Goal: Information Seeking & Learning: Learn about a topic

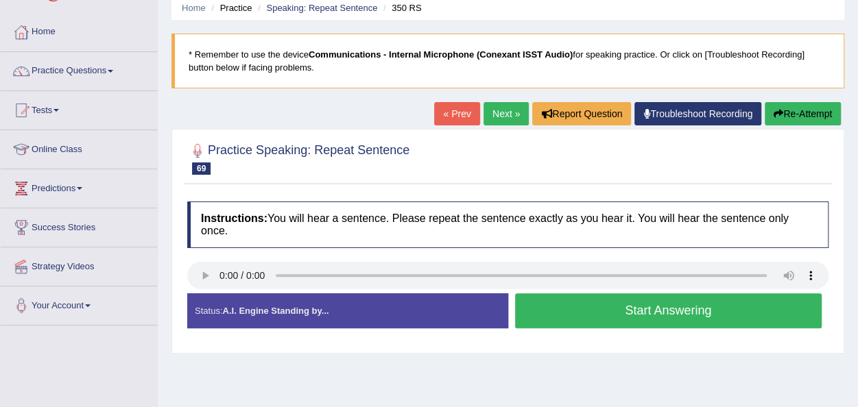
click at [538, 316] on button "Start Answering" at bounding box center [668, 311] width 307 height 35
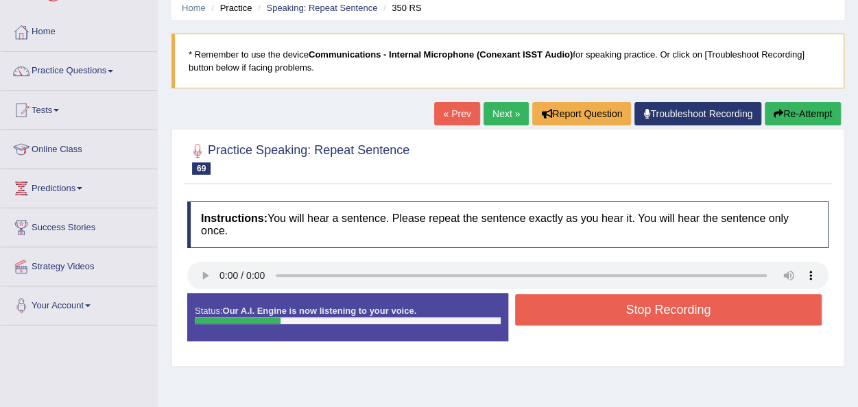
click at [538, 316] on button "Stop Recording" at bounding box center [668, 310] width 307 height 32
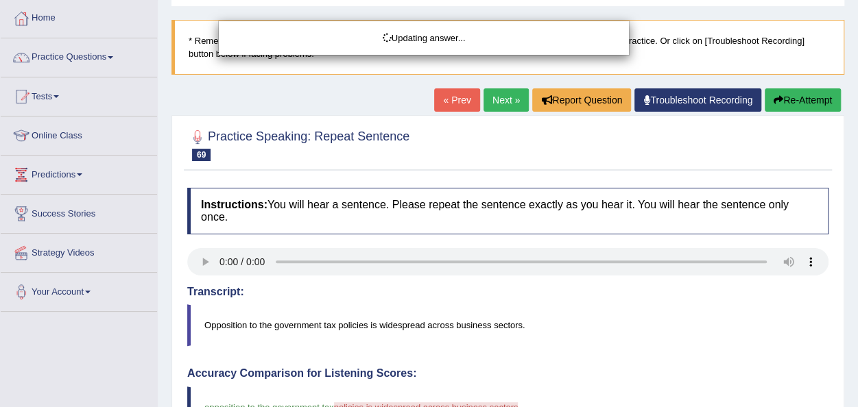
scroll to position [55, 0]
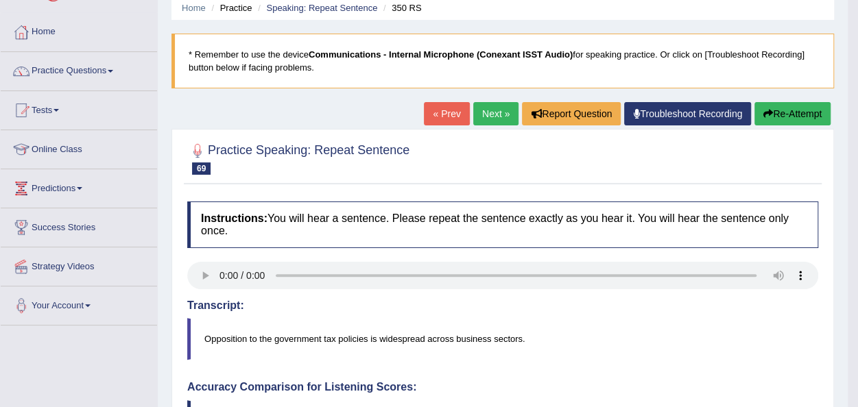
click at [478, 113] on link "Next »" at bounding box center [495, 113] width 45 height 23
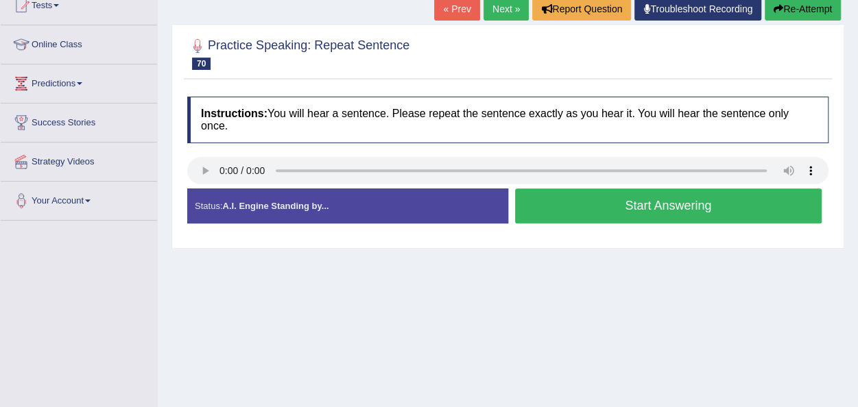
scroll to position [165, 0]
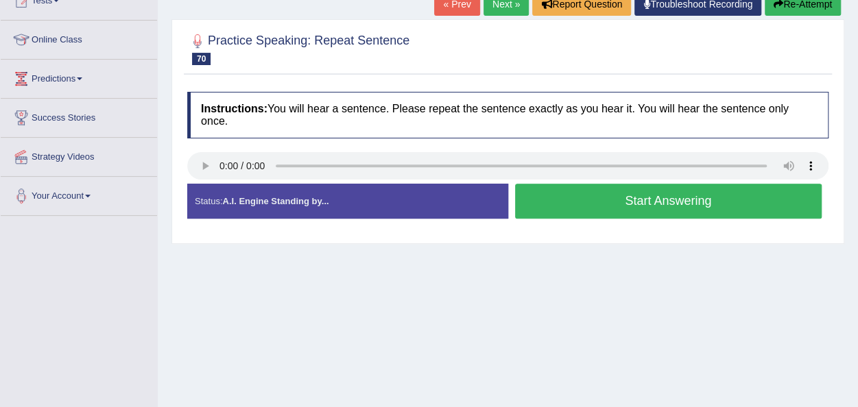
click at [542, 198] on button "Start Answering" at bounding box center [668, 201] width 307 height 35
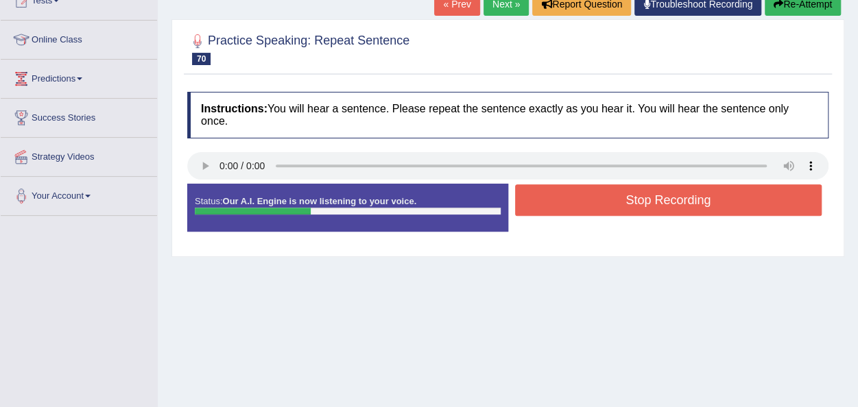
click at [542, 198] on button "Stop Recording" at bounding box center [668, 201] width 307 height 32
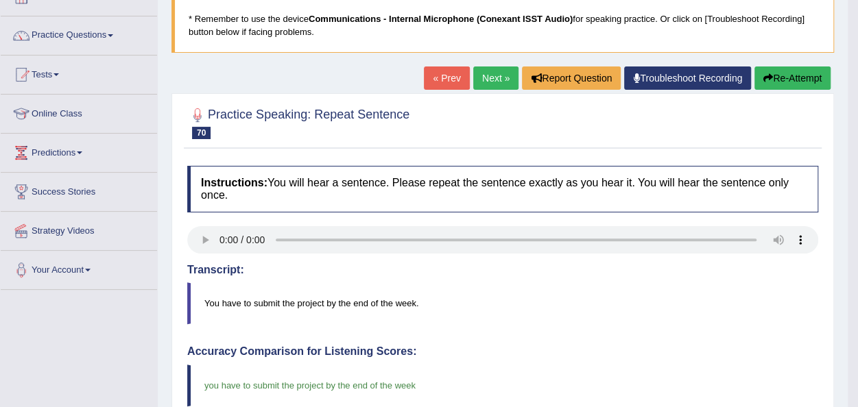
scroll to position [82, 0]
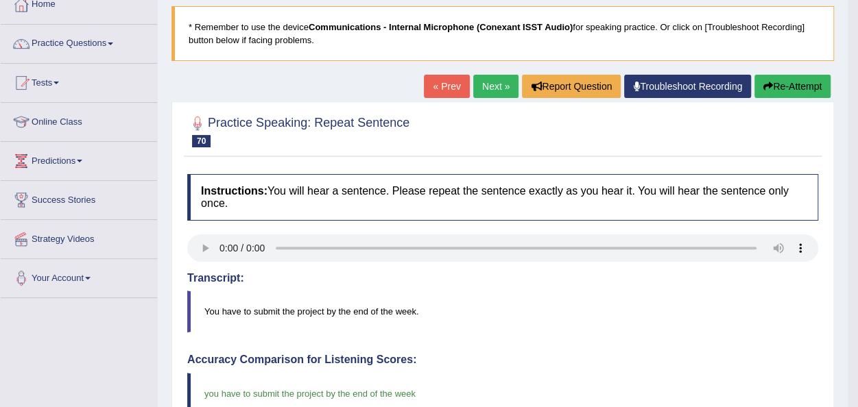
click at [494, 87] on link "Next »" at bounding box center [495, 86] width 45 height 23
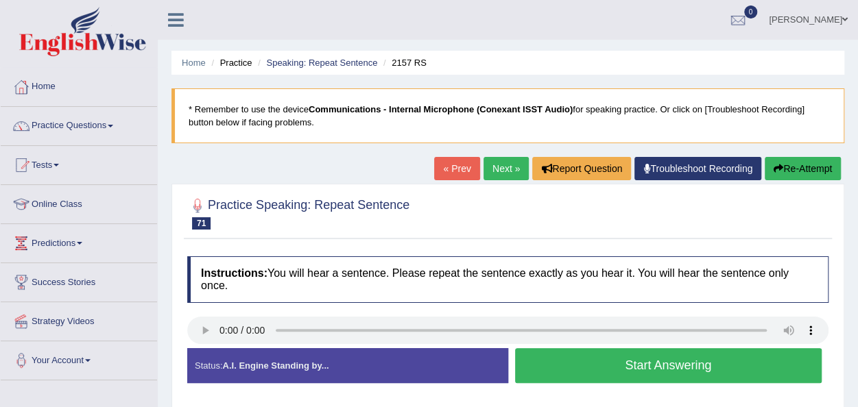
click at [542, 377] on button "Start Answering" at bounding box center [668, 365] width 307 height 35
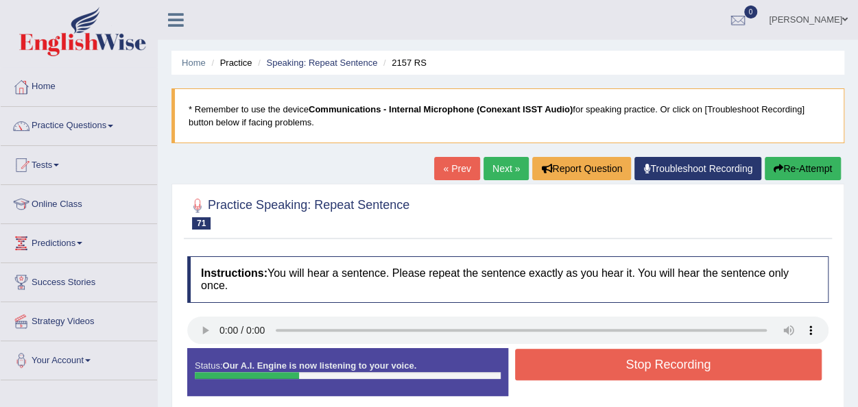
click at [552, 368] on button "Stop Recording" at bounding box center [668, 365] width 307 height 32
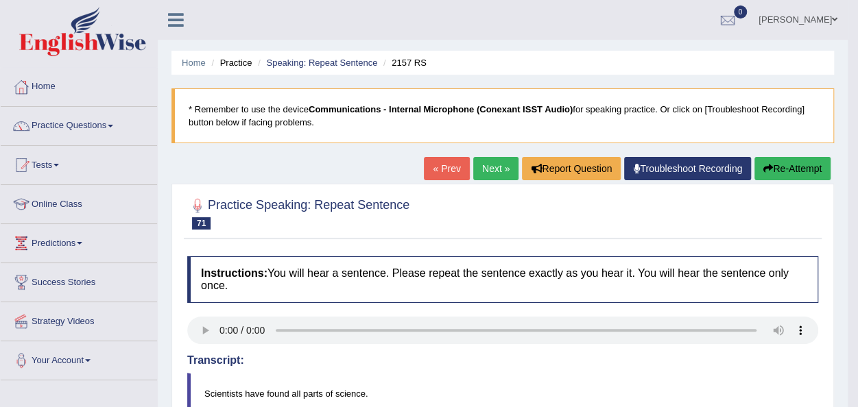
click at [486, 171] on link "Next »" at bounding box center [495, 168] width 45 height 23
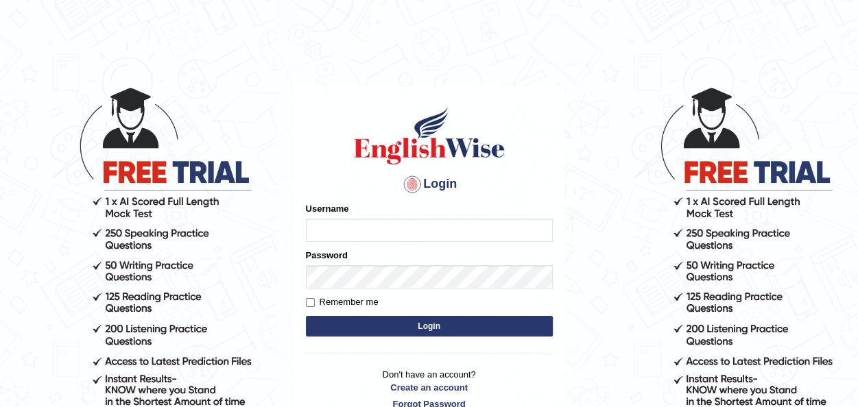
click at [359, 234] on input "Username" at bounding box center [429, 230] width 247 height 23
type input "Jepkoech"
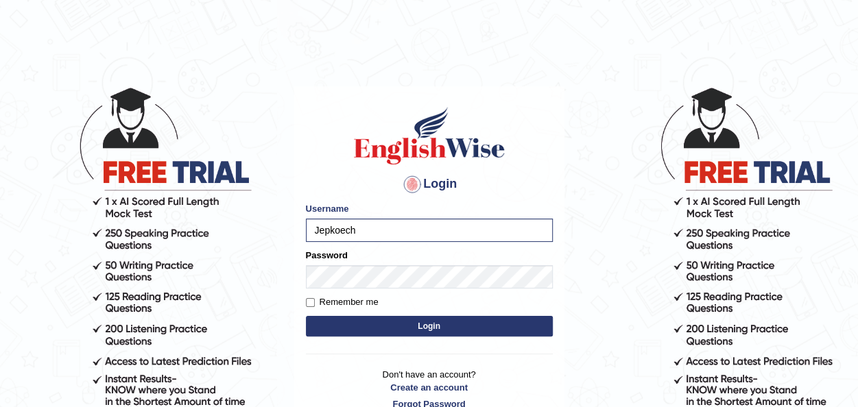
click at [444, 331] on button "Login" at bounding box center [429, 326] width 247 height 21
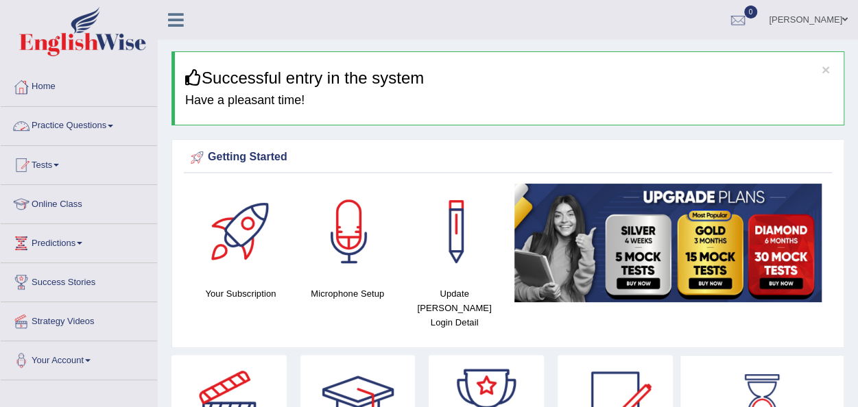
click at [119, 124] on link "Practice Questions" at bounding box center [79, 124] width 156 height 34
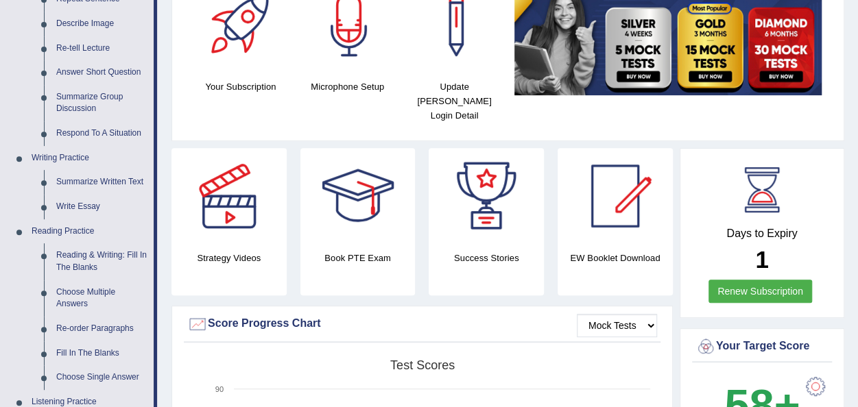
scroll to position [219, 0]
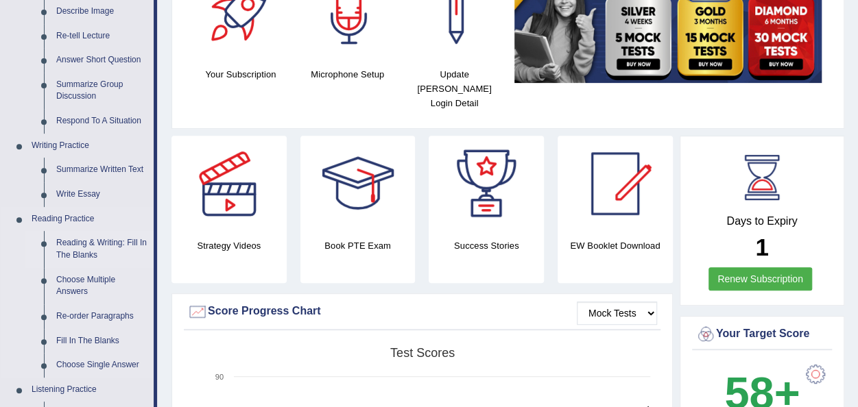
click at [81, 246] on link "Reading & Writing: Fill In The Blanks" at bounding box center [102, 249] width 104 height 36
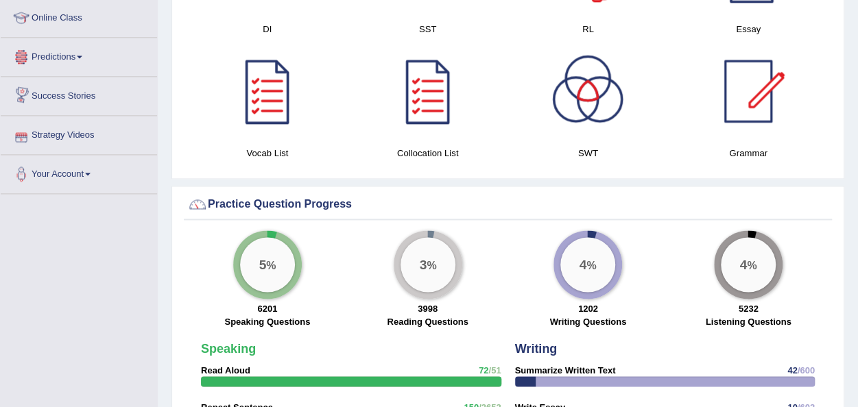
scroll to position [948, 0]
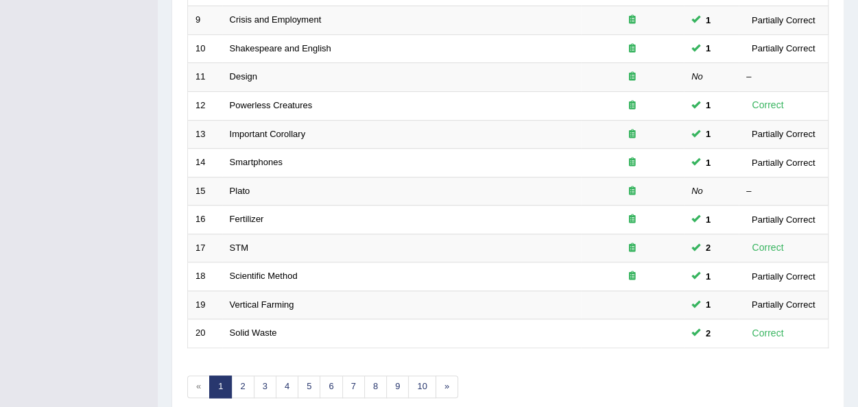
scroll to position [439, 0]
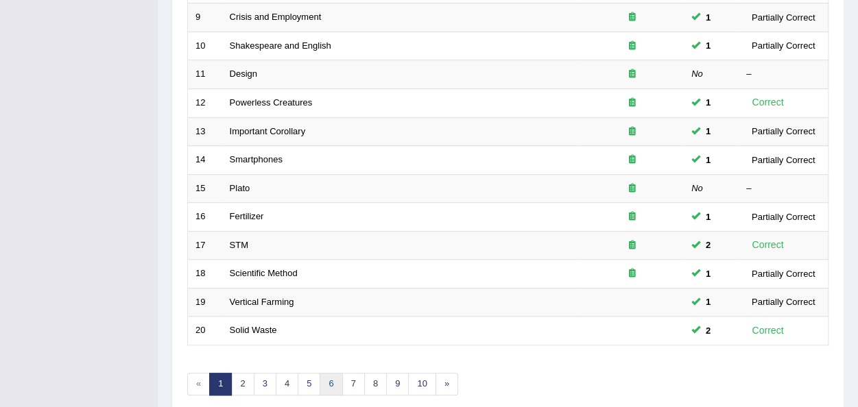
click at [335, 381] on link "6" at bounding box center [331, 384] width 23 height 23
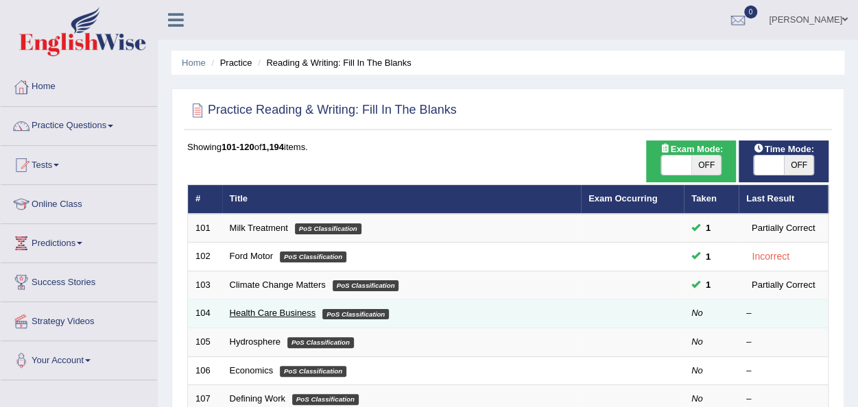
click at [268, 315] on link "Health Care Business" at bounding box center [273, 313] width 86 height 10
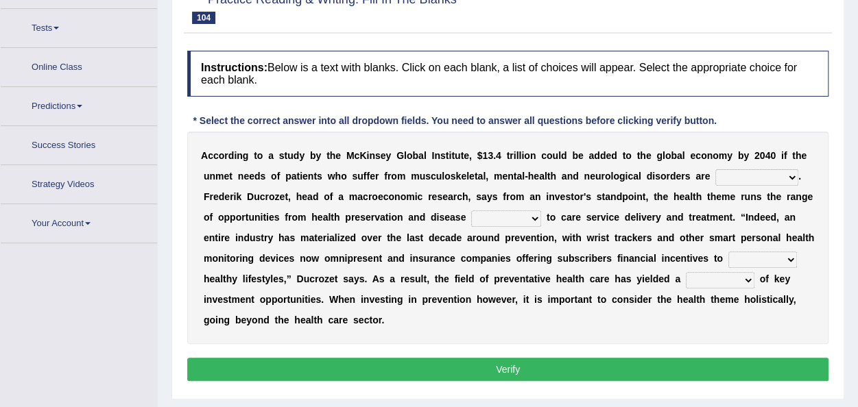
scroll to position [155, 0]
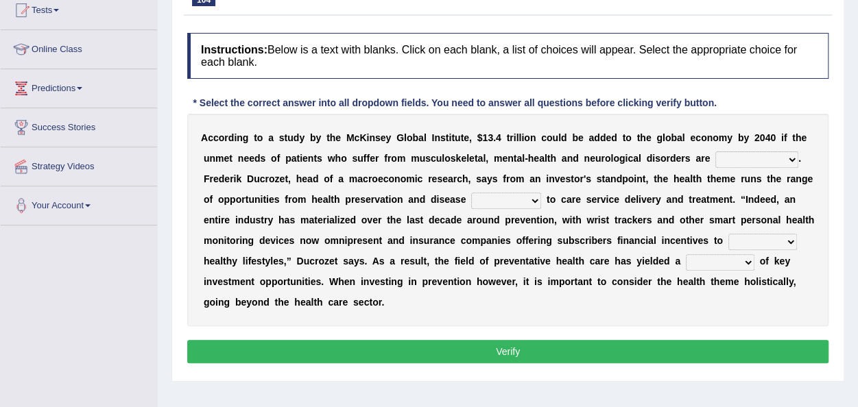
click at [788, 154] on select "demonstrated created addressed altered" at bounding box center [756, 160] width 83 height 16
select select "addressed"
click at [715, 152] on select "demonstrated created addressed altered" at bounding box center [756, 160] width 83 height 16
click at [535, 198] on select "prevention projection promotion prohibition" at bounding box center [506, 201] width 70 height 16
select select "prevention"
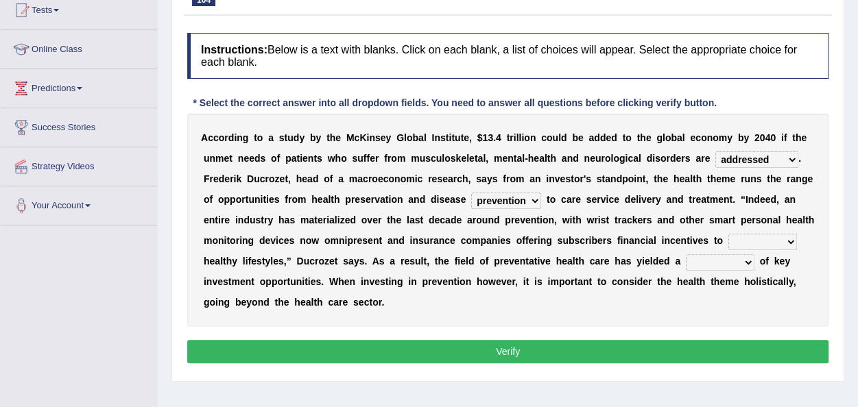
click at [471, 193] on select "prevention projection promotion prohibition" at bounding box center [506, 201] width 70 height 16
click at [792, 241] on select "adopt effect abandon extend" at bounding box center [762, 242] width 69 height 16
select select "adopt"
click at [728, 234] on select "adopt effect abandon extend" at bounding box center [762, 242] width 69 height 16
click at [750, 263] on select "number means team network" at bounding box center [720, 262] width 69 height 16
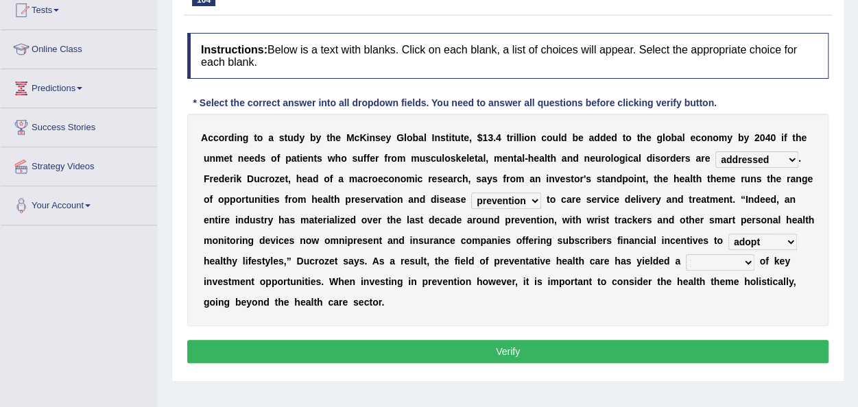
select select "team"
click at [686, 254] on select "number means team network" at bounding box center [720, 262] width 69 height 16
click at [700, 327] on div "Instructions: Below is a text with blanks. Click on each blank, a list of choic…" at bounding box center [508, 200] width 648 height 348
click at [544, 350] on button "Verify" at bounding box center [507, 351] width 641 height 23
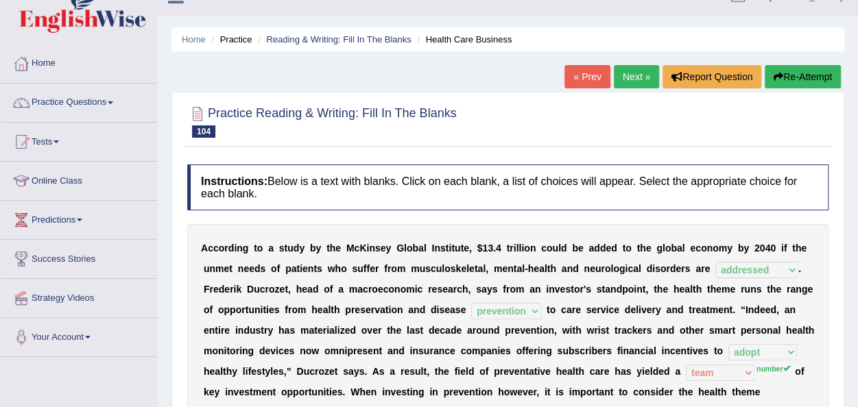
scroll to position [18, 0]
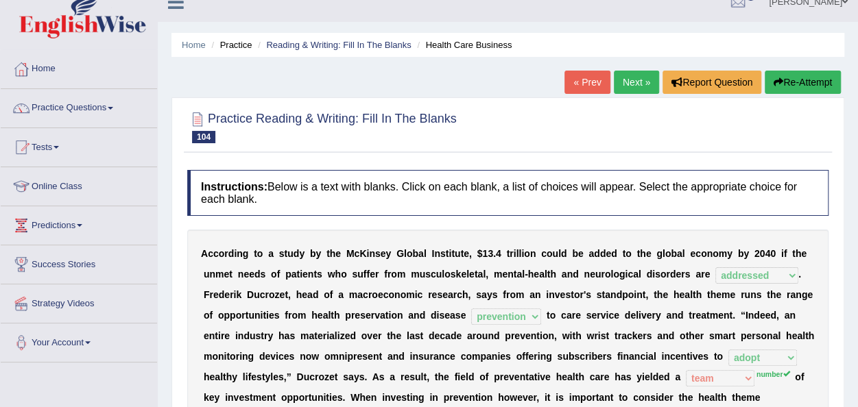
click at [638, 80] on link "Next »" at bounding box center [636, 82] width 45 height 23
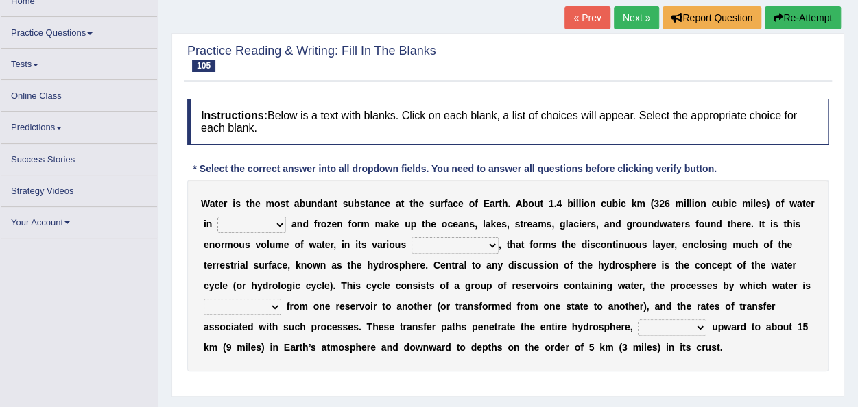
scroll to position [110, 0]
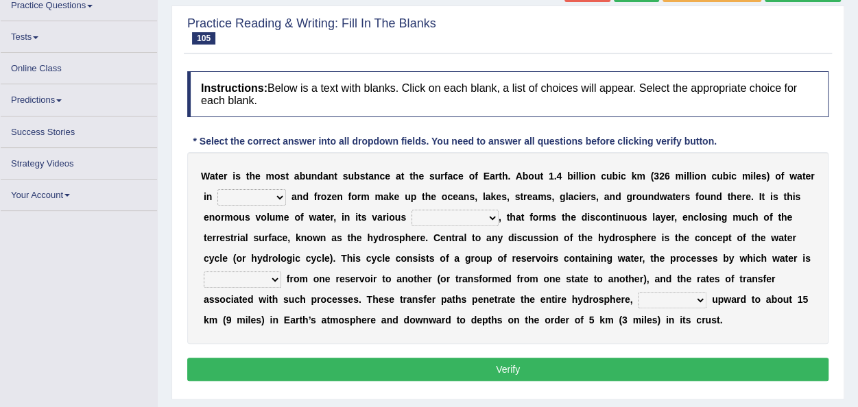
click at [278, 195] on select "liquid mixed gaseous solid" at bounding box center [251, 197] width 69 height 16
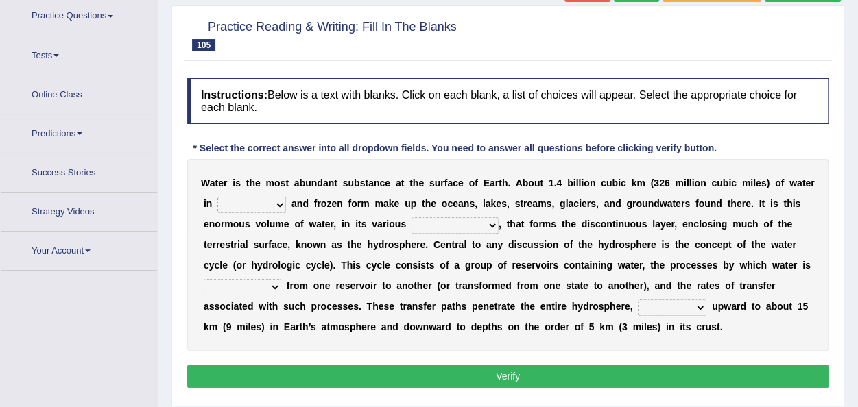
scroll to position [120, 0]
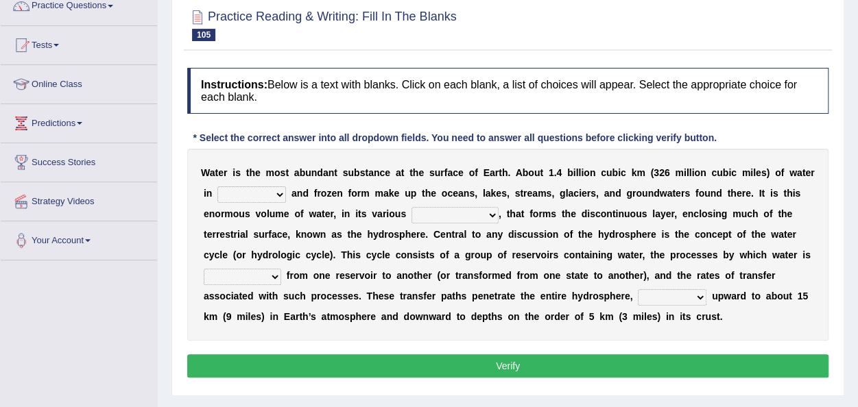
click at [235, 329] on div "W a t e r i s t h e m o s t a b u n d a n t s u b s t a n c e a t t h e s u r f…" at bounding box center [507, 245] width 641 height 192
click at [281, 192] on select "liquid mixed gaseous solid" at bounding box center [251, 195] width 69 height 16
select select "mixed"
click at [217, 187] on select "liquid mixed gaseous solid" at bounding box center [251, 195] width 69 height 16
click at [486, 215] on select "levels formats fields manifestations" at bounding box center [455, 215] width 87 height 16
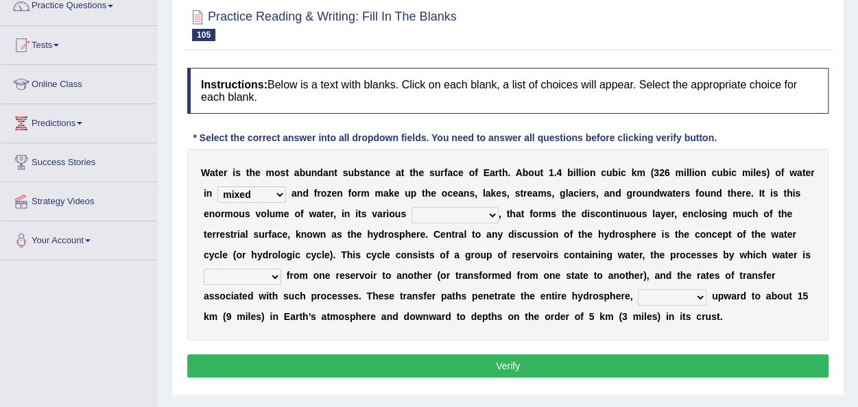
select select "levels"
click at [412, 207] on select "levels formats fields manifestations" at bounding box center [455, 215] width 87 height 16
click at [276, 277] on select "transmitted transferred translated transplanted" at bounding box center [243, 277] width 78 height 16
select select "transferred"
click at [204, 269] on select "transmitted transferred translated transplanted" at bounding box center [243, 277] width 78 height 16
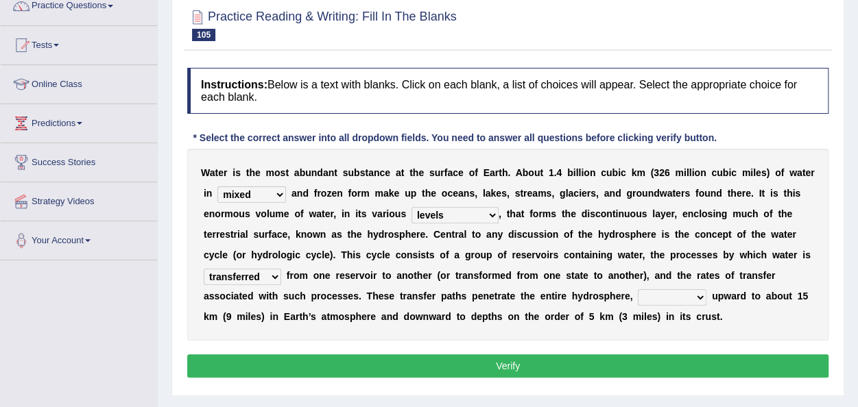
click at [699, 298] on select "extending diving flying soanng" at bounding box center [672, 297] width 69 height 16
select select "flying"
click at [638, 289] on select "extending diving flying soanng" at bounding box center [672, 297] width 69 height 16
click at [608, 367] on button "Verify" at bounding box center [507, 366] width 641 height 23
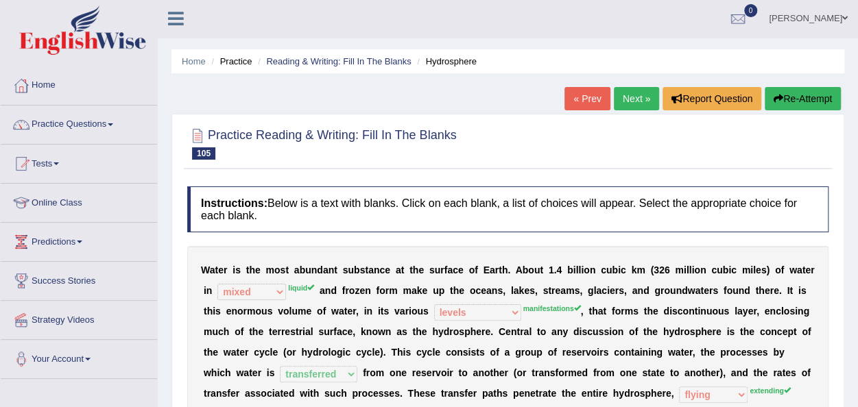
scroll to position [0, 0]
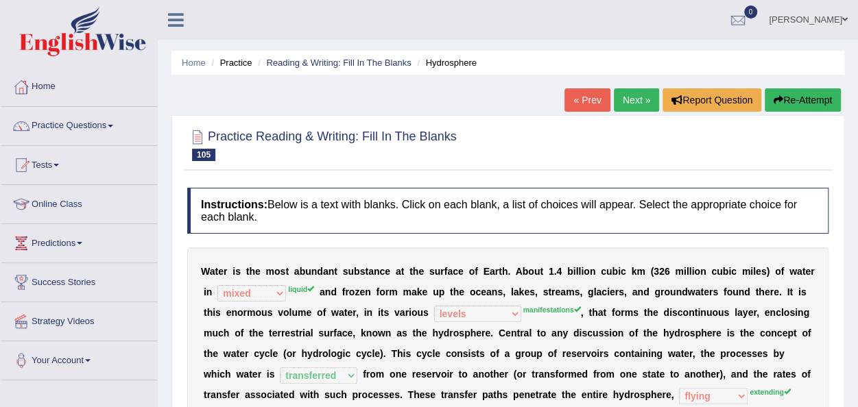
click at [635, 98] on link "Next »" at bounding box center [636, 99] width 45 height 23
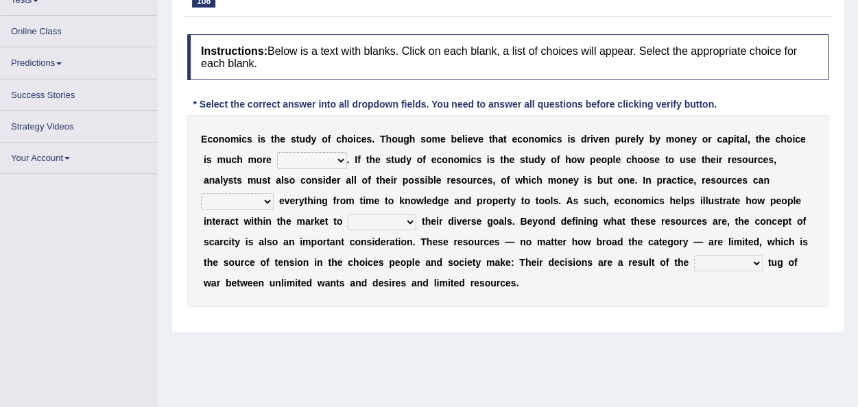
scroll to position [165, 0]
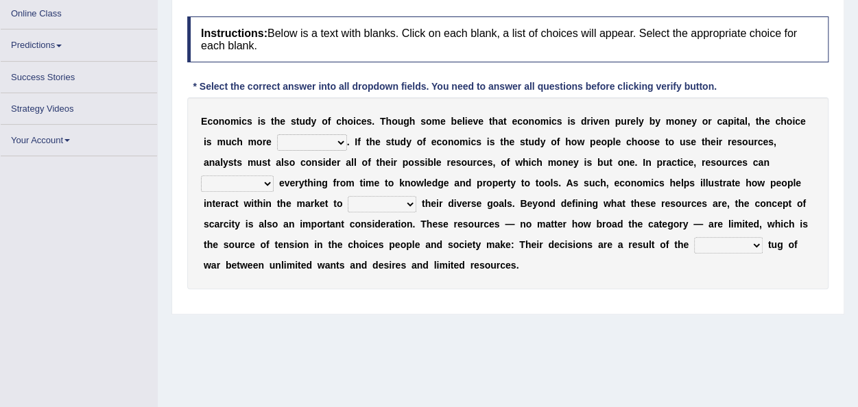
click at [335, 142] on select "discursive permissive expansive expensive" at bounding box center [312, 142] width 70 height 16
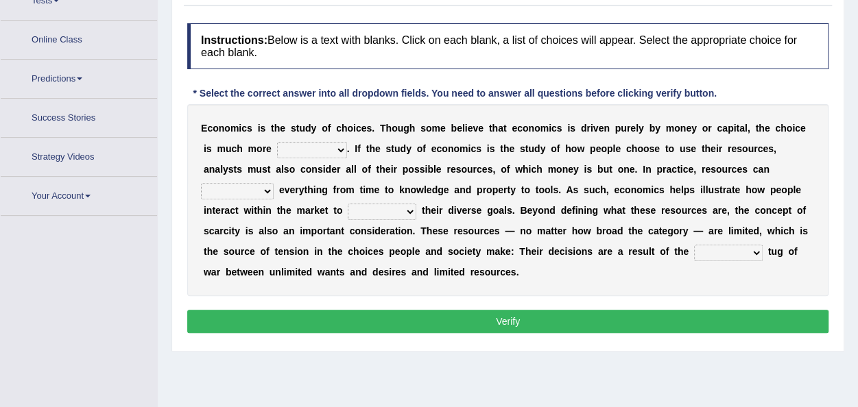
scroll to position [189, 0]
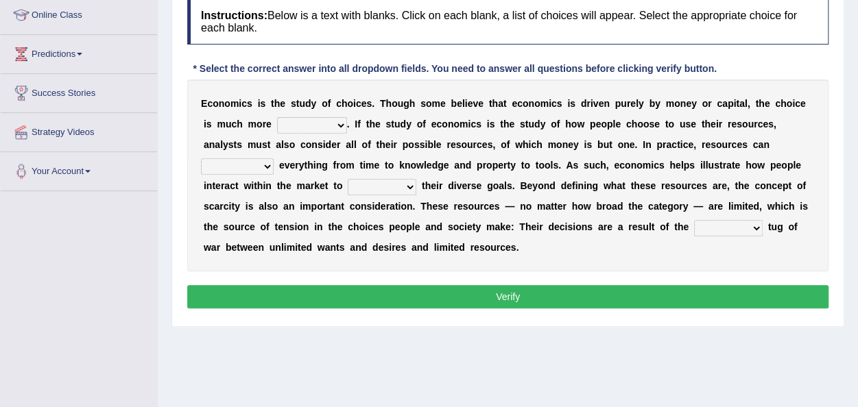
select select "expensive"
click at [277, 117] on select "discursive permissive expansive expensive" at bounding box center [312, 125] width 70 height 16
click at [405, 265] on div "E c o n o m i c s i s t h e s t u d y o f c h o i c e s . T h o u g h s o m e b…" at bounding box center [507, 176] width 641 height 192
click at [263, 161] on select "trespass surpass debate encompass" at bounding box center [237, 166] width 73 height 16
select select "trespass"
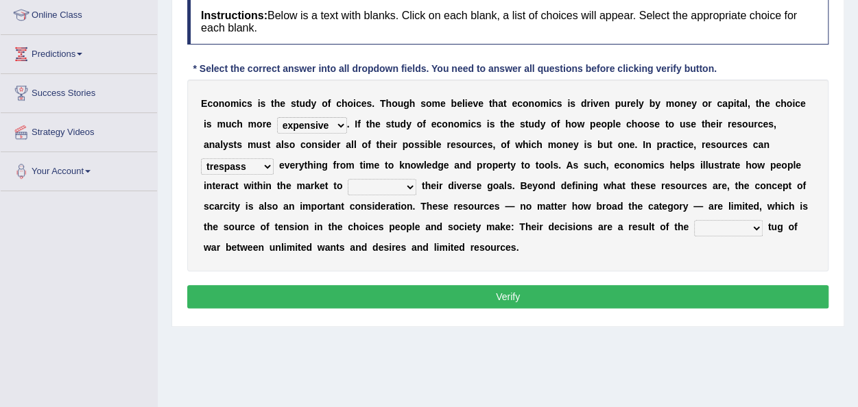
click at [201, 158] on select "trespass surpass debate encompass" at bounding box center [237, 166] width 73 height 16
click at [410, 185] on select "idolize realize utilize finalize" at bounding box center [382, 187] width 69 height 16
select select "realize"
click at [348, 179] on select "idolize realize utilize finalize" at bounding box center [382, 187] width 69 height 16
click at [759, 229] on select "resonant extant blatant constant" at bounding box center [728, 228] width 69 height 16
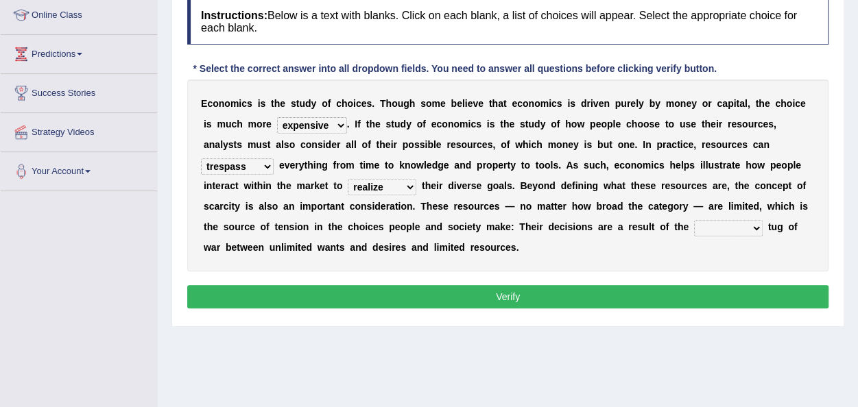
select select "blatant"
click at [694, 220] on select "resonant extant blatant constant" at bounding box center [728, 228] width 69 height 16
click at [608, 291] on button "Verify" at bounding box center [507, 296] width 641 height 23
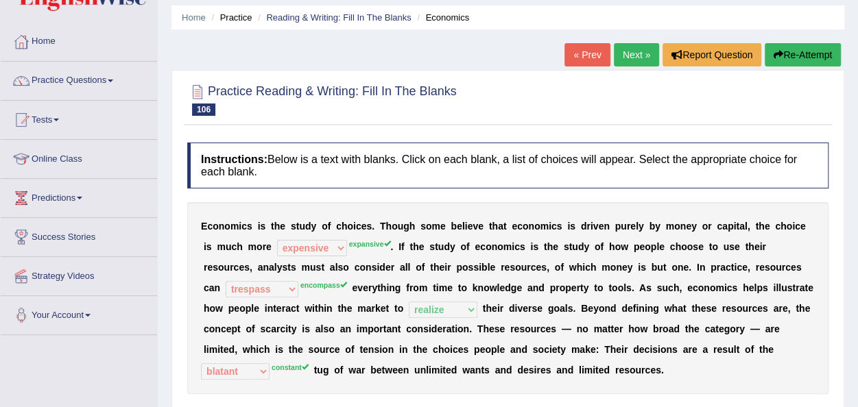
scroll to position [25, 0]
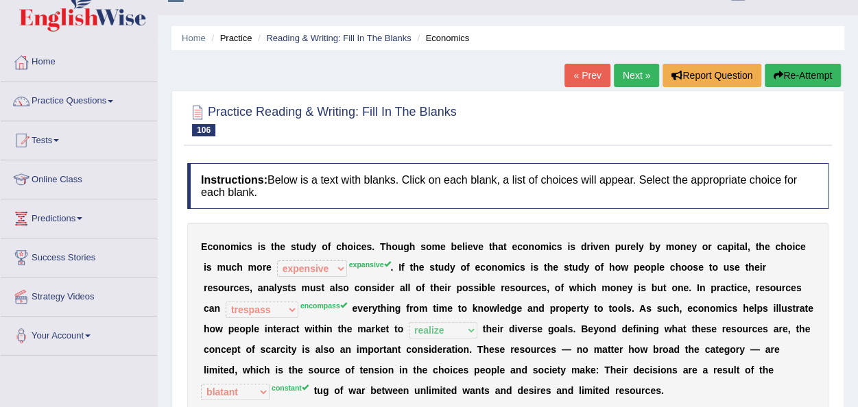
click at [635, 75] on link "Next »" at bounding box center [636, 75] width 45 height 23
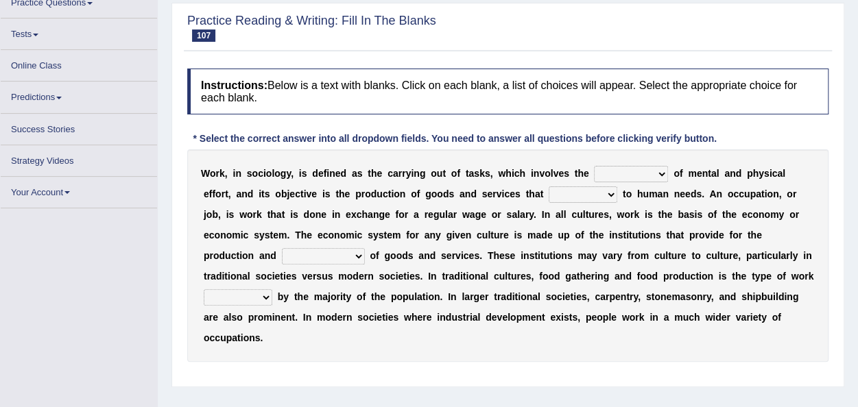
scroll to position [137, 0]
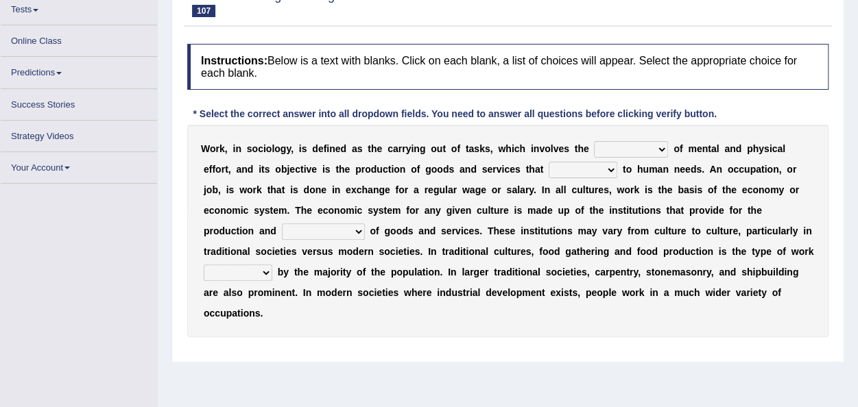
click at [661, 147] on select "conjecture apiculture posture expenditure" at bounding box center [631, 149] width 74 height 16
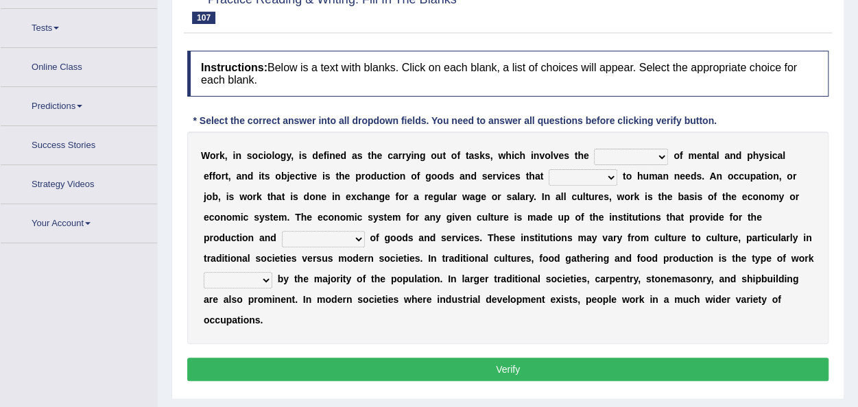
scroll to position [155, 0]
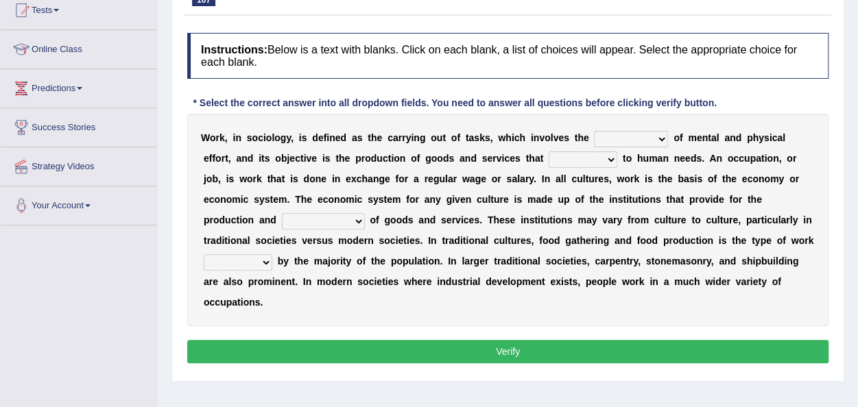
select select "posture"
click at [594, 131] on select "conjecture apiculture posture expenditure" at bounding box center [631, 139] width 74 height 16
click at [605, 161] on select "add design relate cater" at bounding box center [583, 160] width 69 height 16
select select "add"
click at [549, 152] on select "add design relate cater" at bounding box center [583, 160] width 69 height 16
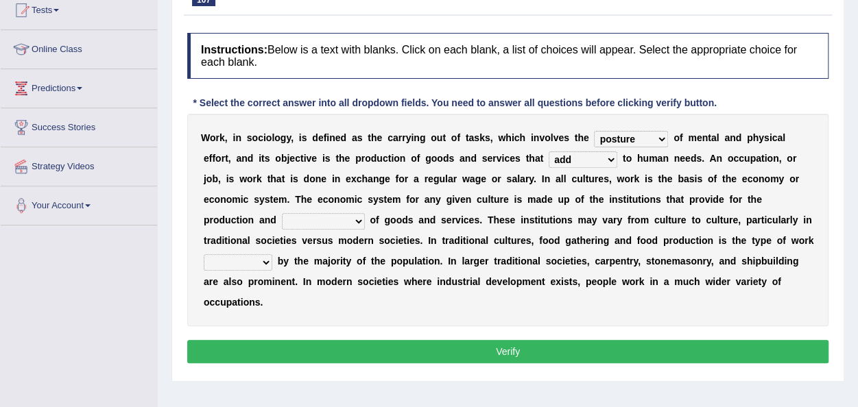
click at [357, 221] on select "figuration distribution consumption disintegration" at bounding box center [323, 221] width 83 height 16
select select "consumption"
click at [282, 213] on select "figuration distribution consumption disintegration" at bounding box center [323, 221] width 83 height 16
click at [266, 261] on select "canopied built occupied simplified" at bounding box center [238, 262] width 69 height 16
click at [204, 254] on select "canopied built occupied simplified" at bounding box center [238, 262] width 69 height 16
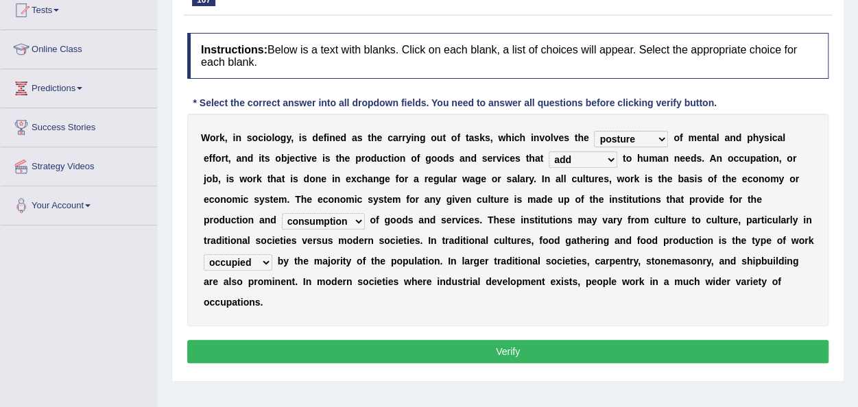
click at [264, 266] on select "canopied built occupied simplified" at bounding box center [238, 262] width 69 height 16
select select "built"
click at [204, 254] on select "canopied built occupied simplified" at bounding box center [238, 262] width 69 height 16
click at [314, 343] on button "Verify" at bounding box center [507, 351] width 641 height 23
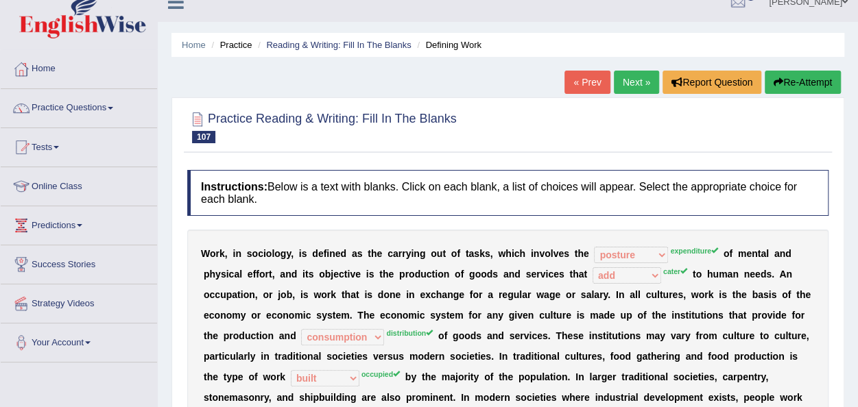
scroll to position [0, 0]
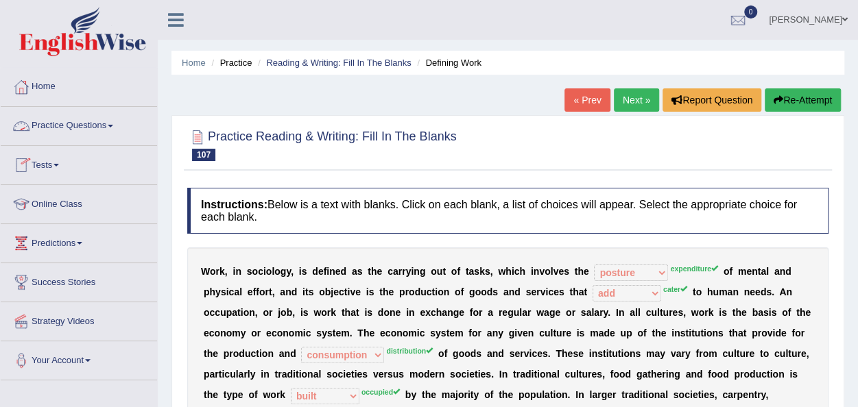
click at [115, 129] on link "Practice Questions" at bounding box center [79, 124] width 156 height 34
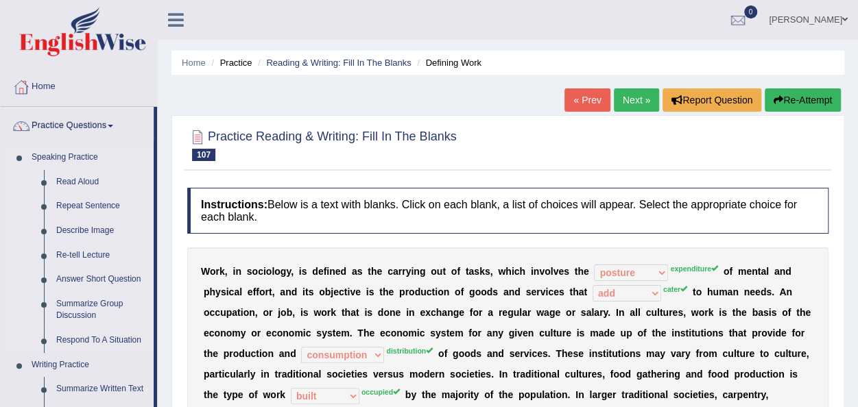
click at [78, 183] on link "Read Aloud" at bounding box center [102, 182] width 104 height 25
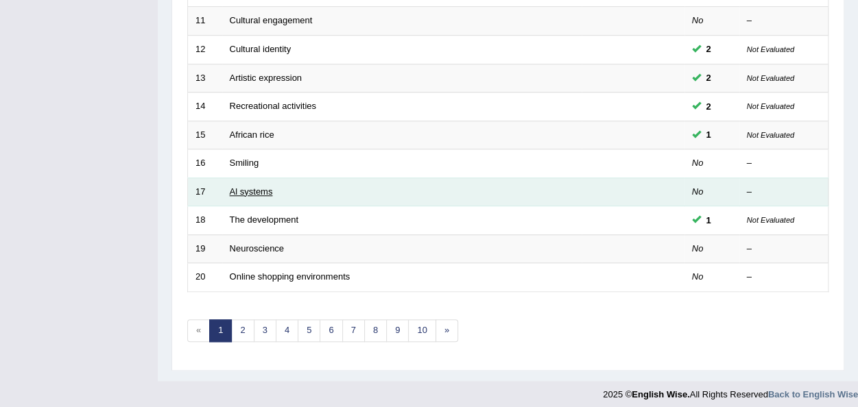
scroll to position [494, 0]
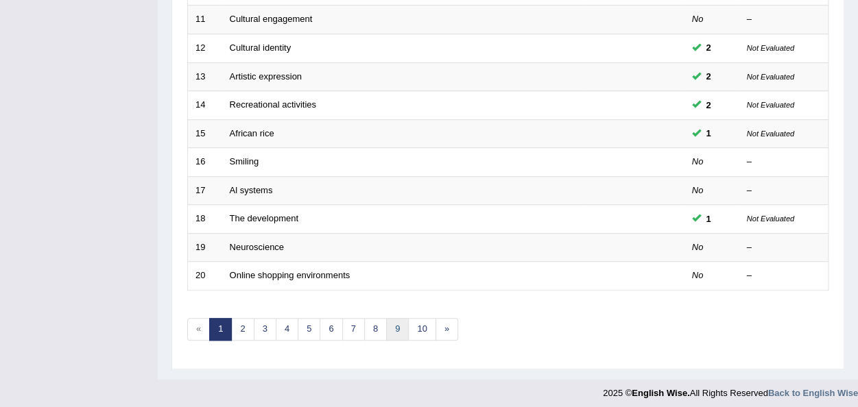
click at [398, 329] on link "9" at bounding box center [397, 329] width 23 height 23
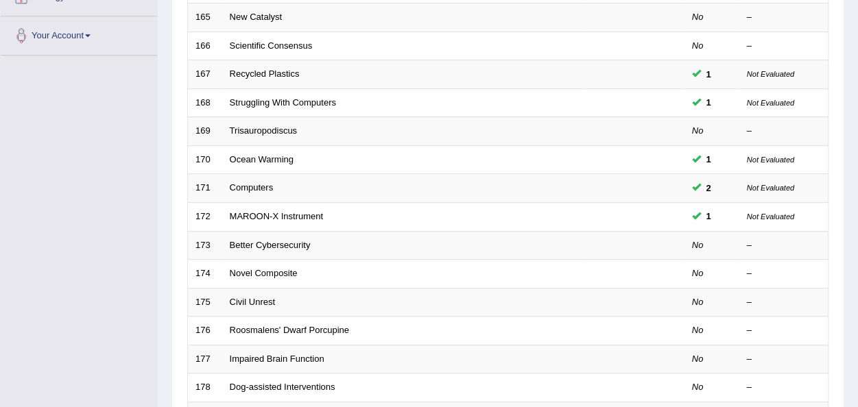
scroll to position [346, 0]
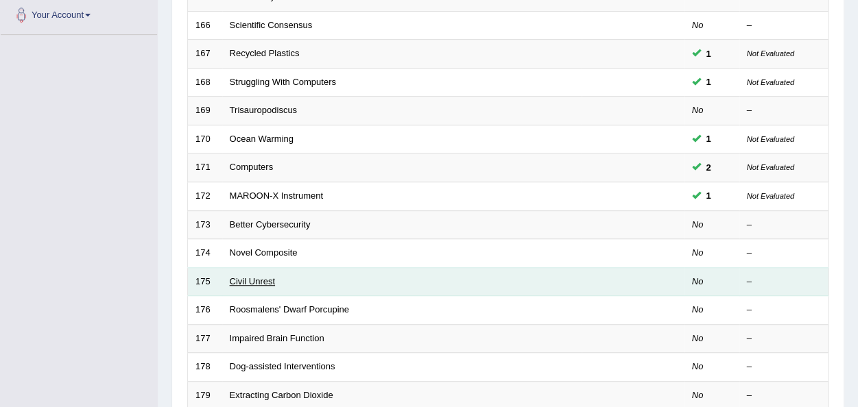
click at [245, 276] on link "Civil Unrest" at bounding box center [252, 281] width 45 height 10
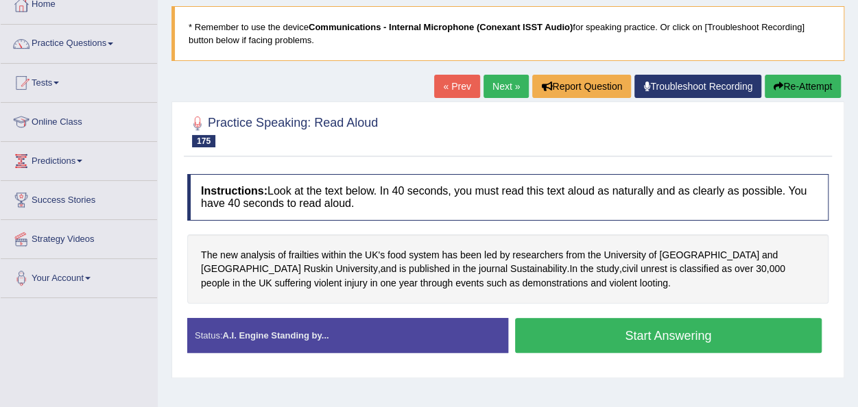
scroll to position [85, 0]
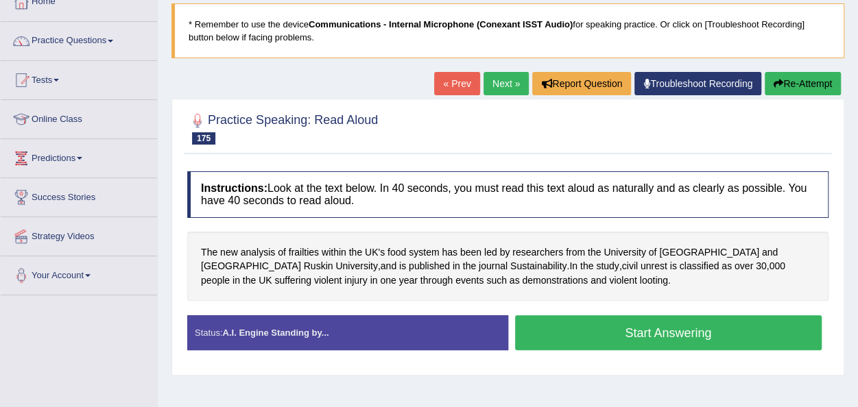
click at [578, 332] on button "Start Answering" at bounding box center [668, 333] width 307 height 35
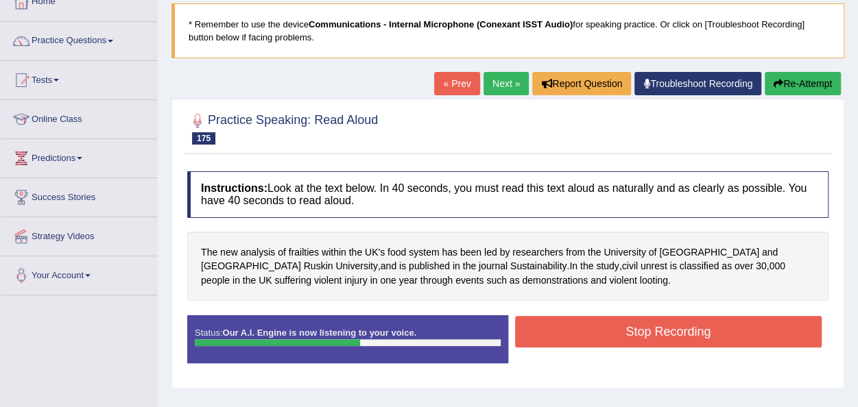
click at [578, 332] on button "Stop Recording" at bounding box center [668, 332] width 307 height 32
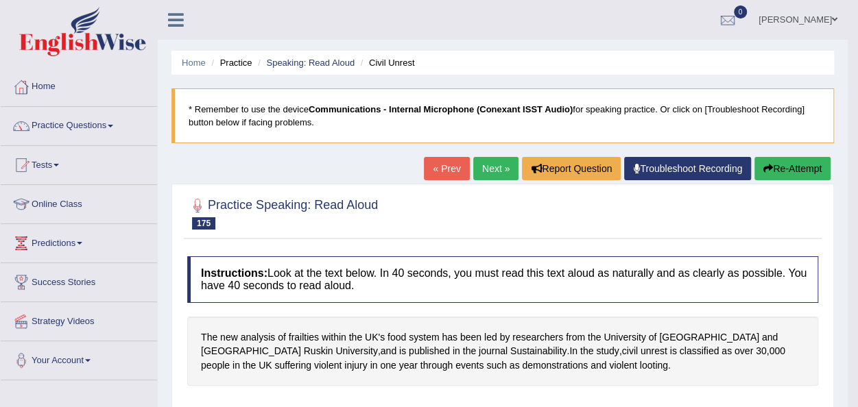
scroll to position [0, 0]
click at [111, 127] on link "Practice Questions" at bounding box center [79, 124] width 156 height 34
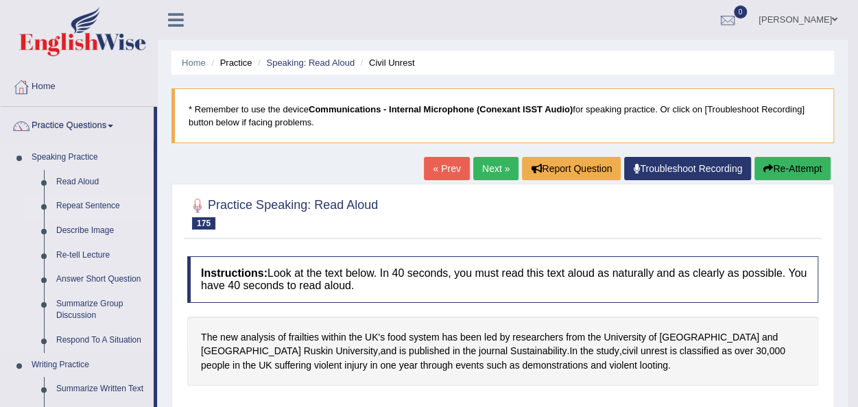
click at [85, 208] on link "Repeat Sentence" at bounding box center [102, 206] width 104 height 25
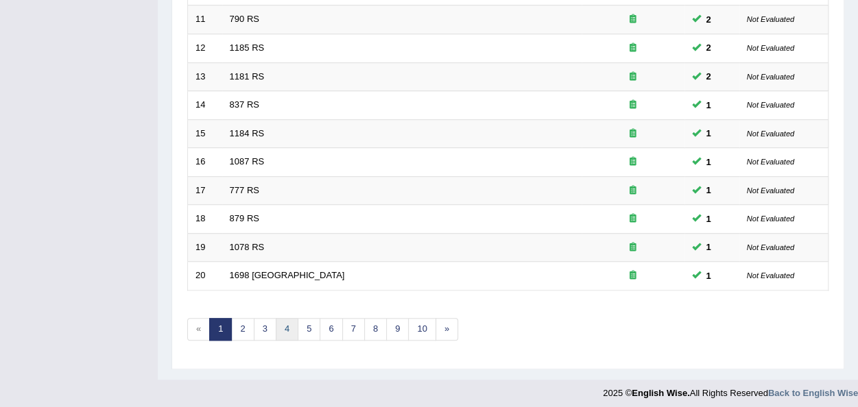
click at [283, 322] on link "4" at bounding box center [287, 329] width 23 height 23
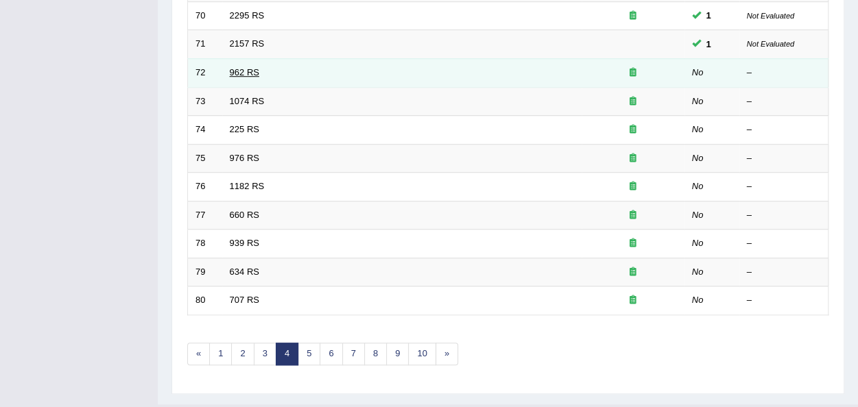
scroll to position [484, 0]
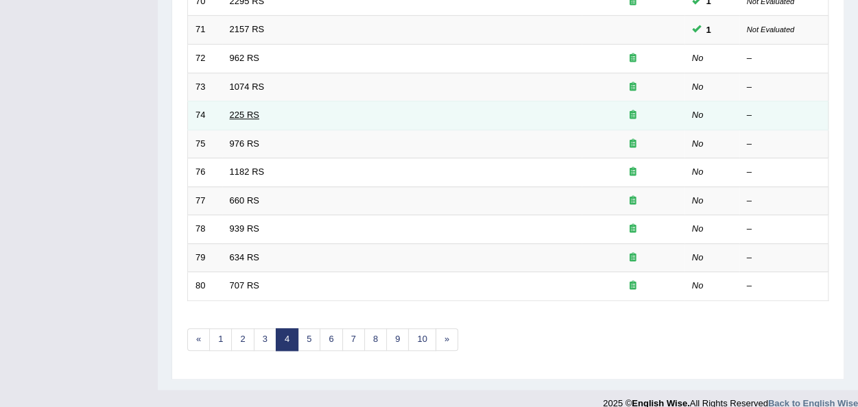
click at [243, 110] on link "225 RS" at bounding box center [244, 115] width 29 height 10
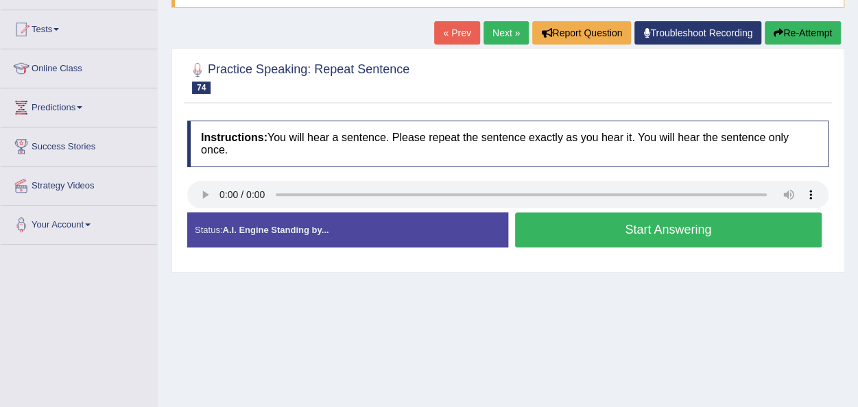
scroll to position [137, 0]
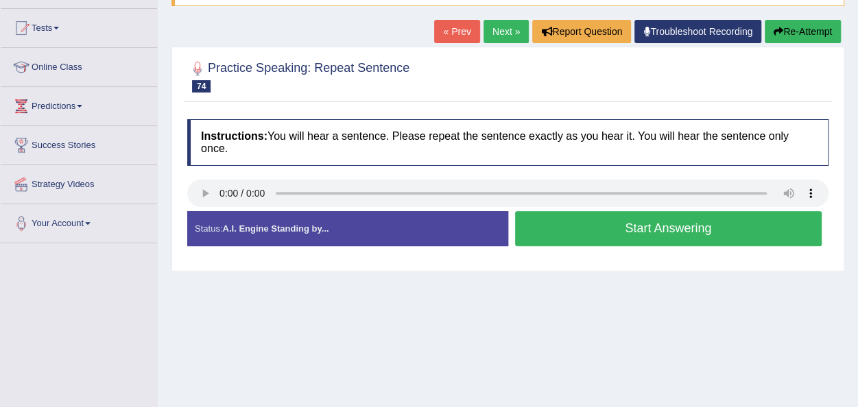
click at [492, 32] on link "Next »" at bounding box center [506, 31] width 45 height 23
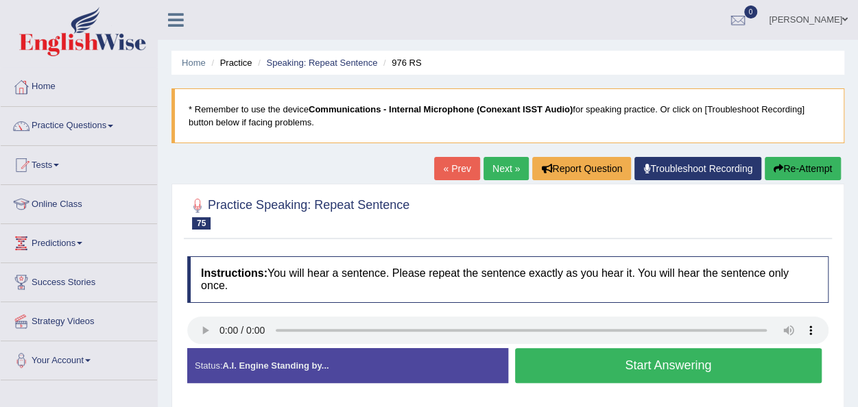
click at [436, 389] on div "Status: A.I. Engine Standing by... Start Answering Stop Recording" at bounding box center [507, 372] width 641 height 49
click at [541, 364] on button "Start Answering" at bounding box center [668, 365] width 307 height 35
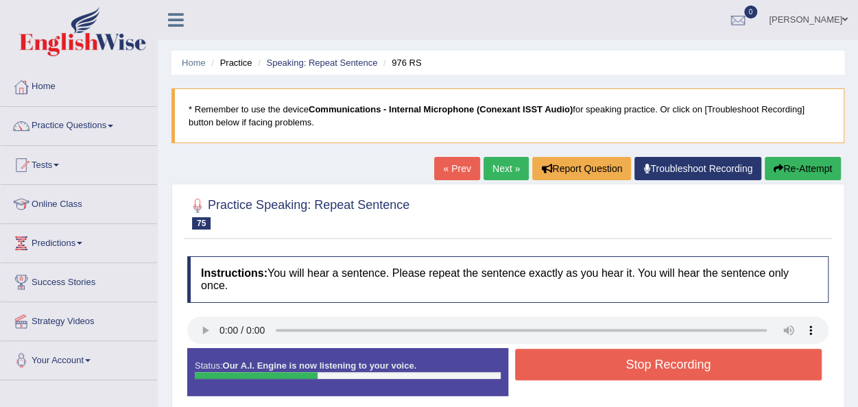
click at [541, 364] on button "Stop Recording" at bounding box center [668, 365] width 307 height 32
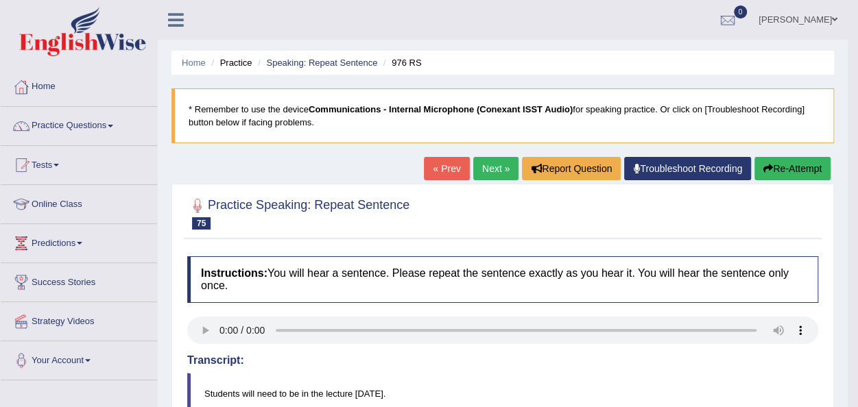
click at [483, 172] on link "Next »" at bounding box center [495, 168] width 45 height 23
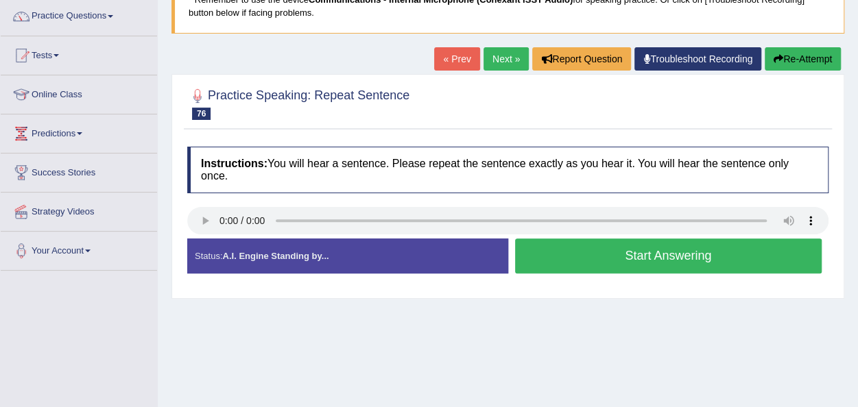
click at [536, 261] on button "Start Answering" at bounding box center [668, 256] width 307 height 35
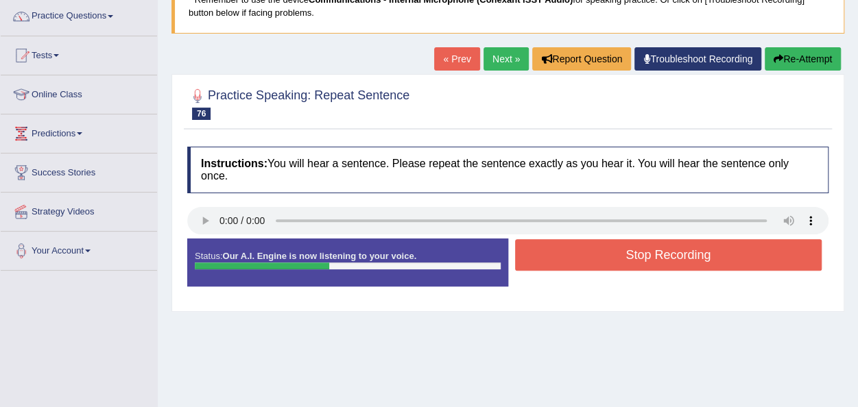
click at [536, 261] on button "Stop Recording" at bounding box center [668, 255] width 307 height 32
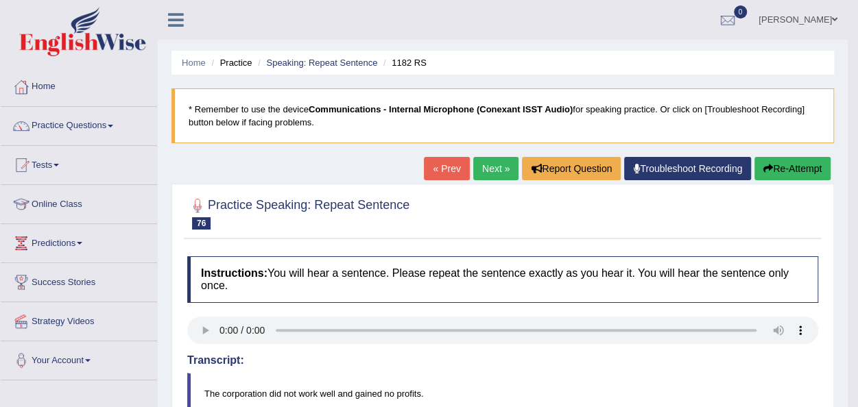
click at [487, 166] on link "Next »" at bounding box center [495, 168] width 45 height 23
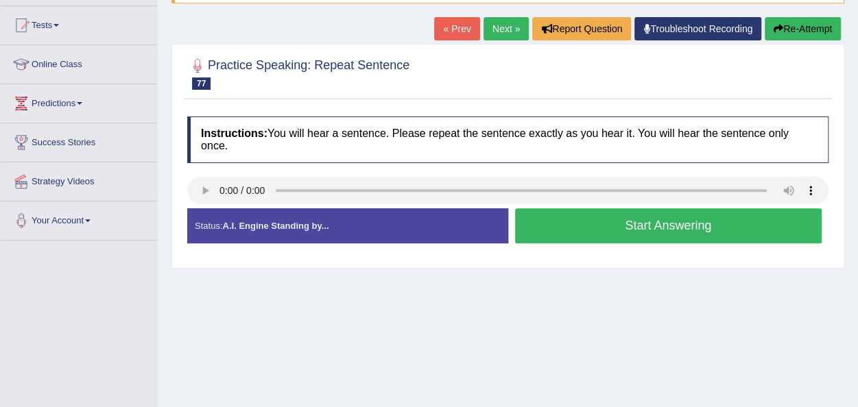
scroll to position [165, 0]
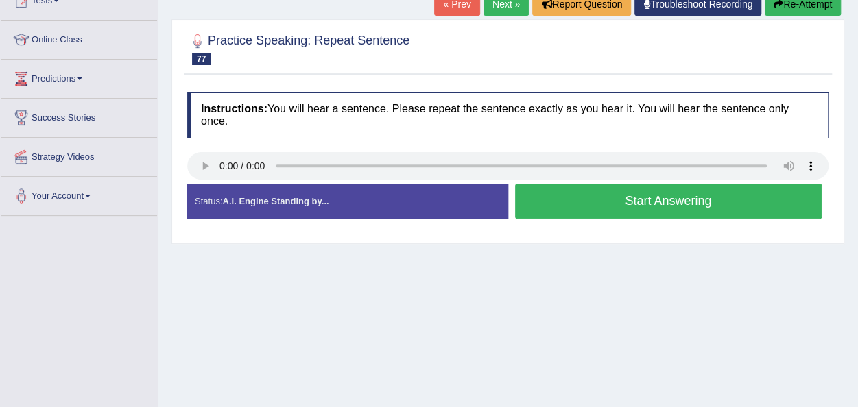
click at [556, 205] on button "Start Answering" at bounding box center [668, 201] width 307 height 35
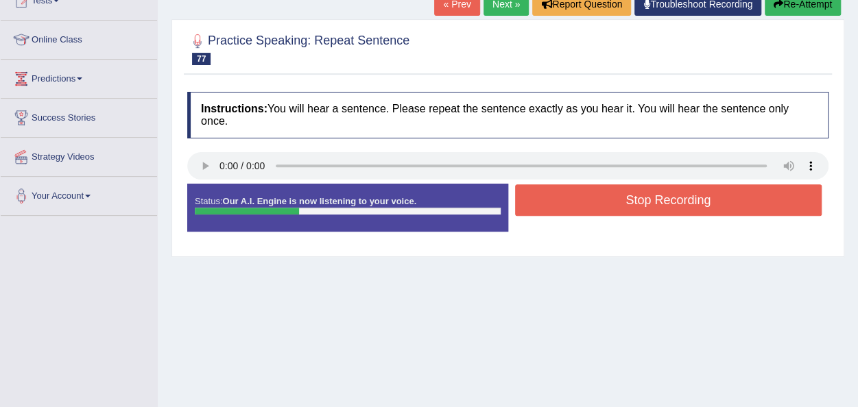
click at [556, 205] on button "Stop Recording" at bounding box center [668, 201] width 307 height 32
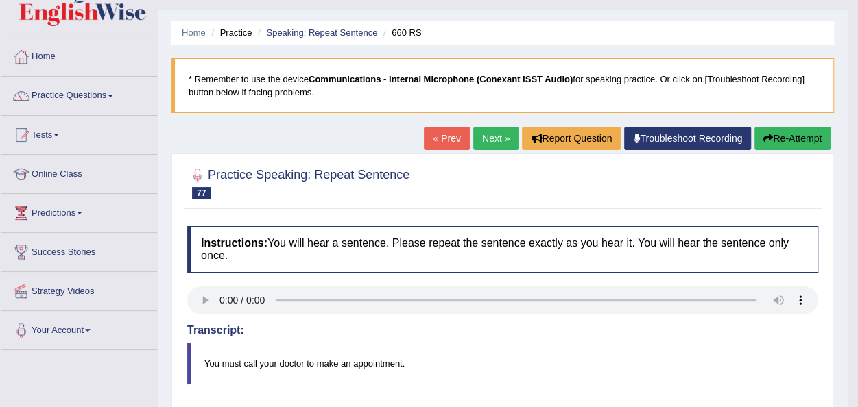
scroll to position [0, 0]
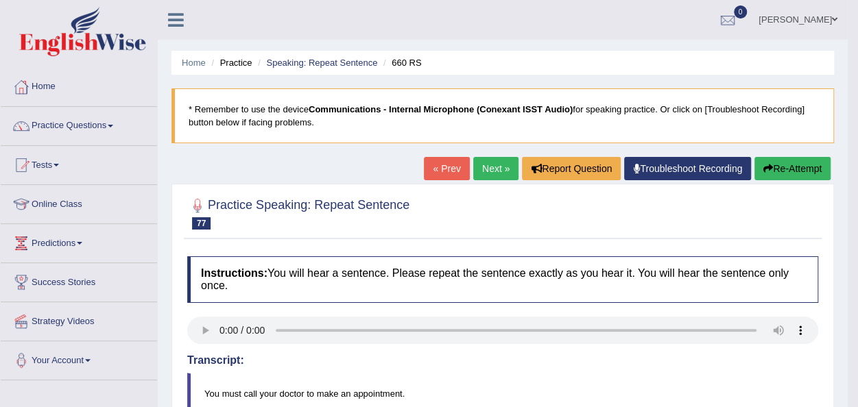
click at [492, 175] on link "Next »" at bounding box center [495, 168] width 45 height 23
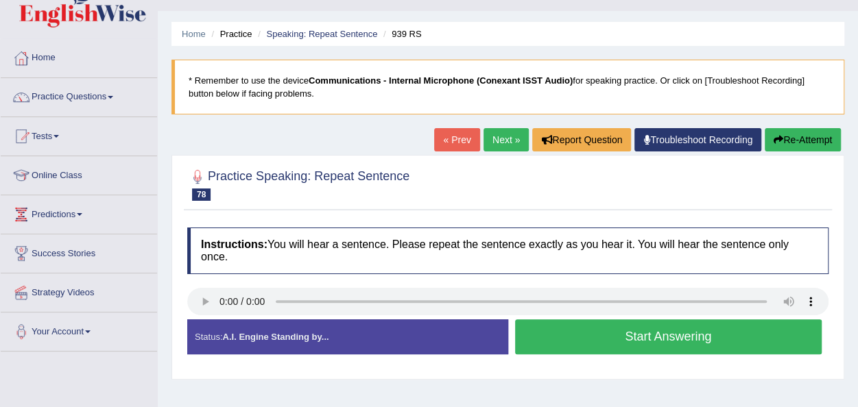
scroll to position [55, 0]
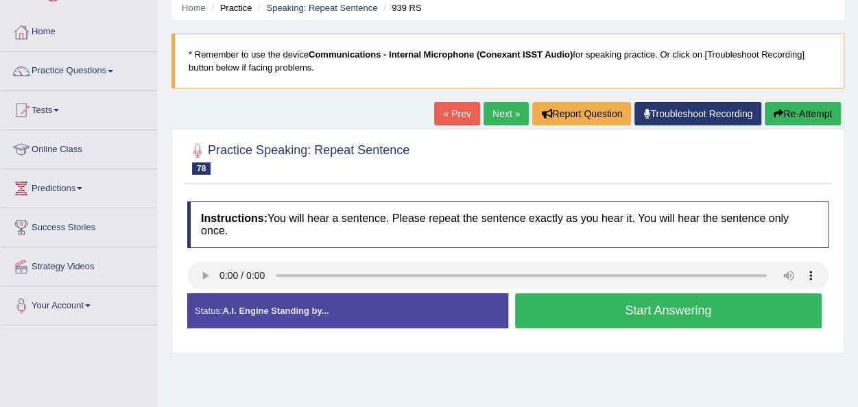
click at [503, 119] on link "Next »" at bounding box center [506, 113] width 45 height 23
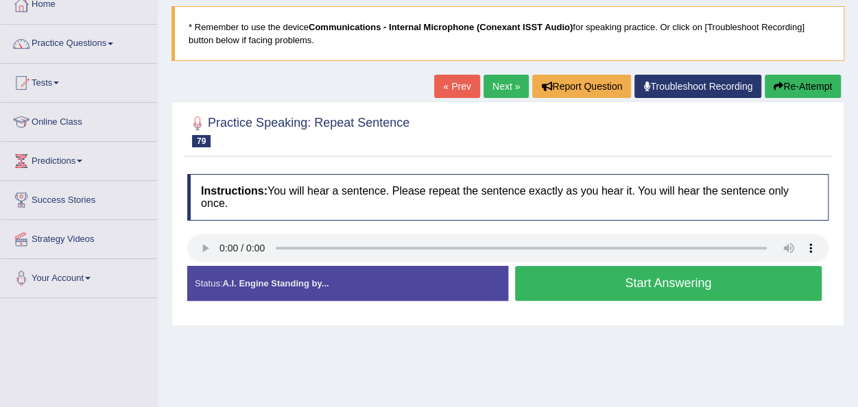
scroll to position [100, 0]
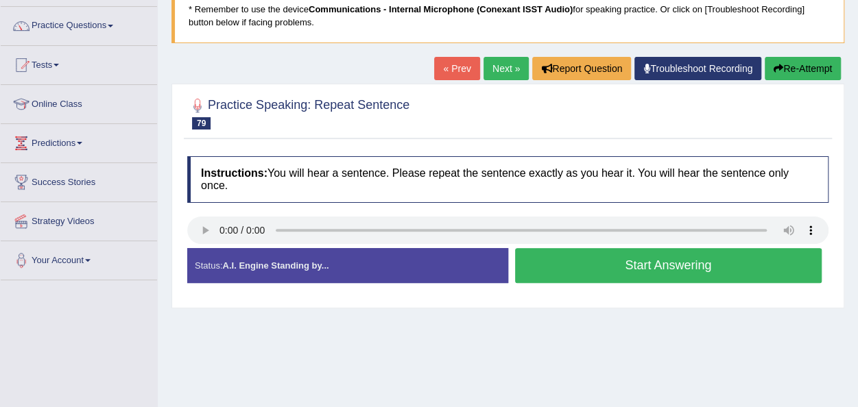
click at [548, 260] on button "Start Answering" at bounding box center [668, 265] width 307 height 35
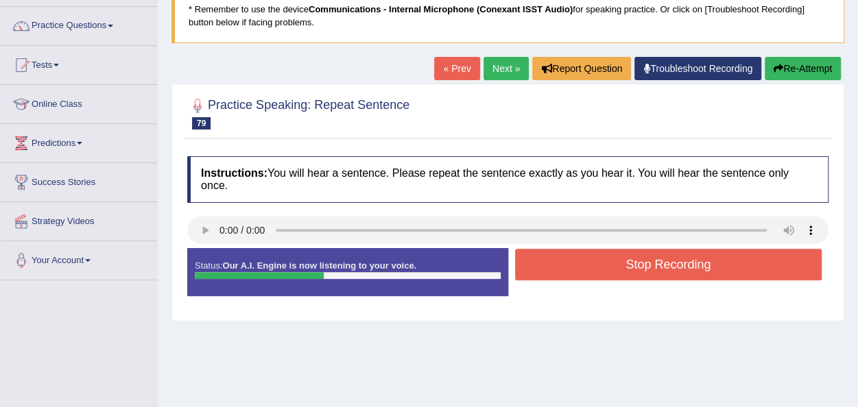
click at [548, 260] on div "Status: Our A.I. Engine is now listening to your voice. Start Answering Stop Re…" at bounding box center [507, 279] width 641 height 62
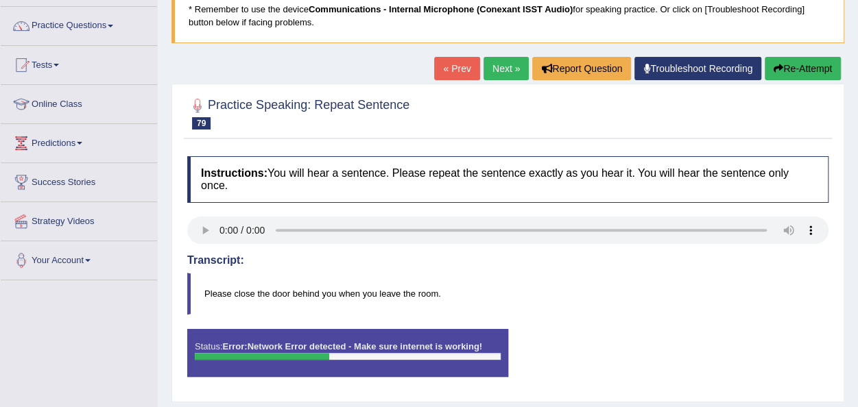
click at [486, 68] on link "Next »" at bounding box center [506, 68] width 45 height 23
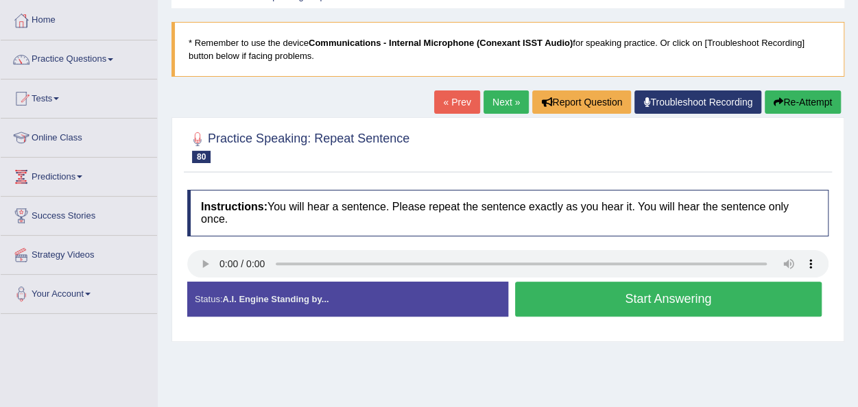
scroll to position [82, 0]
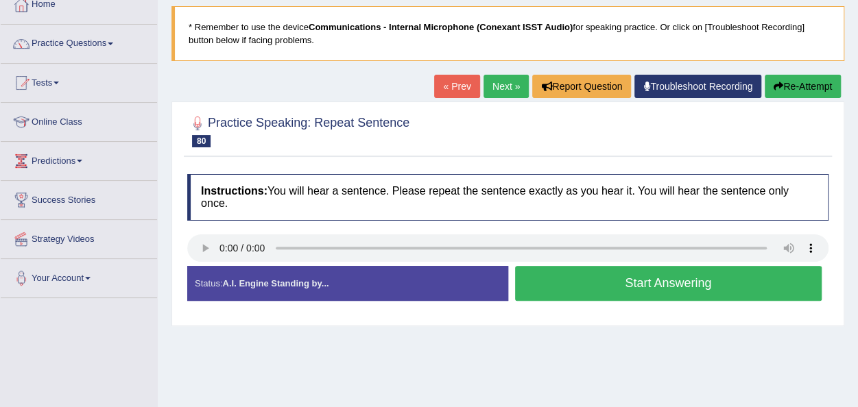
click at [578, 281] on button "Start Answering" at bounding box center [668, 283] width 307 height 35
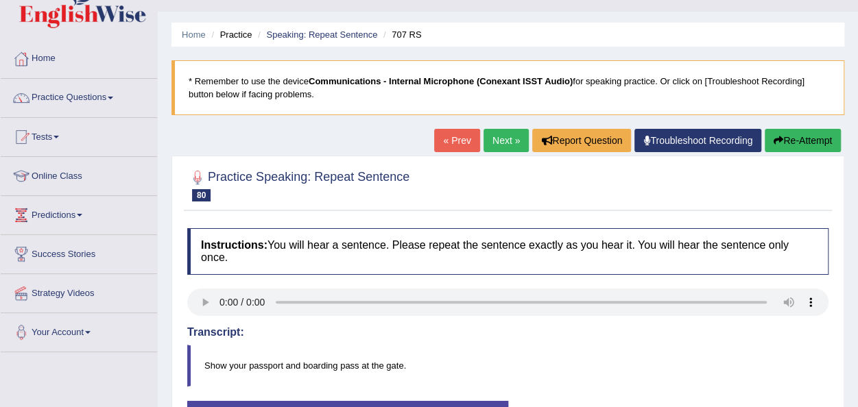
scroll to position [0, 0]
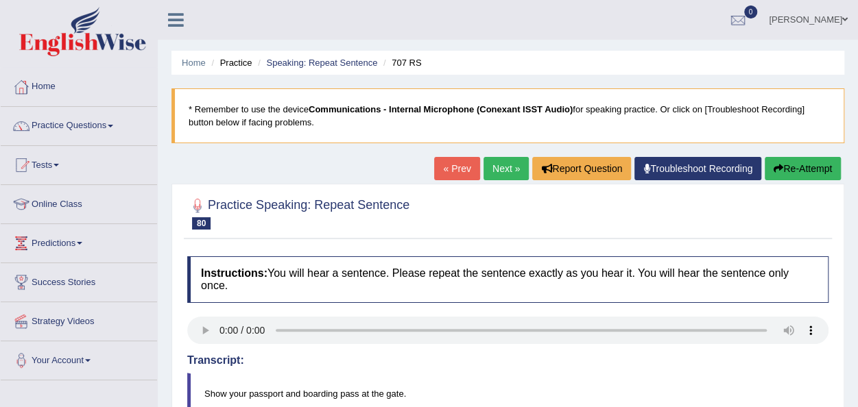
click at [498, 172] on link "Next »" at bounding box center [506, 168] width 45 height 23
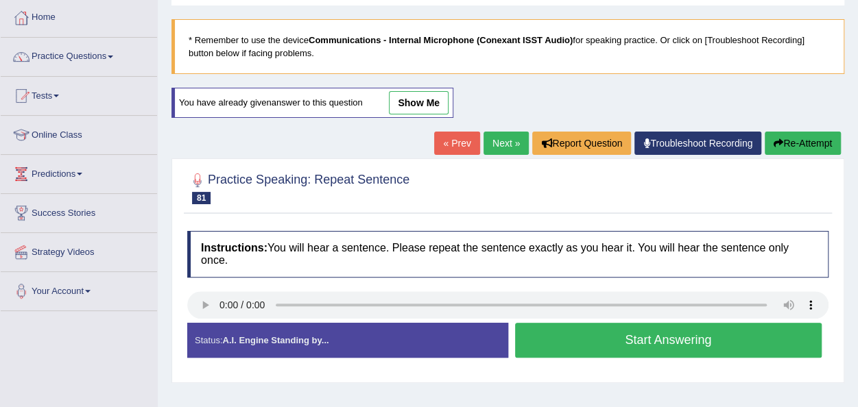
scroll to position [82, 0]
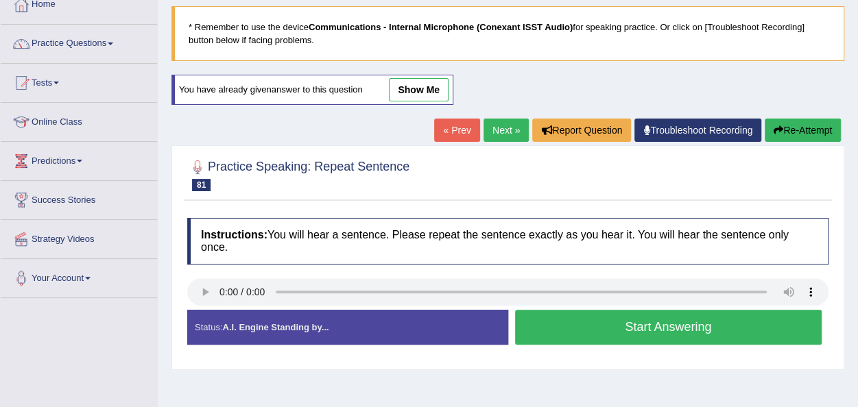
click at [538, 319] on button "Start Answering" at bounding box center [668, 327] width 307 height 35
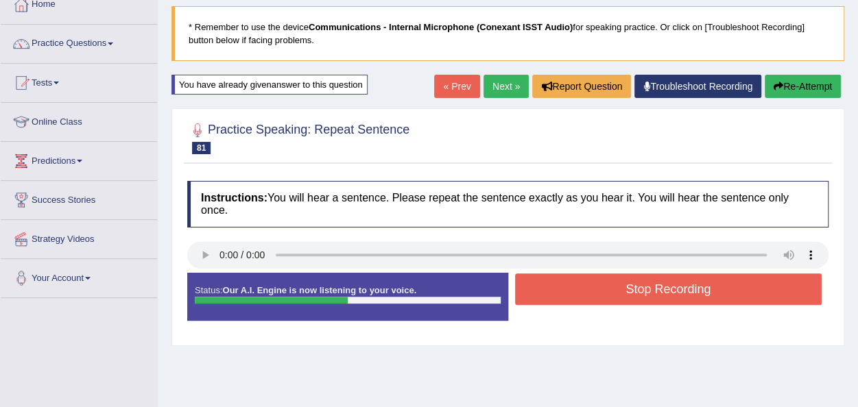
click at [545, 292] on button "Stop Recording" at bounding box center [668, 290] width 307 height 32
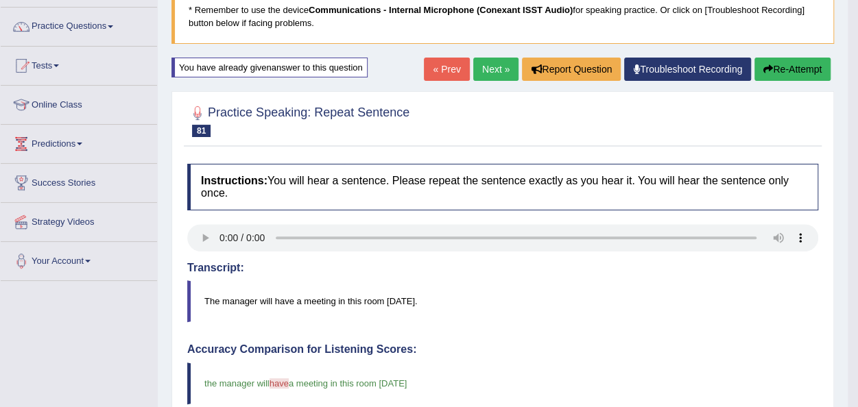
scroll to position [0, 0]
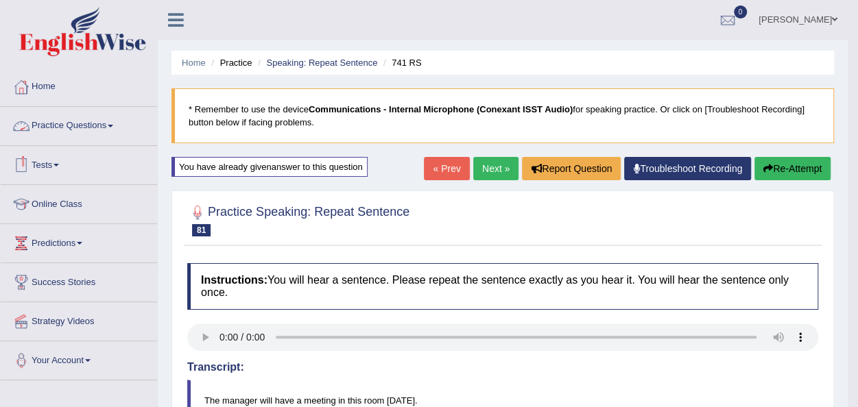
click at [111, 126] on link "Practice Questions" at bounding box center [79, 124] width 156 height 34
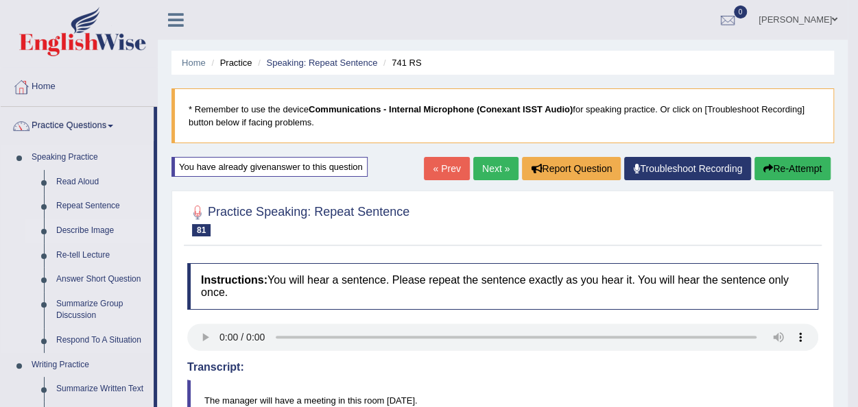
click at [81, 229] on link "Describe Image" at bounding box center [102, 231] width 104 height 25
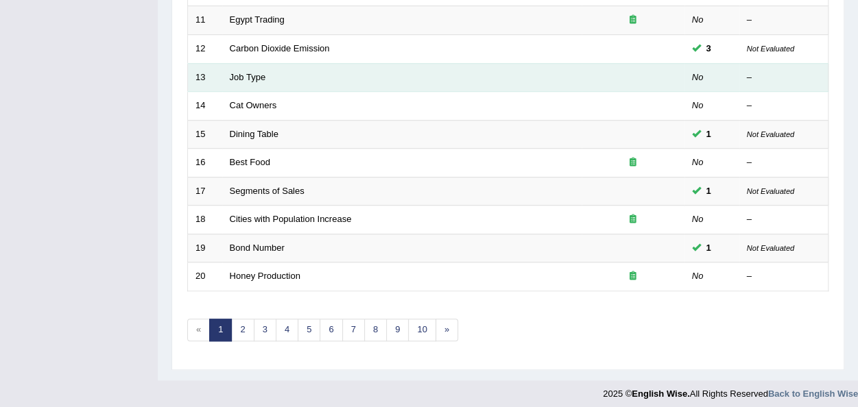
scroll to position [494, 0]
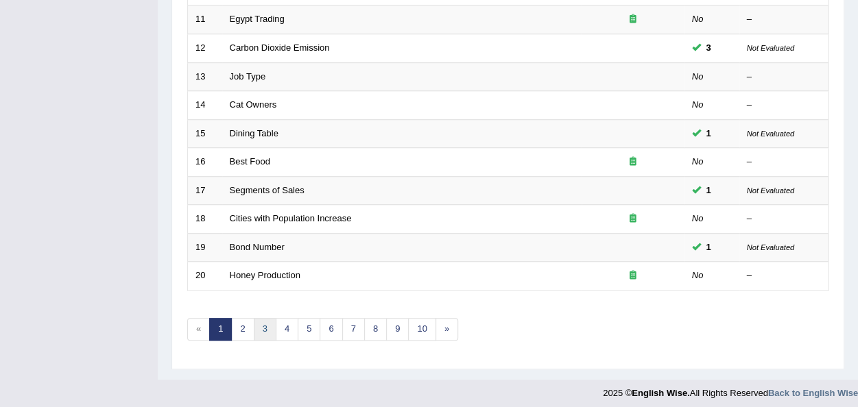
click at [265, 321] on link "3" at bounding box center [265, 329] width 23 height 23
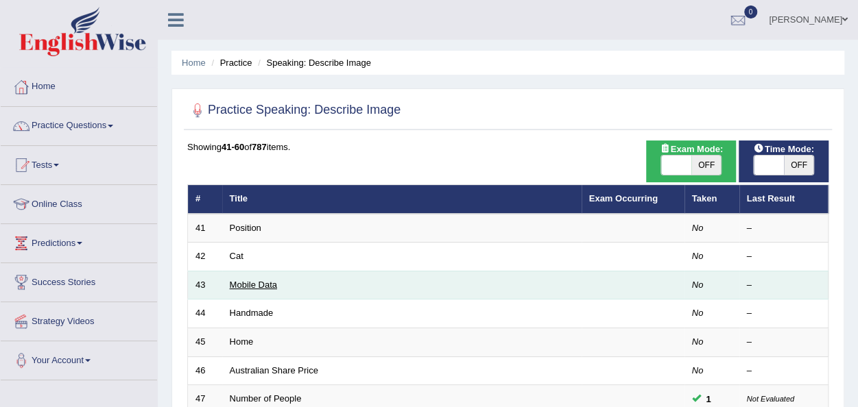
click at [252, 282] on link "Mobile Data" at bounding box center [253, 285] width 47 height 10
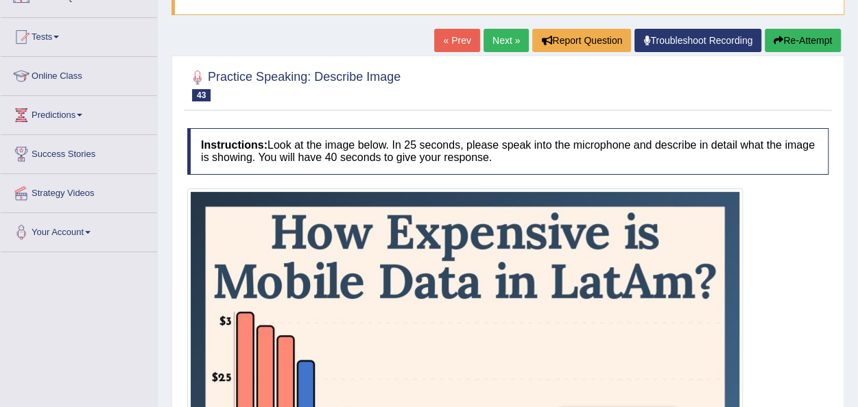
scroll to position [110, 0]
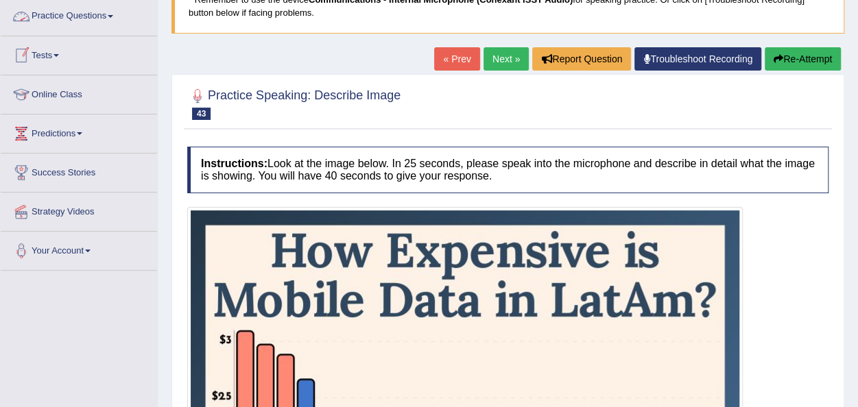
click at [117, 13] on link "Practice Questions" at bounding box center [79, 14] width 156 height 34
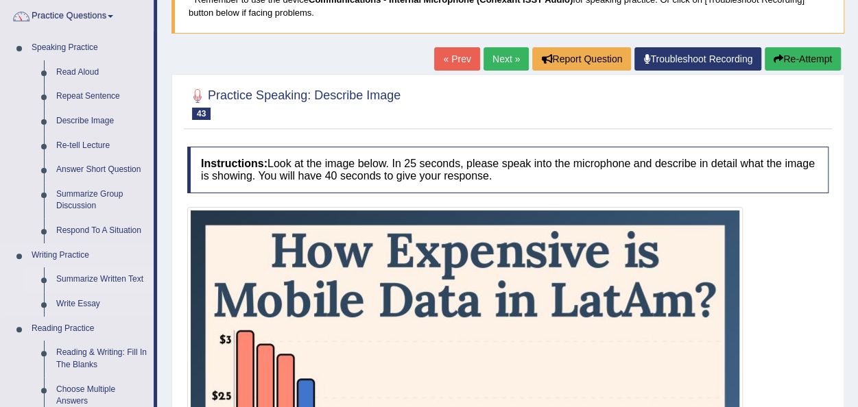
click at [99, 277] on link "Summarize Written Text" at bounding box center [102, 280] width 104 height 25
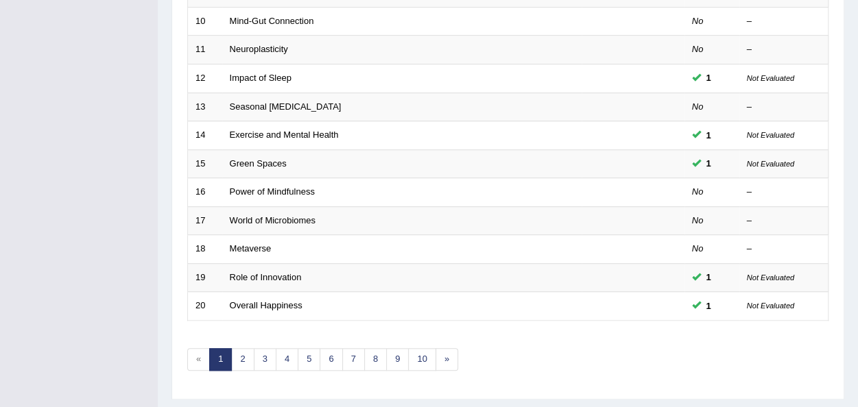
scroll to position [494, 0]
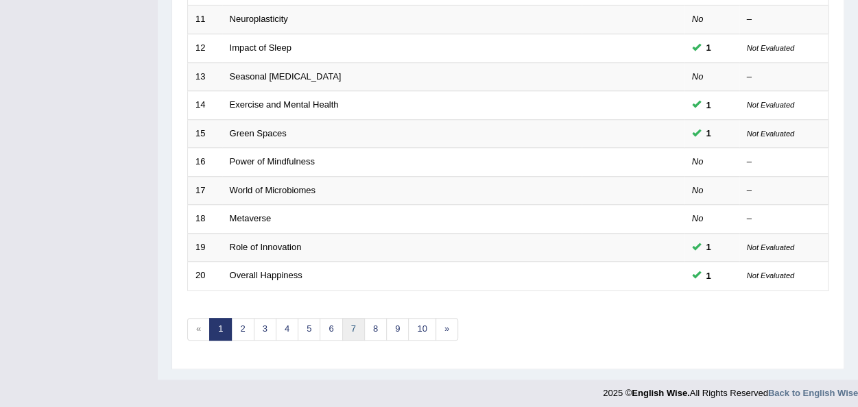
click at [348, 324] on link "7" at bounding box center [353, 329] width 23 height 23
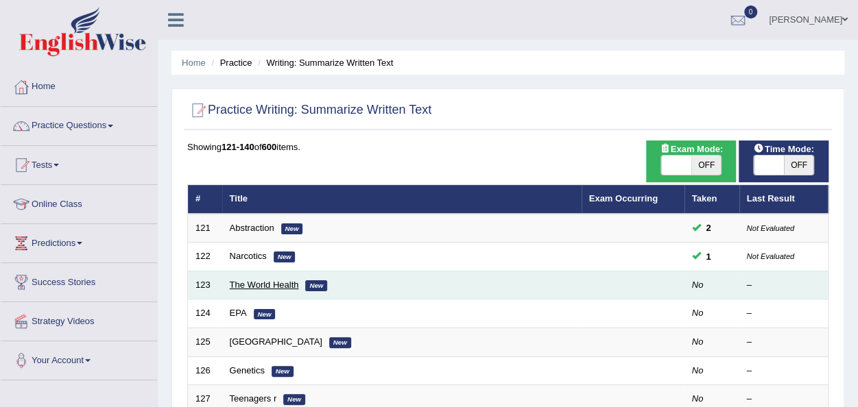
click at [288, 287] on link "The World Health" at bounding box center [264, 285] width 69 height 10
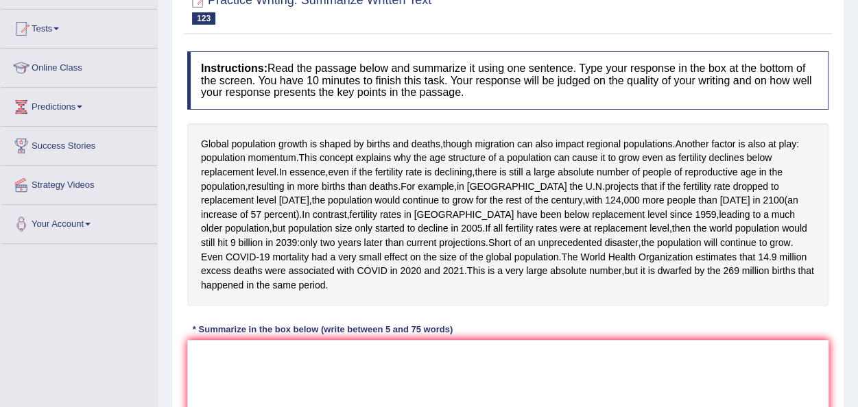
scroll to position [137, 0]
click at [284, 340] on textarea at bounding box center [507, 406] width 641 height 133
type textarea "G"
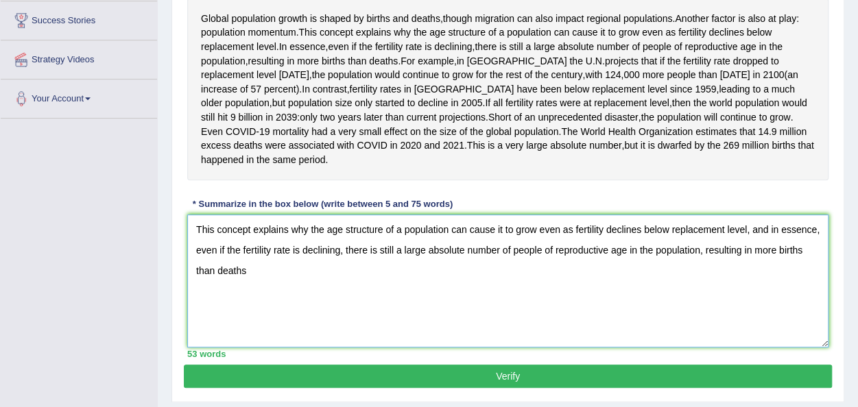
scroll to position [274, 0]
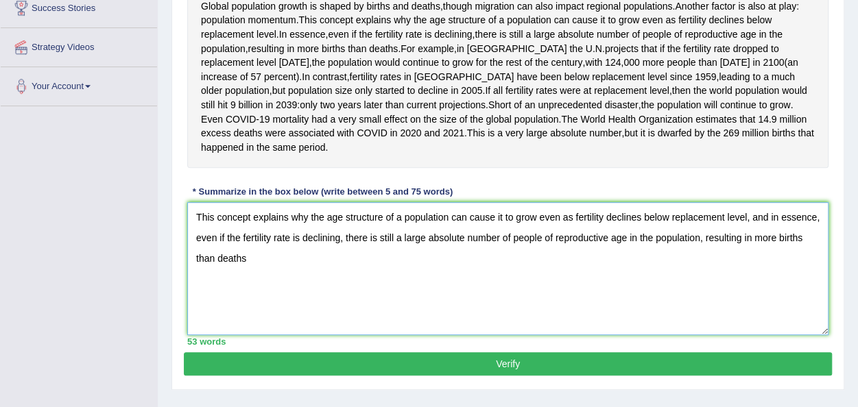
click at [771, 202] on textarea "This concept explains why the age structure of a population can cause it to gro…" at bounding box center [507, 268] width 641 height 133
click at [274, 241] on textarea "This concept explains why the age structure of a population can cause it to gro…" at bounding box center [507, 268] width 641 height 133
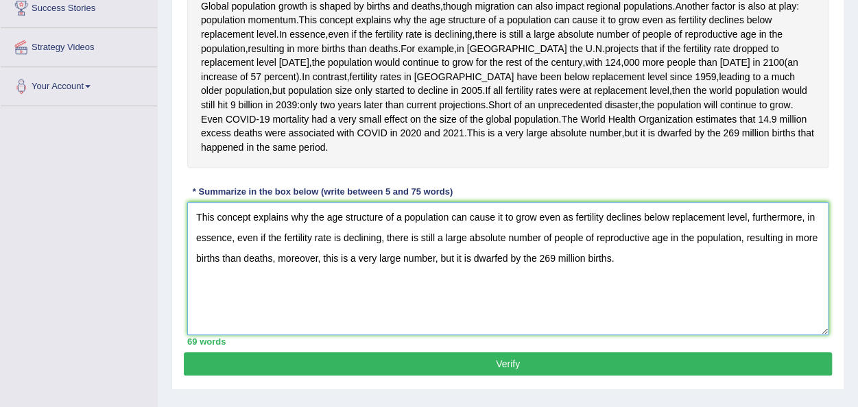
type textarea "This concept explains why the age structure of a population can cause it to gro…"
click at [453, 356] on button "Verify" at bounding box center [508, 364] width 648 height 23
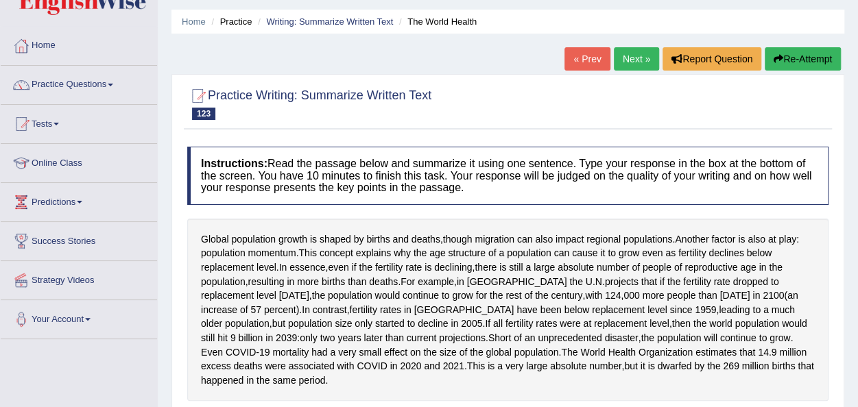
scroll to position [0, 0]
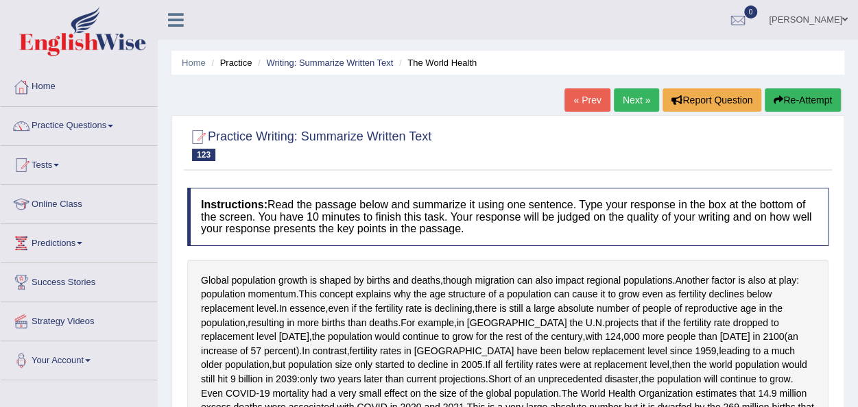
click at [621, 108] on link "Next »" at bounding box center [636, 99] width 45 height 23
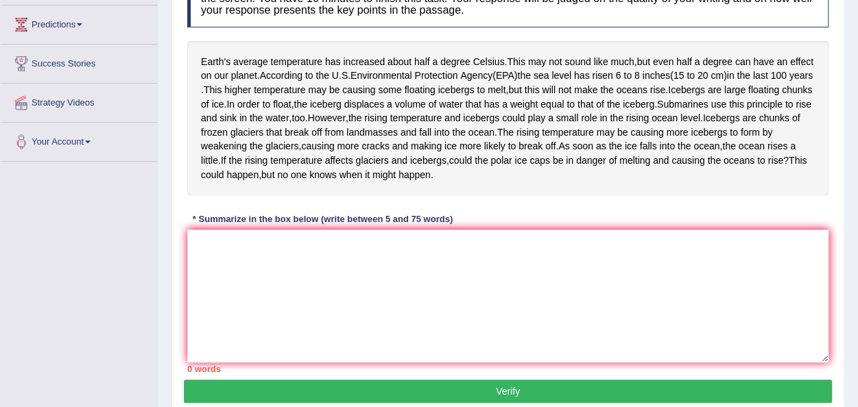
scroll to position [219, 0]
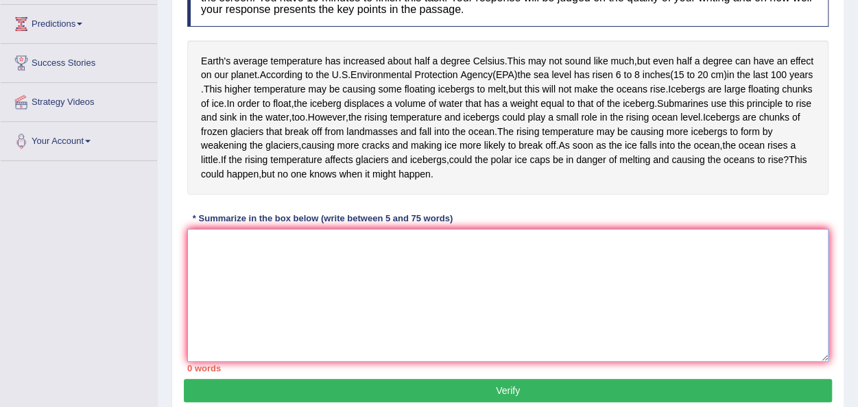
click at [236, 338] on textarea at bounding box center [507, 295] width 641 height 133
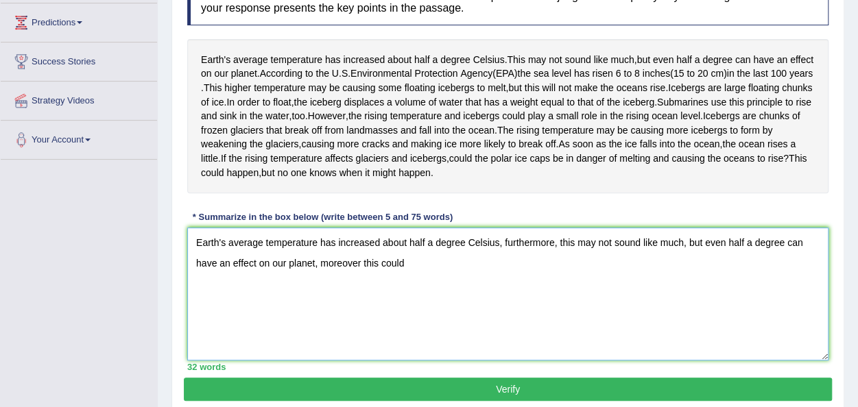
click at [554, 313] on textarea "Earth's average temperature has increased about half a degree Celsius, furtherm…" at bounding box center [507, 294] width 641 height 133
click at [281, 333] on textarea "Earth's average temperature has increased about half a degree Celsius, and , th…" at bounding box center [507, 294] width 641 height 133
click at [379, 329] on textarea "Earth's average temperature has increased about half a degree Celsius, and , th…" at bounding box center [507, 294] width 641 height 133
click at [390, 330] on textarea "Earth's average temperature has increased about half a degree Celsius, and , th…" at bounding box center [507, 294] width 641 height 133
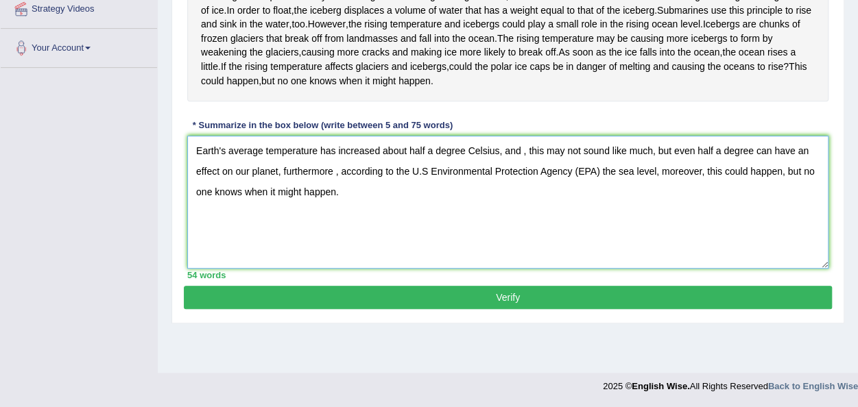
scroll to position [342, 0]
type textarea "Earth's average temperature has increased about half a degree Celsius, and , th…"
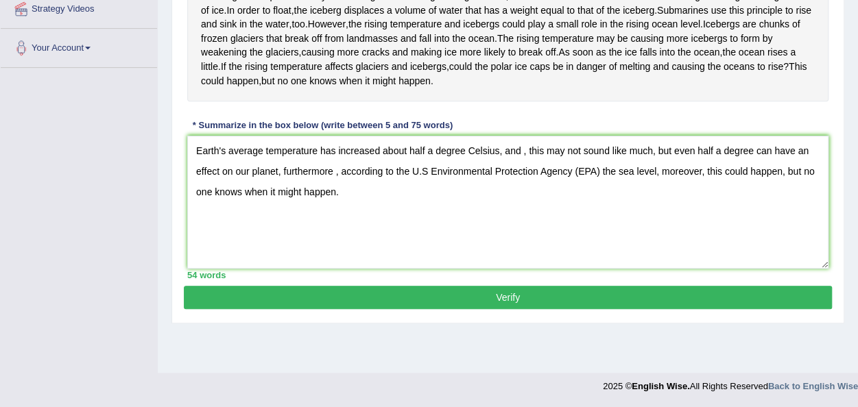
click at [498, 309] on button "Verify" at bounding box center [508, 297] width 648 height 23
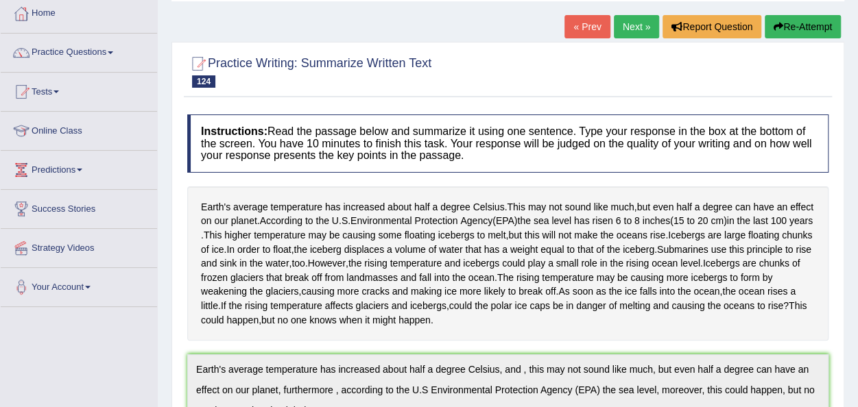
scroll to position [0, 0]
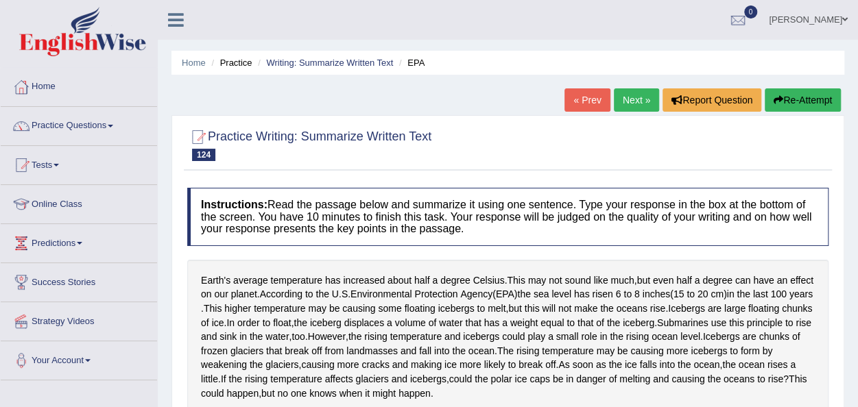
click at [628, 104] on link "Next »" at bounding box center [636, 99] width 45 height 23
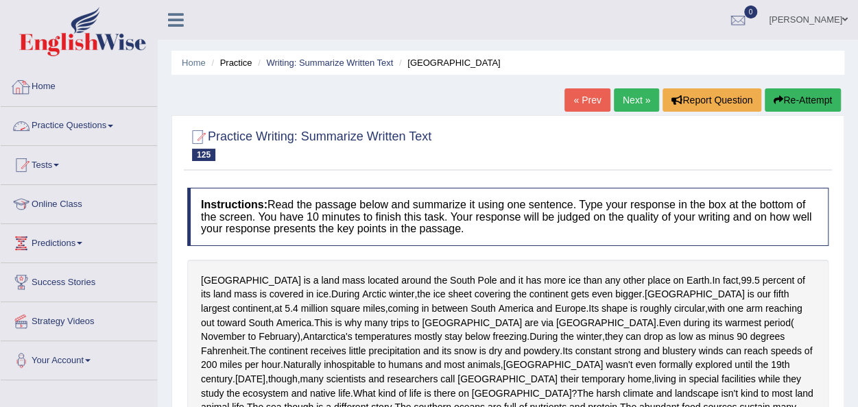
click at [119, 124] on link "Practice Questions" at bounding box center [79, 124] width 156 height 34
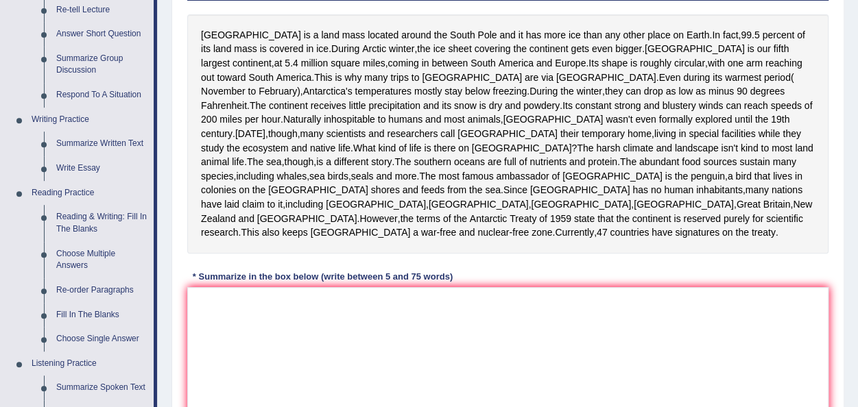
scroll to position [247, 0]
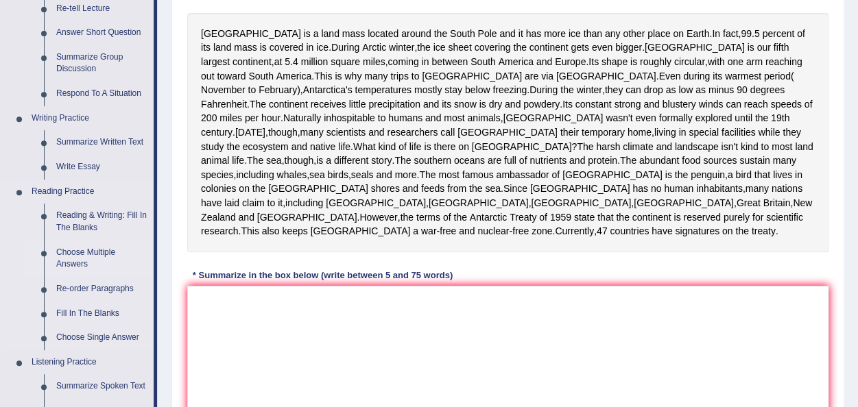
click at [78, 258] on link "Choose Multiple Answers" at bounding box center [102, 259] width 104 height 36
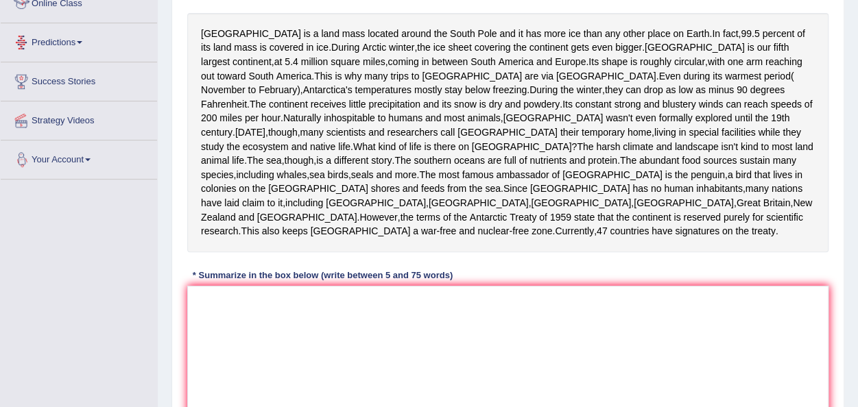
scroll to position [292, 0]
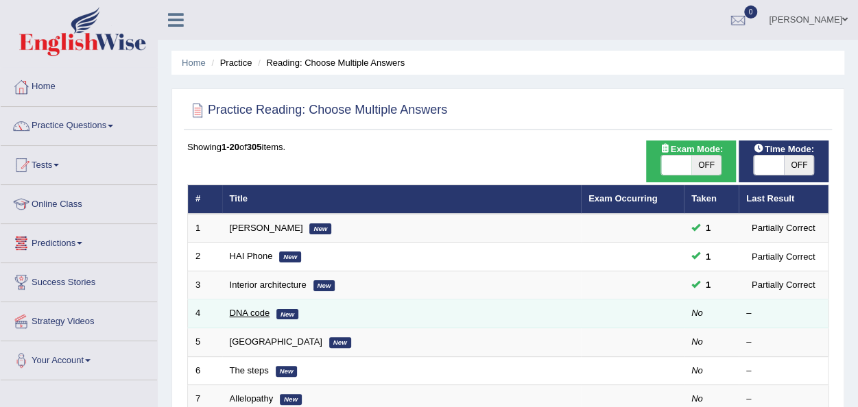
click at [250, 312] on link "DNA code" at bounding box center [250, 313] width 40 height 10
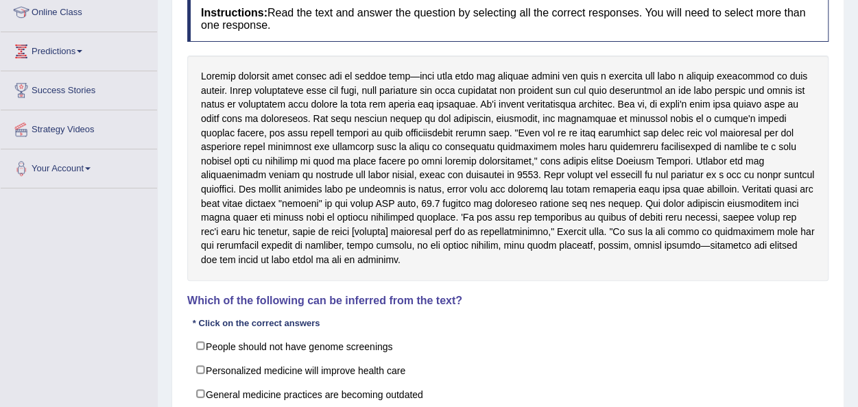
scroll to position [219, 0]
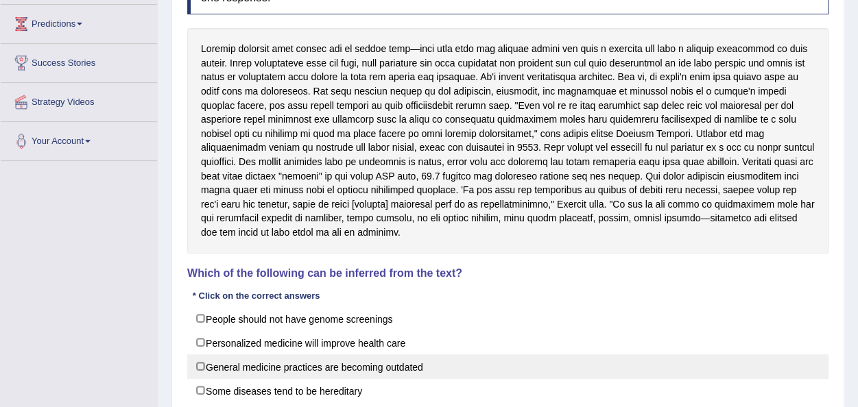
click at [202, 364] on label "General medicine practices are becoming outdated" at bounding box center [507, 367] width 641 height 25
checkbox input "true"
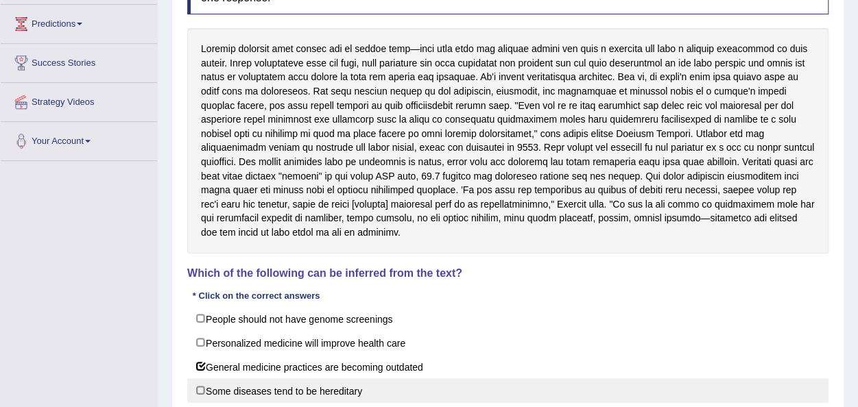
click at [191, 388] on label "Some diseases tend to be hereditary" at bounding box center [507, 391] width 641 height 25
checkbox input "true"
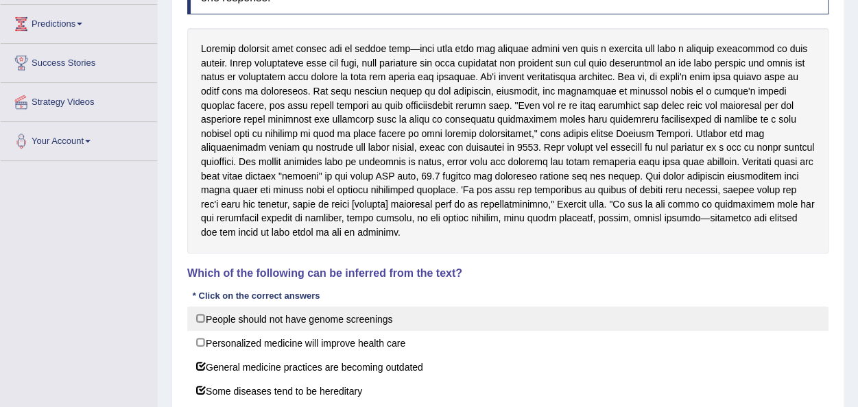
click at [199, 312] on label "People should not have genome screenings" at bounding box center [507, 319] width 641 height 25
checkbox input "true"
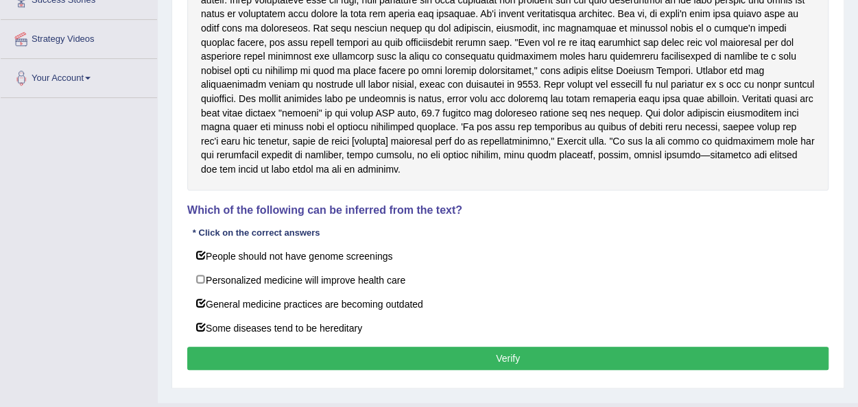
scroll to position [302, 0]
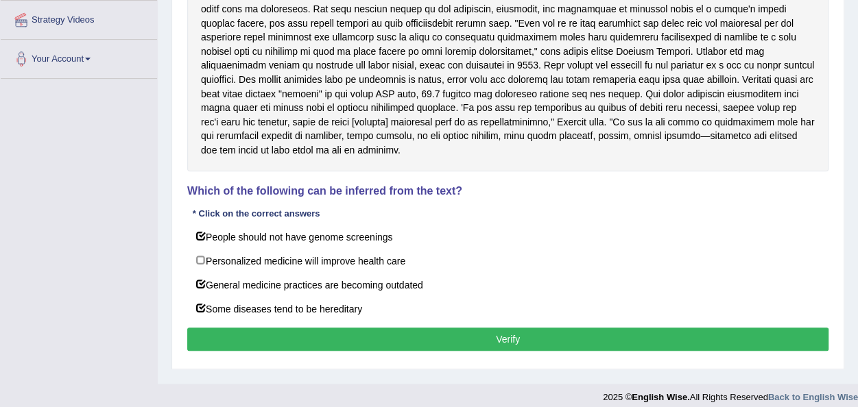
click at [544, 341] on button "Verify" at bounding box center [507, 339] width 641 height 23
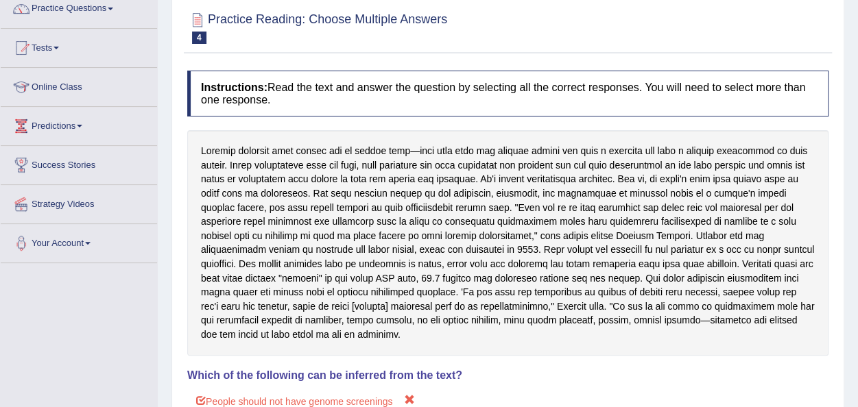
scroll to position [82, 0]
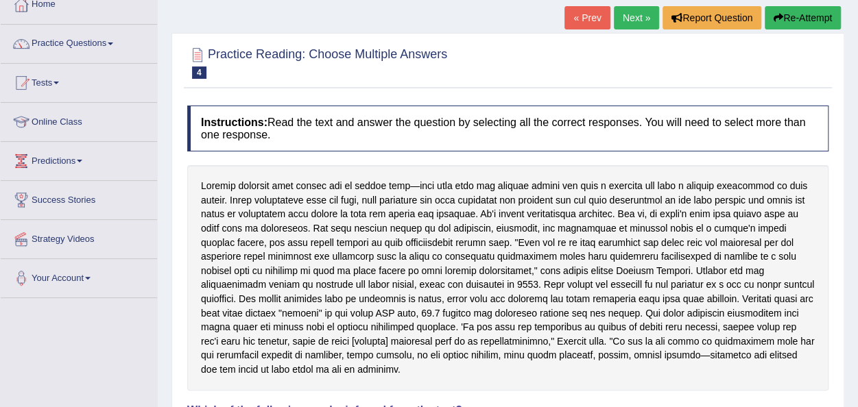
click at [639, 21] on link "Next »" at bounding box center [636, 17] width 45 height 23
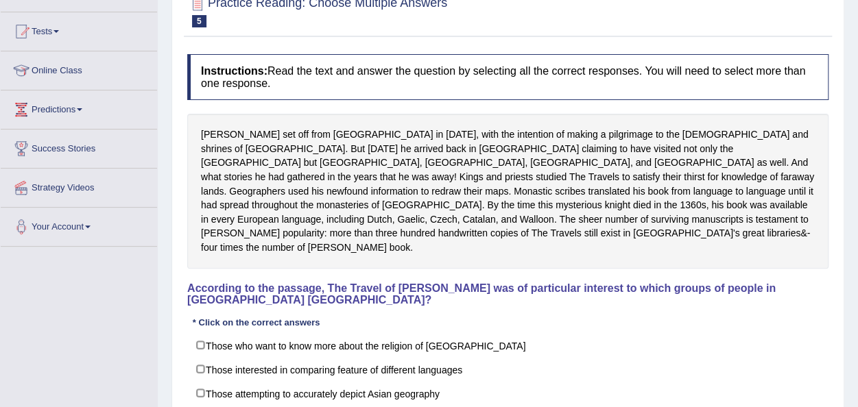
scroll to position [165, 0]
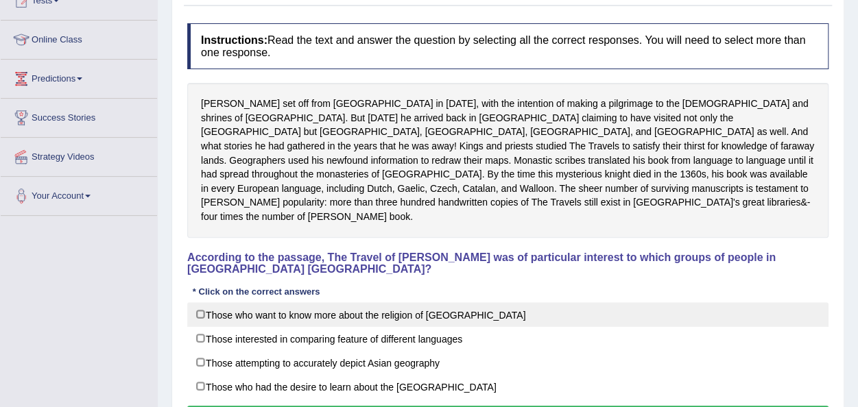
click at [198, 304] on label "Those who want to know more about the religion of [GEOGRAPHIC_DATA]" at bounding box center [507, 314] width 641 height 25
checkbox input "true"
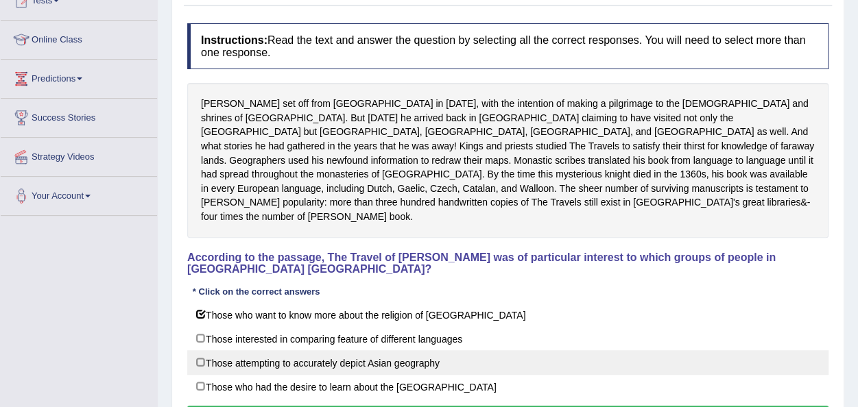
click at [199, 350] on label "Those attempting to accurately depict Asian geography" at bounding box center [507, 362] width 641 height 25
checkbox input "true"
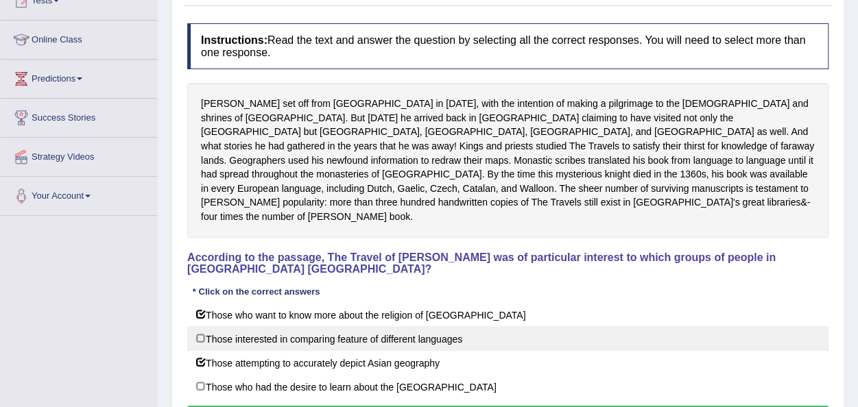
click at [200, 329] on label "Those interested in comparing feature of different languages" at bounding box center [507, 338] width 641 height 25
checkbox input "true"
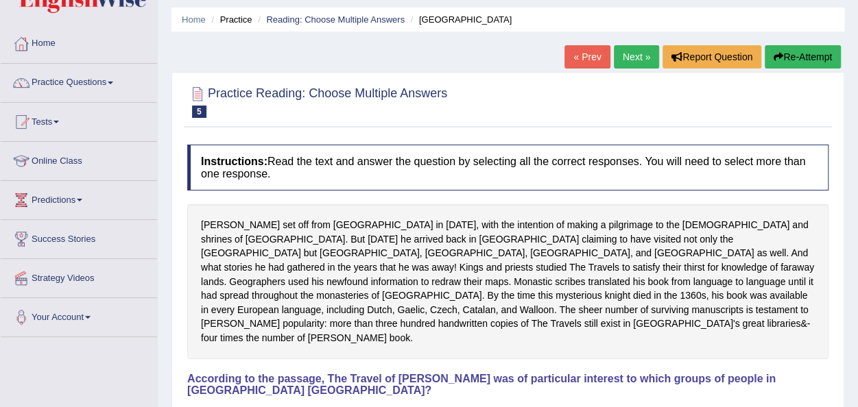
scroll to position [27, 0]
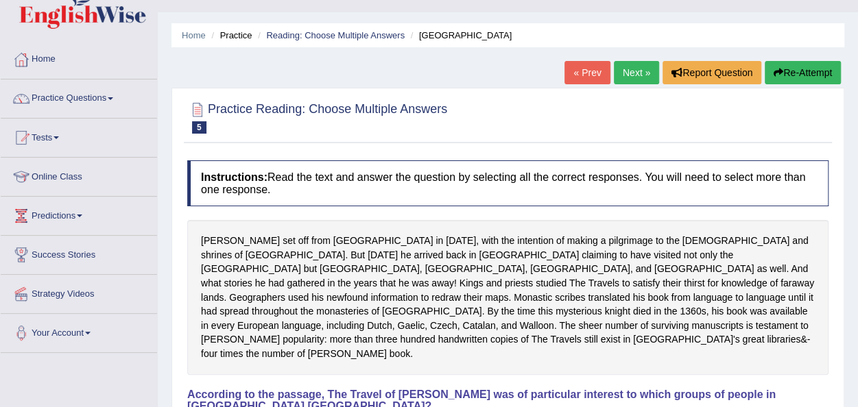
click at [628, 78] on link "Next »" at bounding box center [636, 72] width 45 height 23
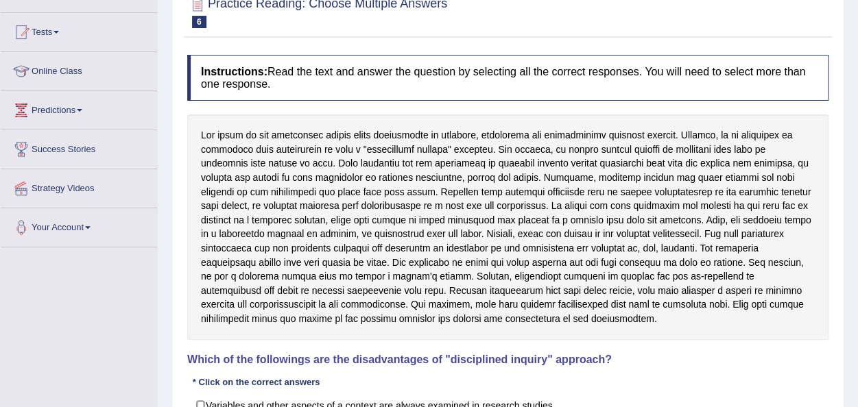
scroll to position [247, 0]
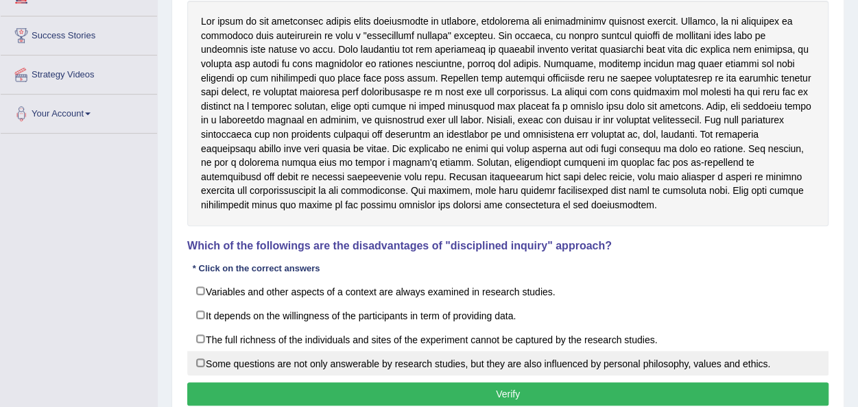
click at [200, 360] on label "Some questions are not only answerable by research studies, but they are also i…" at bounding box center [507, 363] width 641 height 25
checkbox input "true"
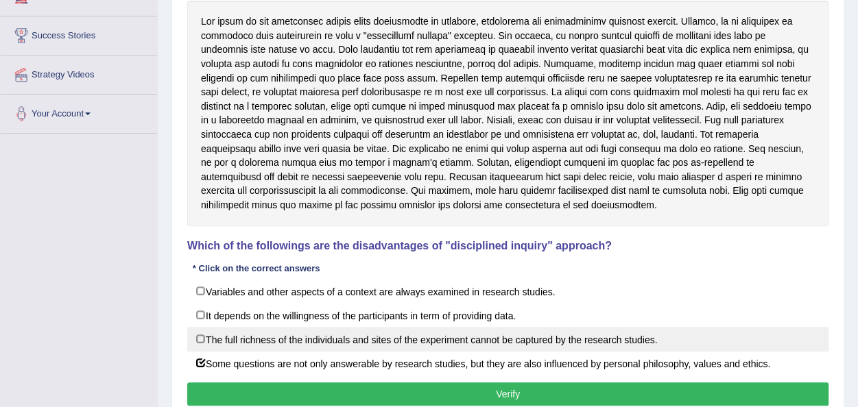
click at [200, 334] on label "The full richness of the individuals and sites of the experiment cannot be capt…" at bounding box center [507, 339] width 641 height 25
checkbox input "true"
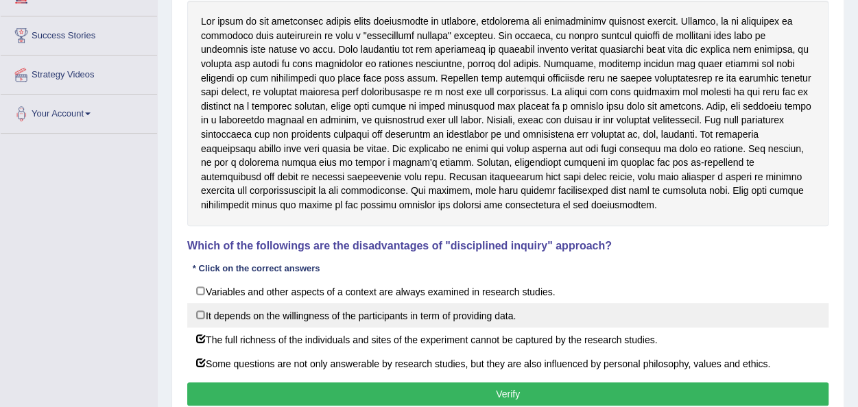
click at [196, 315] on label "It depends on the willingness of the participants in term of providing data." at bounding box center [507, 315] width 641 height 25
checkbox input "true"
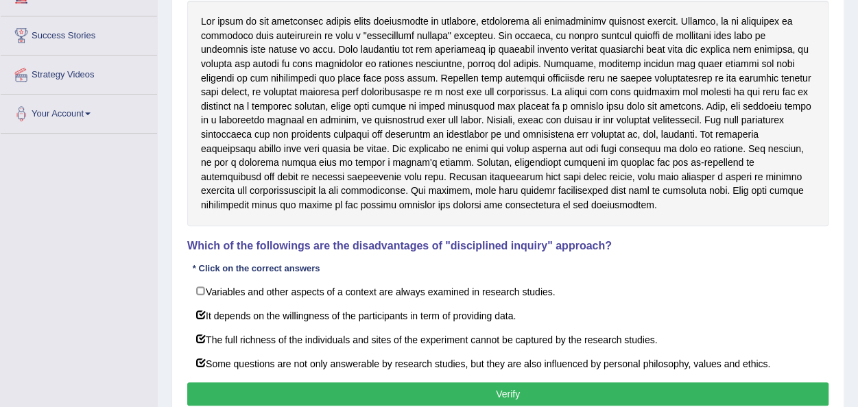
click at [302, 386] on button "Verify" at bounding box center [507, 394] width 641 height 23
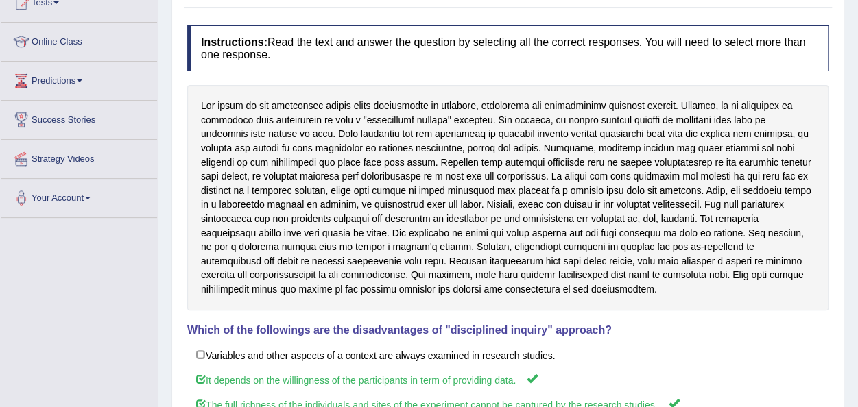
scroll to position [162, 0]
drag, startPoint x: 849, startPoint y: 4, endPoint x: 396, endPoint y: 152, distance: 476.1
click at [396, 152] on div "Home Practice Reading: Choose Multiple Answers The steps « Prev Next » Report Q…" at bounding box center [508, 201] width 700 height 727
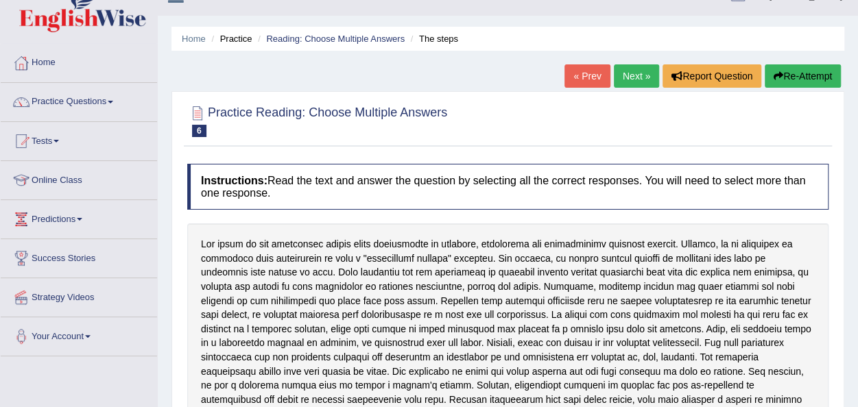
scroll to position [0, 0]
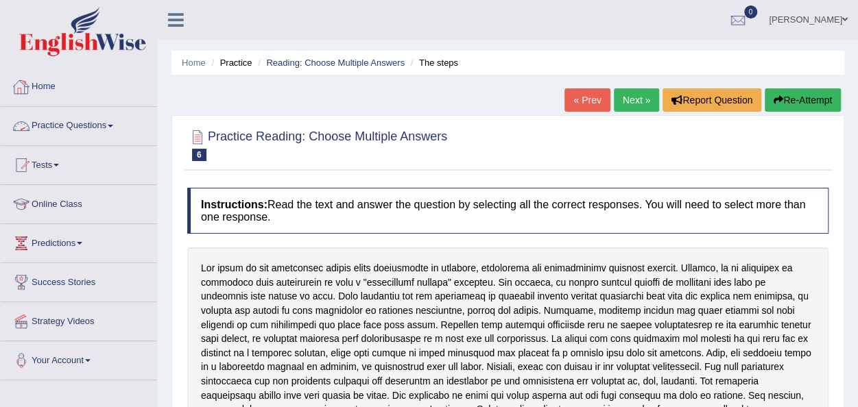
click at [113, 126] on span at bounding box center [110, 126] width 5 height 3
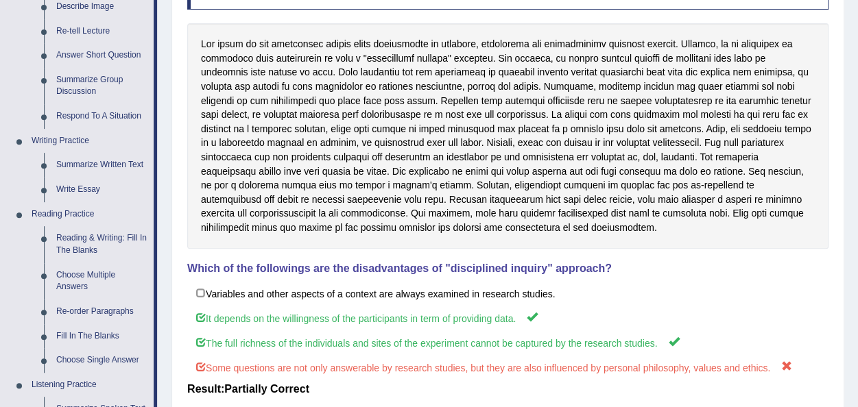
scroll to position [247, 0]
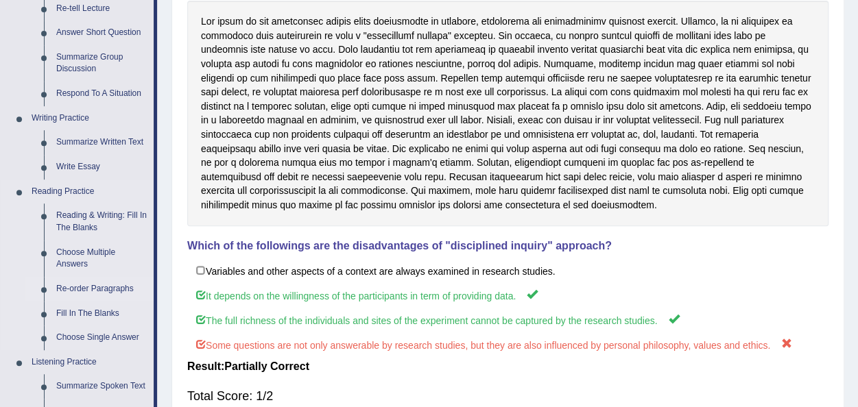
click at [96, 283] on link "Re-order Paragraphs" at bounding box center [102, 289] width 104 height 25
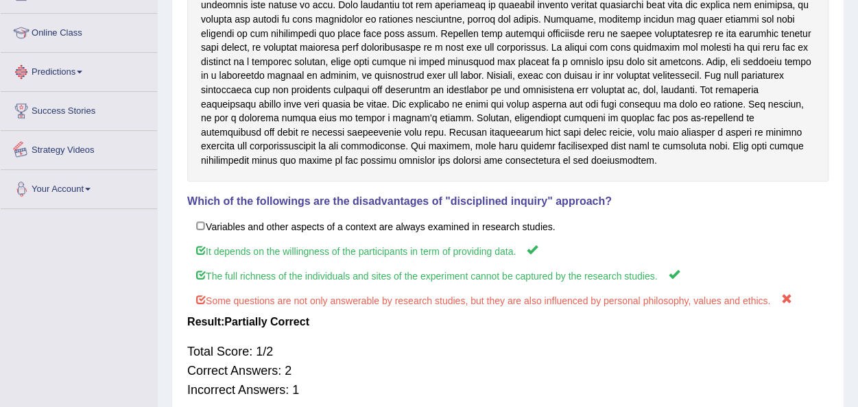
scroll to position [354, 0]
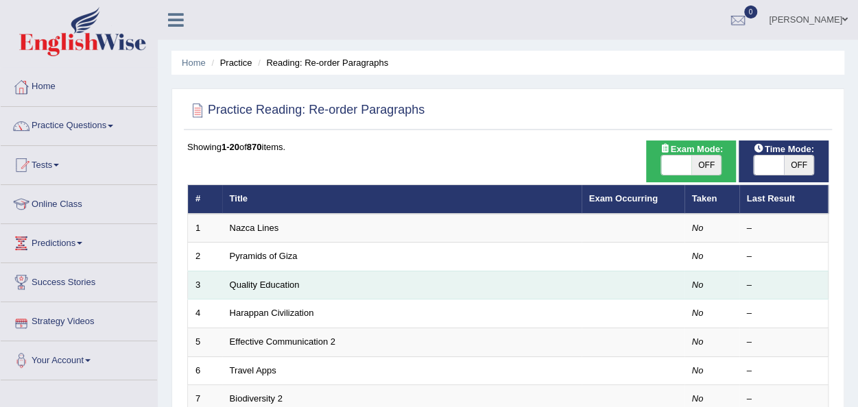
click at [245, 289] on td "Quality Education" at bounding box center [401, 285] width 359 height 29
click at [246, 286] on link "Quality Education" at bounding box center [265, 285] width 70 height 10
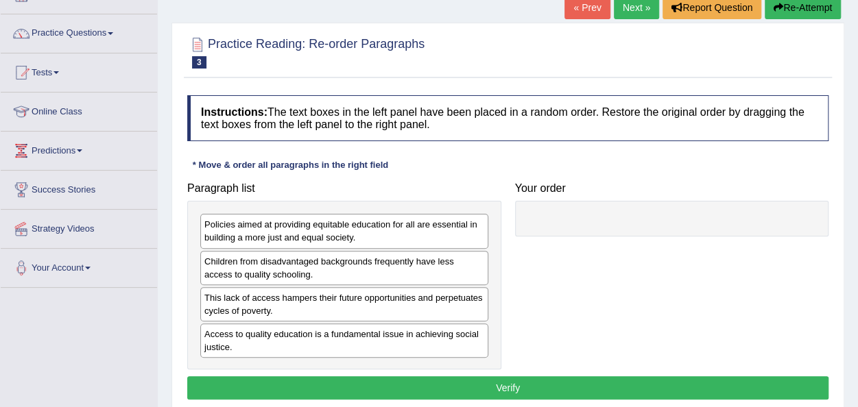
scroll to position [119, 0]
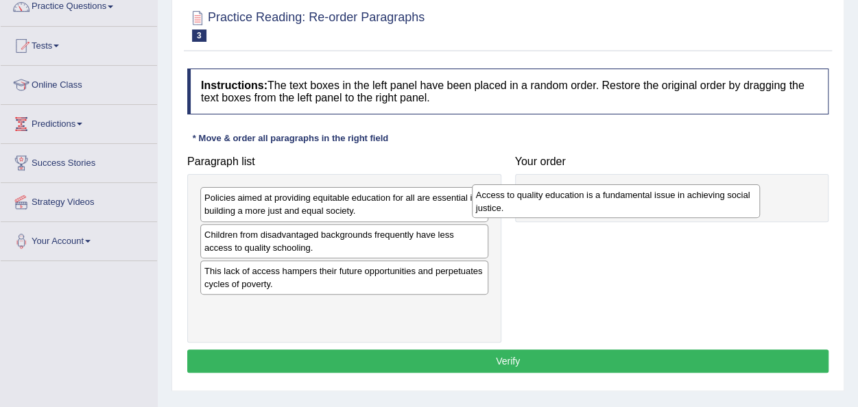
drag, startPoint x: 269, startPoint y: 320, endPoint x: 548, endPoint y: 205, distance: 302.0
click at [548, 205] on div "Access to quality education is a fundamental issue in achieving social justice." at bounding box center [616, 202] width 288 height 34
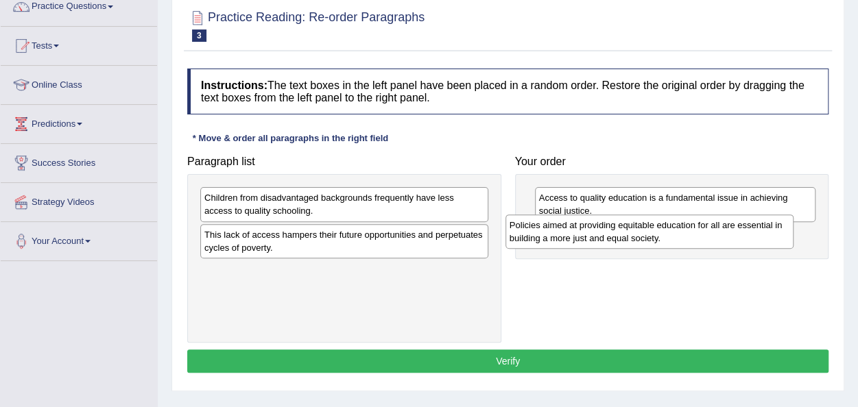
drag, startPoint x: 361, startPoint y: 195, endPoint x: 672, endPoint y: 222, distance: 311.9
click at [671, 222] on div "Policies aimed at providing equitable education for all are essential in buildi…" at bounding box center [650, 232] width 288 height 34
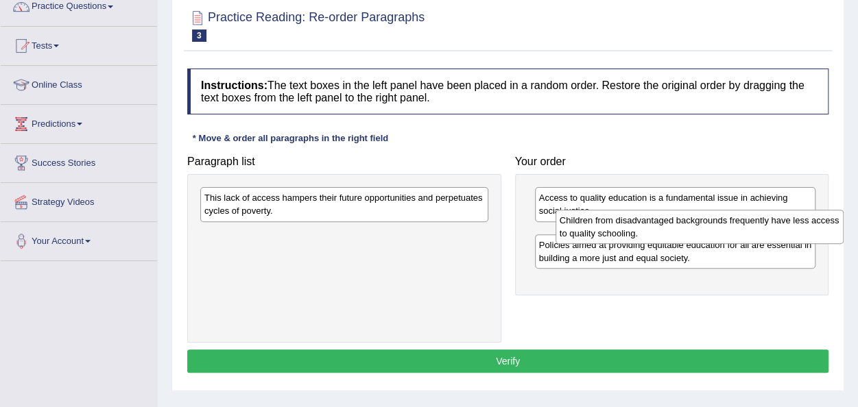
drag, startPoint x: 314, startPoint y: 204, endPoint x: 666, endPoint y: 227, distance: 352.6
click at [666, 227] on div "Children from disadvantaged backgrounds frequently have less access to quality …" at bounding box center [700, 227] width 288 height 34
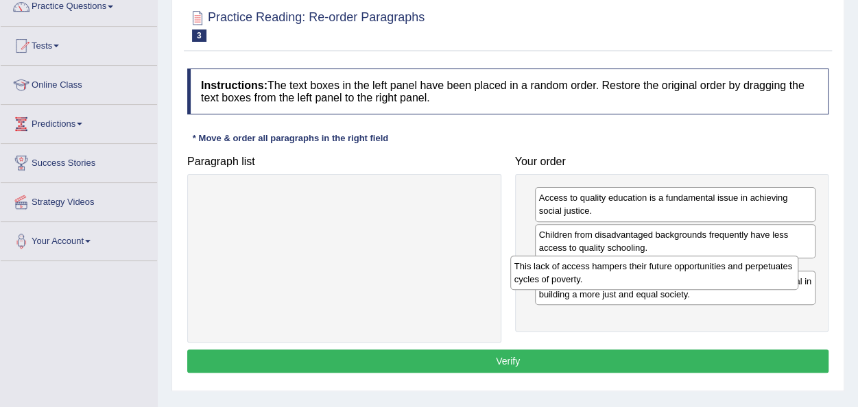
drag, startPoint x: 334, startPoint y: 197, endPoint x: 652, endPoint y: 264, distance: 324.6
click at [652, 264] on div "This lack of access hampers their future opportunities and perpetuates cycles o…" at bounding box center [654, 273] width 288 height 34
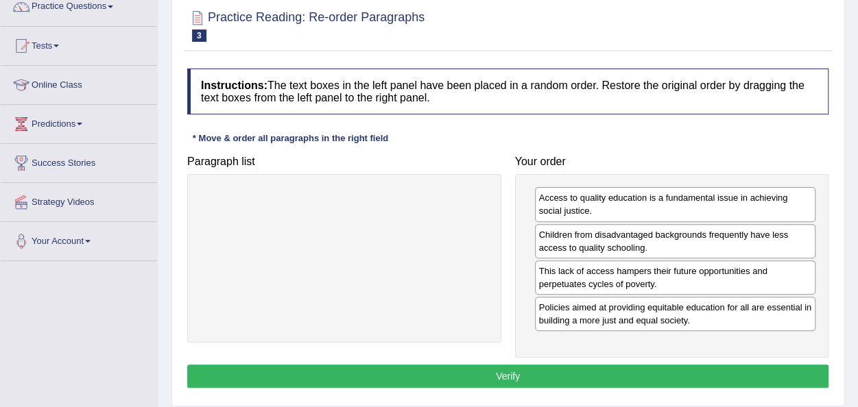
click at [514, 356] on div "Instructions: The text boxes in the left panel have been placed in a random ord…" at bounding box center [508, 230] width 648 height 337
click at [510, 366] on button "Verify" at bounding box center [507, 376] width 641 height 23
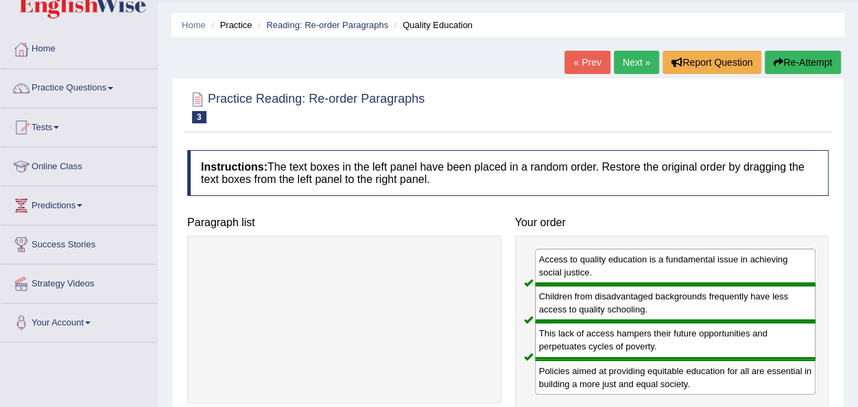
scroll to position [37, 0]
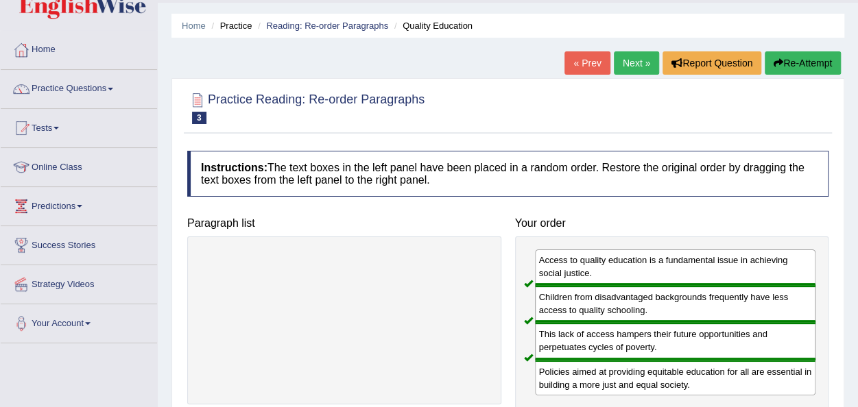
click at [619, 62] on link "Next »" at bounding box center [636, 62] width 45 height 23
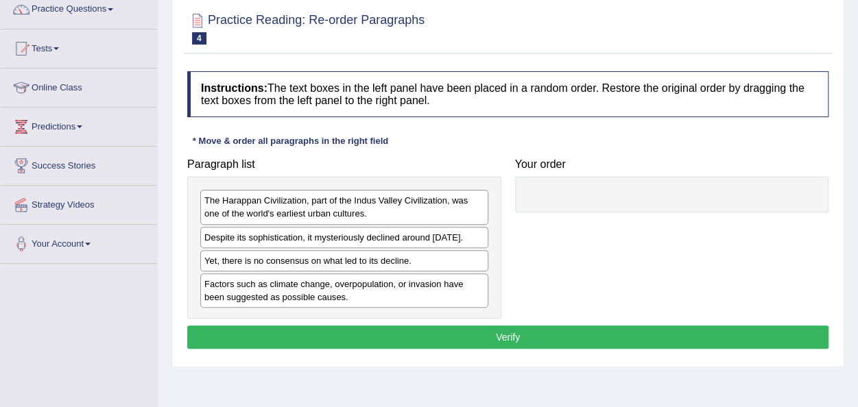
scroll to position [117, 0]
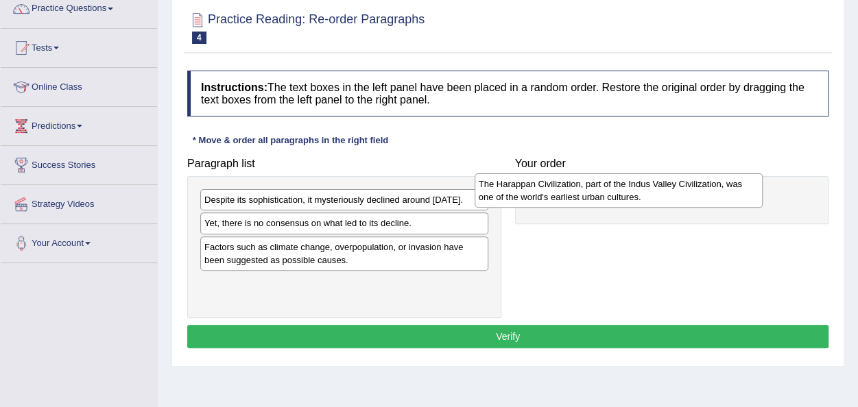
drag, startPoint x: 365, startPoint y: 211, endPoint x: 643, endPoint y: 195, distance: 278.9
click at [643, 195] on div "The Harappan Civilization, part of the Indus Valley Civilization, was one of th…" at bounding box center [619, 191] width 288 height 34
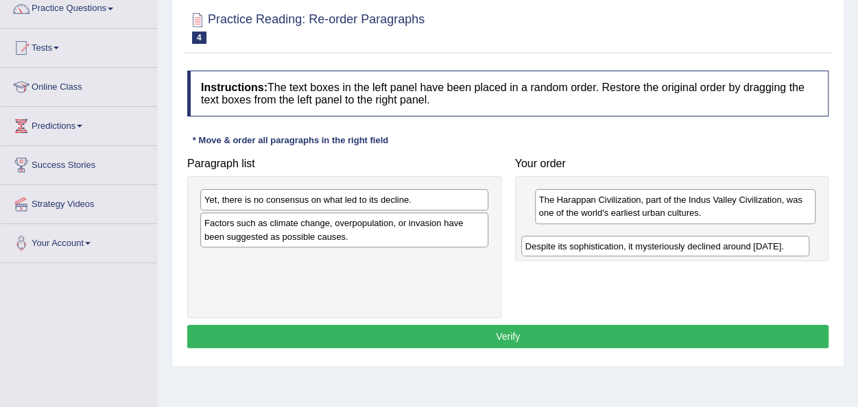
drag, startPoint x: 300, startPoint y: 200, endPoint x: 623, endPoint y: 243, distance: 326.6
click at [623, 243] on div "Despite its sophistication, it mysteriously declined around 1900 BCE." at bounding box center [665, 246] width 288 height 21
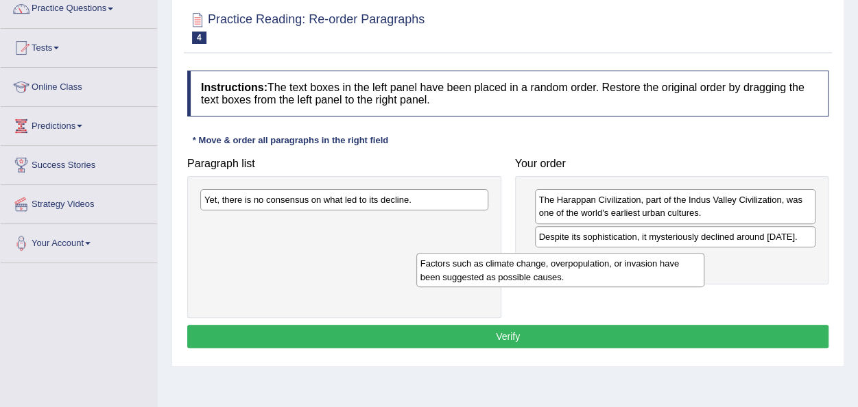
drag, startPoint x: 361, startPoint y: 228, endPoint x: 665, endPoint y: 257, distance: 305.2
click at [663, 257] on div "Factors such as climate change, overpopulation, or invasion have been suggested…" at bounding box center [560, 270] width 288 height 34
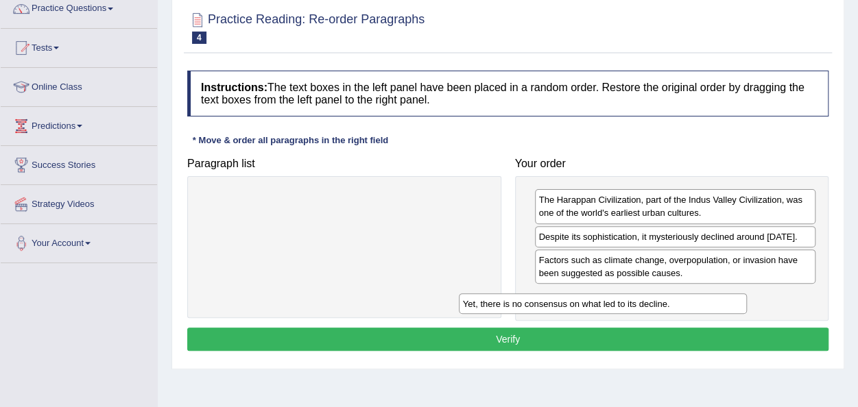
drag, startPoint x: 412, startPoint y: 200, endPoint x: 690, endPoint y: 305, distance: 297.6
click at [678, 305] on div "Yet, there is no consensus on what led to its decline." at bounding box center [603, 304] width 288 height 21
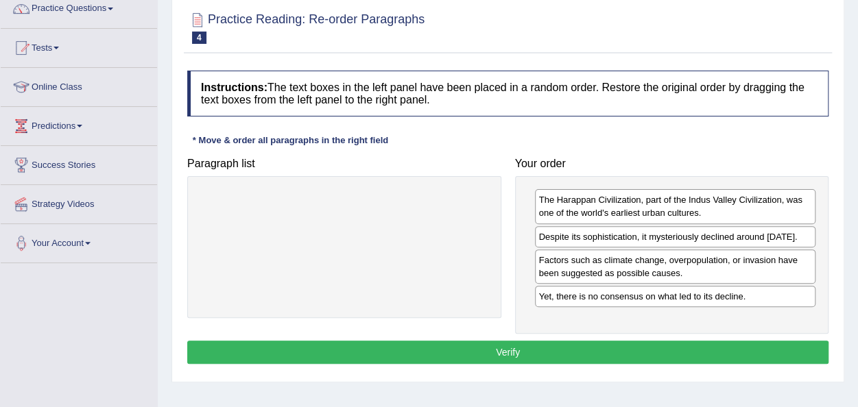
click at [564, 349] on button "Verify" at bounding box center [507, 352] width 641 height 23
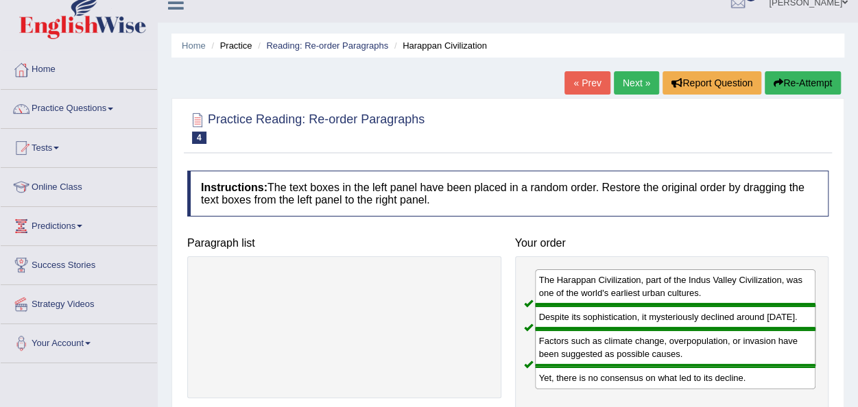
scroll to position [8, 0]
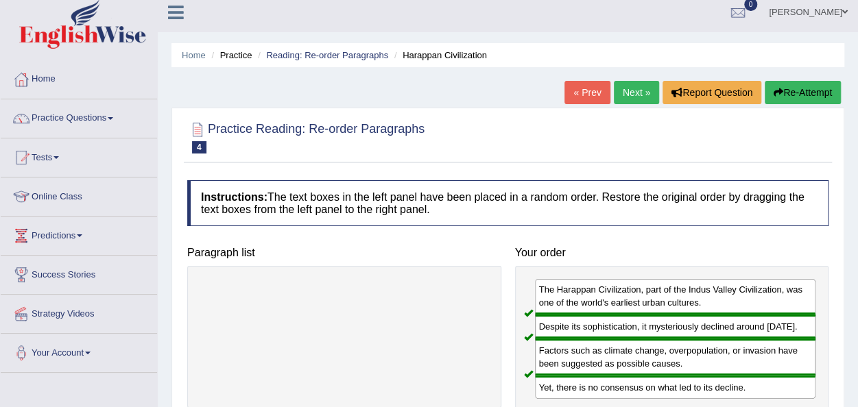
click at [623, 96] on link "Next »" at bounding box center [636, 92] width 45 height 23
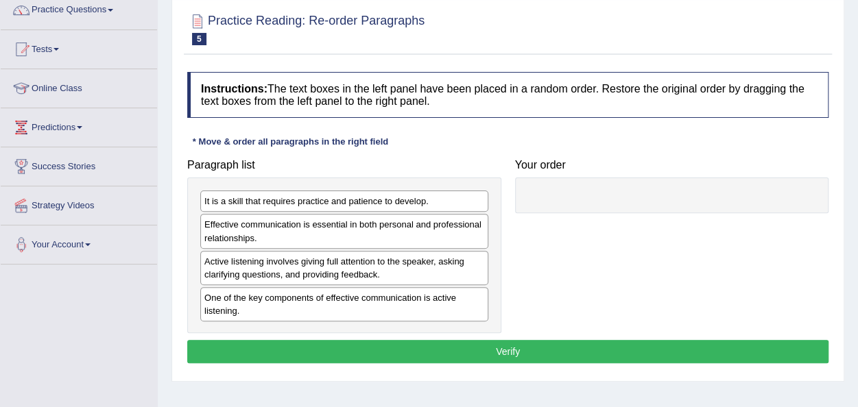
scroll to position [122, 0]
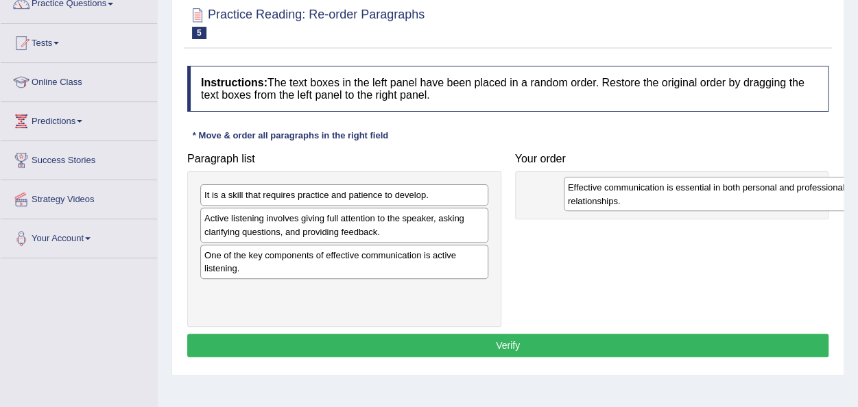
drag, startPoint x: 258, startPoint y: 214, endPoint x: 609, endPoint y: 184, distance: 352.5
click at [609, 184] on div "Effective communication is essential in both personal and professional relation…" at bounding box center [708, 194] width 288 height 34
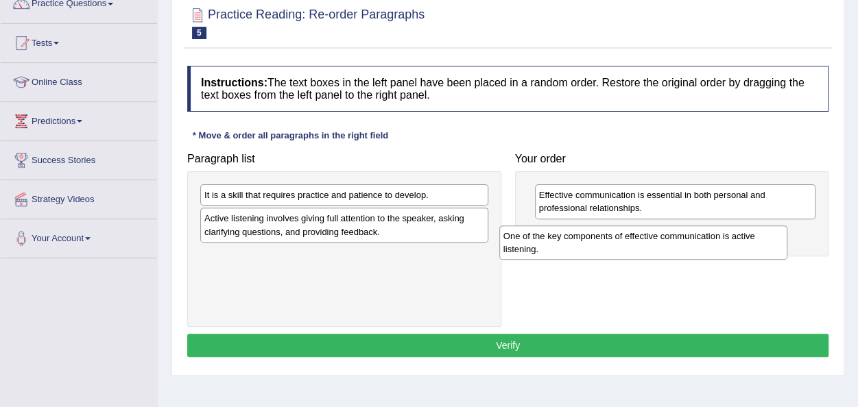
drag, startPoint x: 348, startPoint y: 265, endPoint x: 654, endPoint y: 246, distance: 306.5
click at [652, 246] on div "One of the key components of effective communication is active listening." at bounding box center [643, 243] width 288 height 34
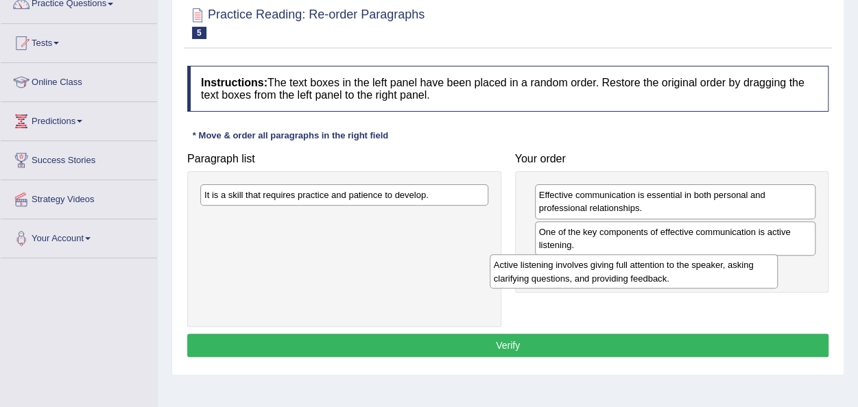
drag, startPoint x: 377, startPoint y: 228, endPoint x: 670, endPoint y: 274, distance: 296.4
click at [668, 274] on div "Active listening involves giving full attention to the speaker, asking clarifyi…" at bounding box center [634, 271] width 288 height 34
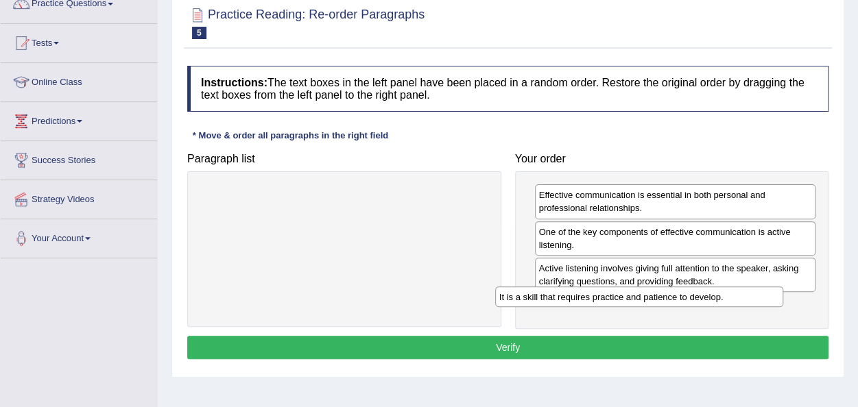
drag, startPoint x: 388, startPoint y: 190, endPoint x: 685, endPoint y: 292, distance: 313.2
click at [685, 292] on div "It is a skill that requires practice and patience to develop." at bounding box center [639, 297] width 288 height 21
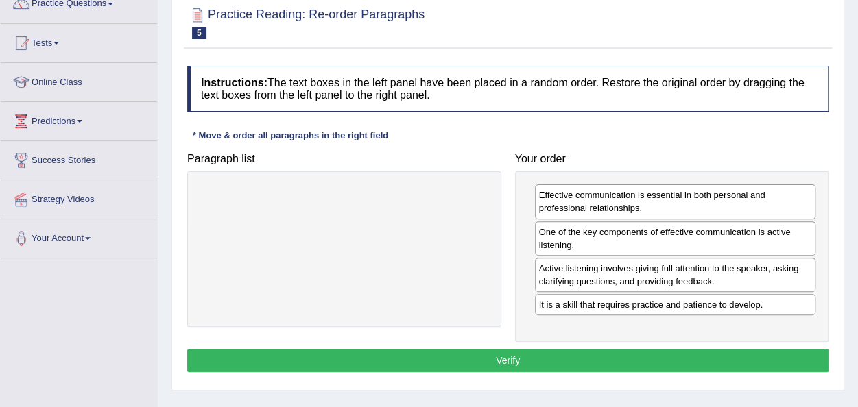
click at [525, 363] on button "Verify" at bounding box center [507, 360] width 641 height 23
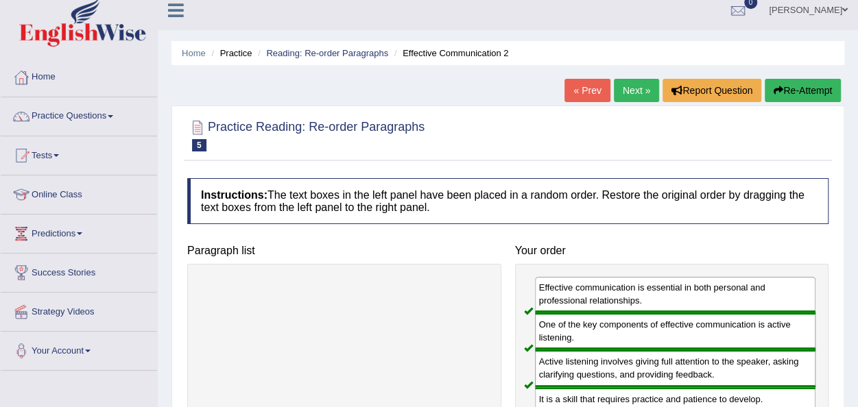
scroll to position [0, 0]
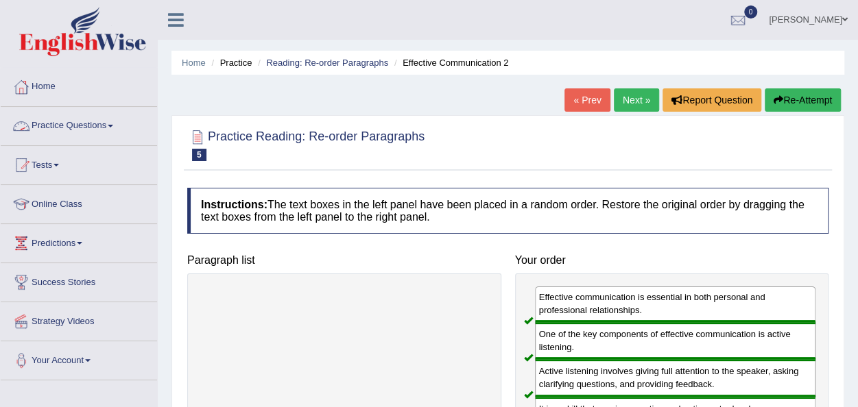
click at [113, 129] on link "Practice Questions" at bounding box center [79, 124] width 156 height 34
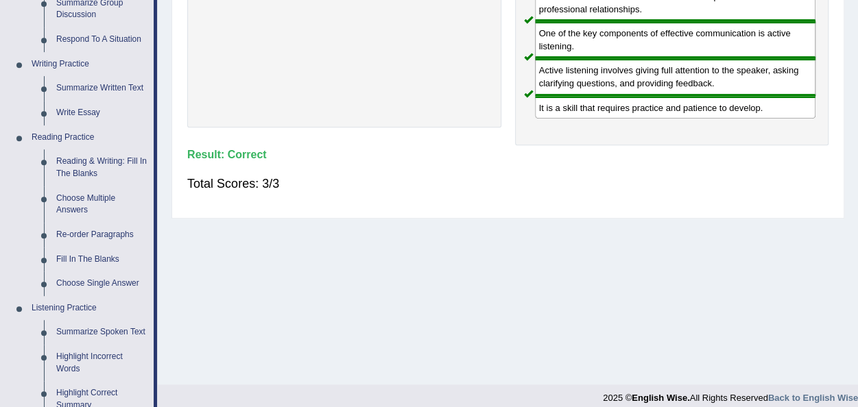
scroll to position [302, 0]
click at [73, 257] on link "Fill In The Blanks" at bounding box center [102, 259] width 104 height 25
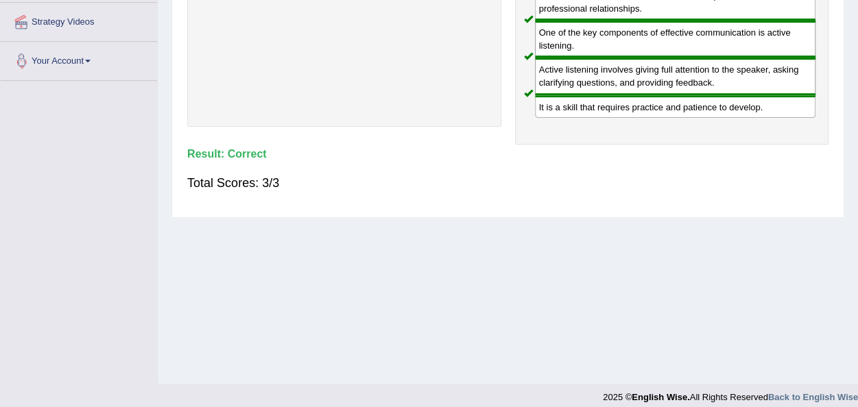
scroll to position [313, 0]
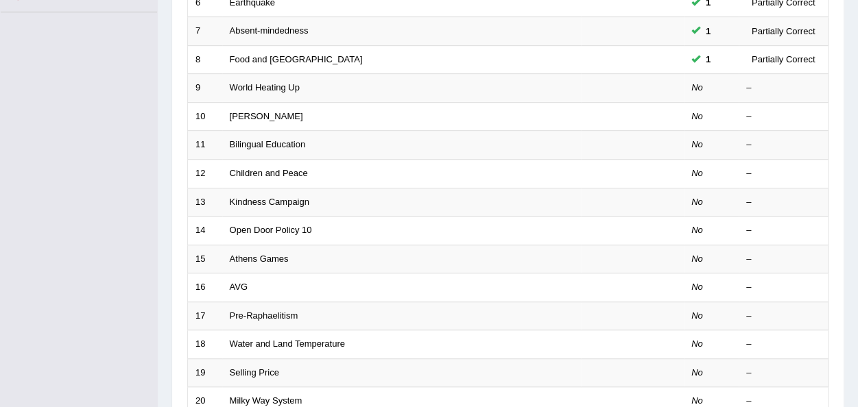
scroll to position [385, 0]
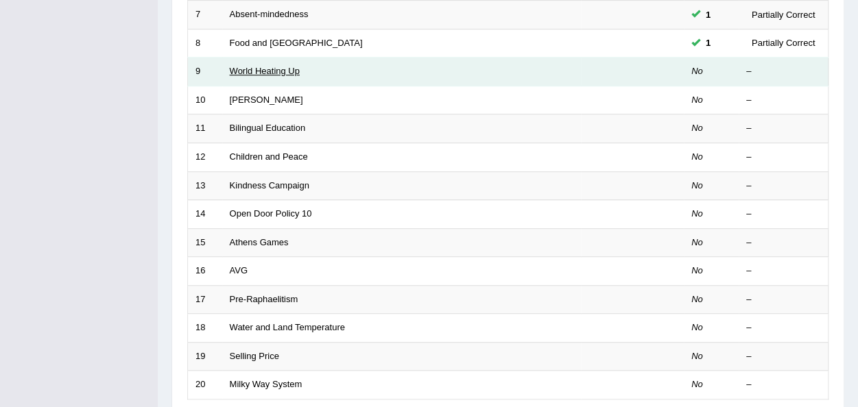
click at [250, 66] on link "World Heating Up" at bounding box center [265, 71] width 70 height 10
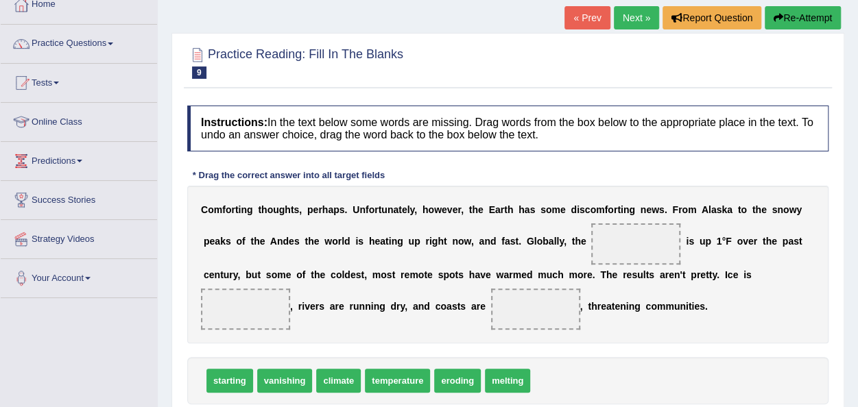
scroll to position [110, 0]
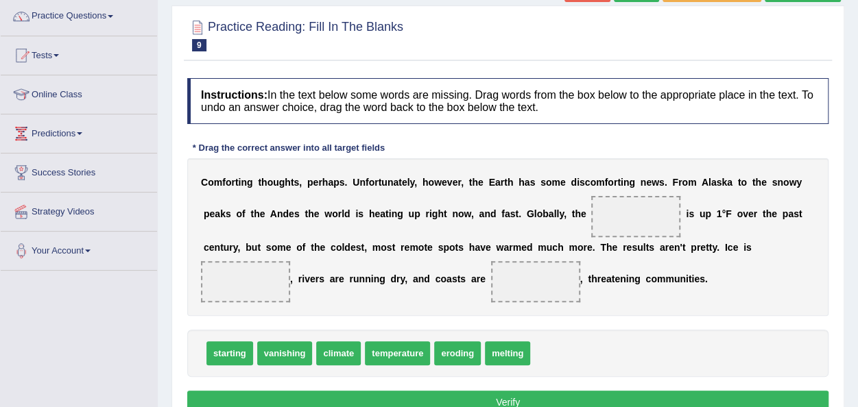
click at [345, 349] on span "climate" at bounding box center [338, 354] width 45 height 24
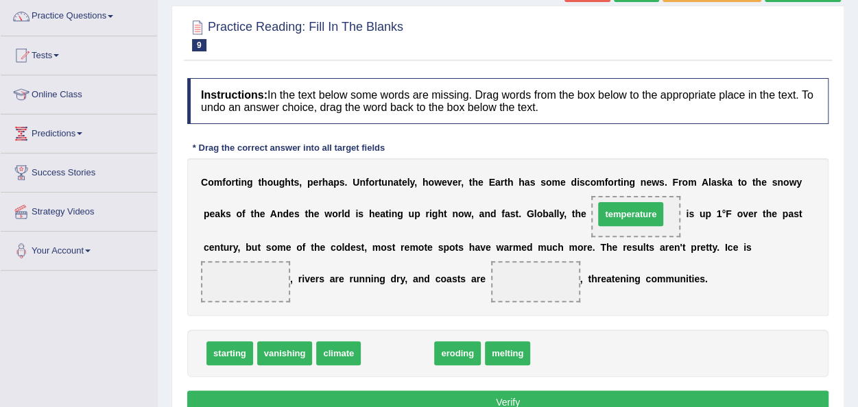
drag, startPoint x: 390, startPoint y: 357, endPoint x: 623, endPoint y: 217, distance: 271.6
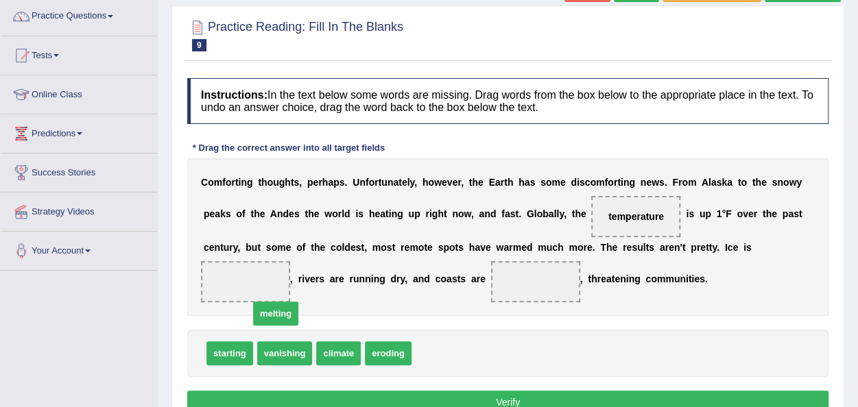
drag, startPoint x: 436, startPoint y: 352, endPoint x: 262, endPoint y: 305, distance: 179.9
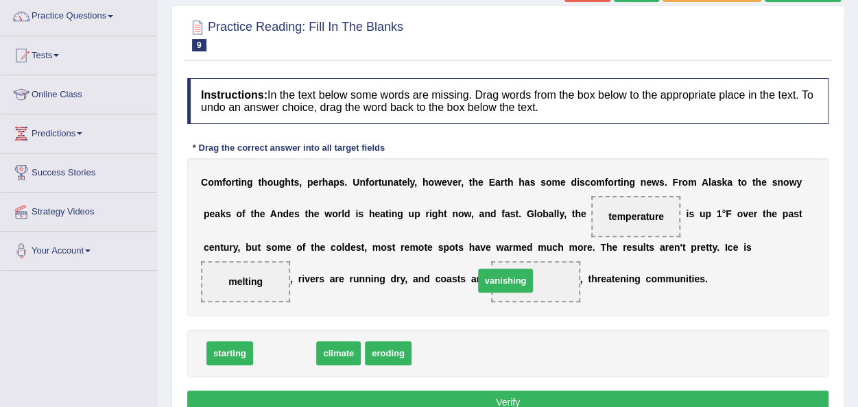
drag, startPoint x: 277, startPoint y: 356, endPoint x: 519, endPoint y: 287, distance: 251.0
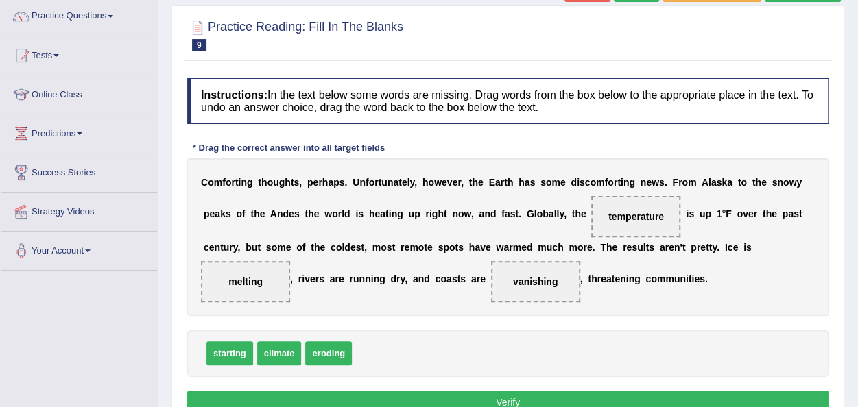
click at [488, 396] on button "Verify" at bounding box center [507, 402] width 641 height 23
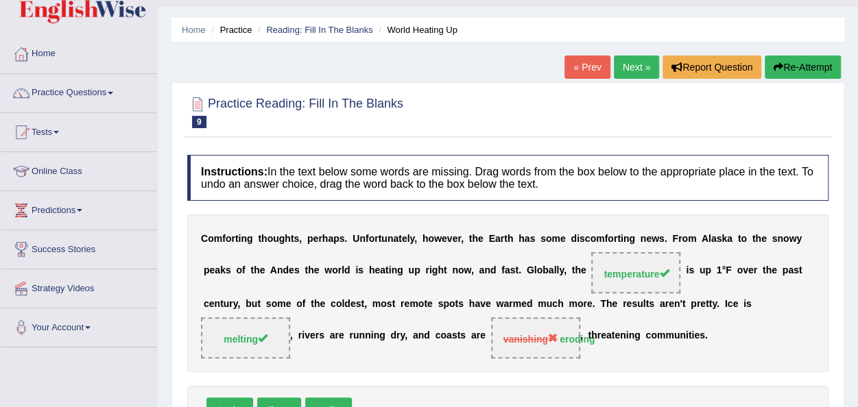
scroll to position [27, 0]
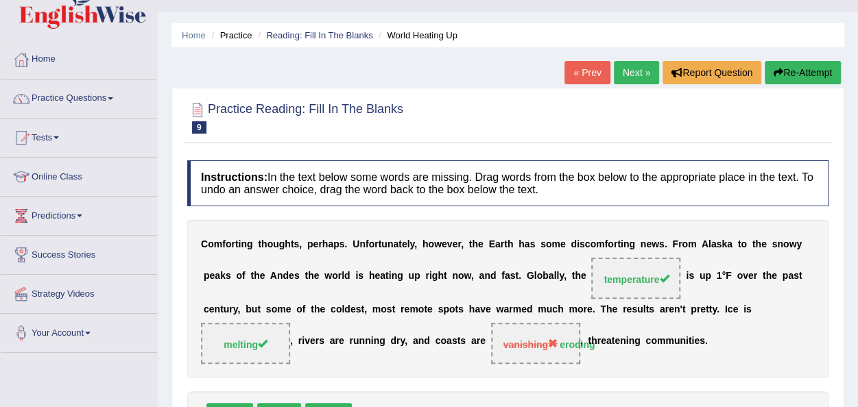
click at [631, 76] on link "Next »" at bounding box center [636, 72] width 45 height 23
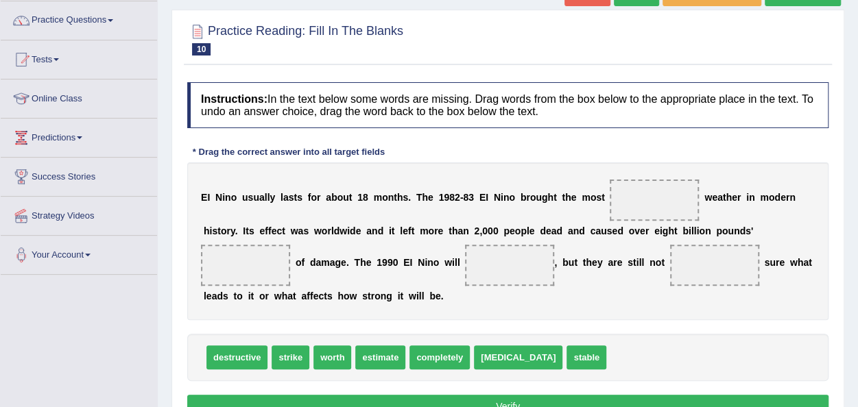
scroll to position [110, 0]
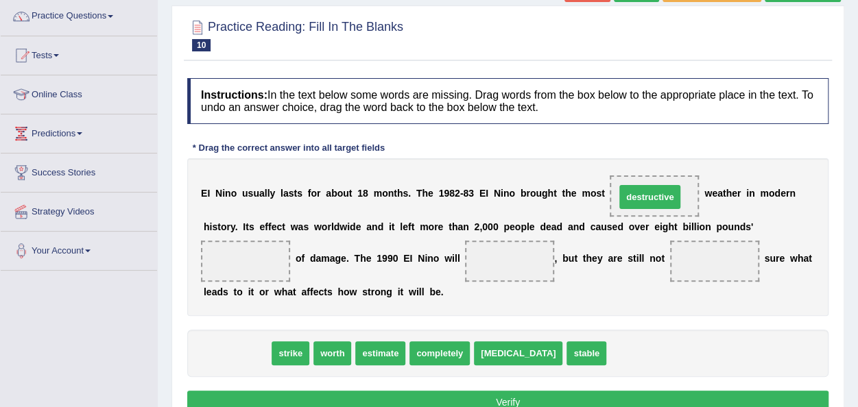
drag, startPoint x: 237, startPoint y: 355, endPoint x: 671, endPoint y: 198, distance: 460.8
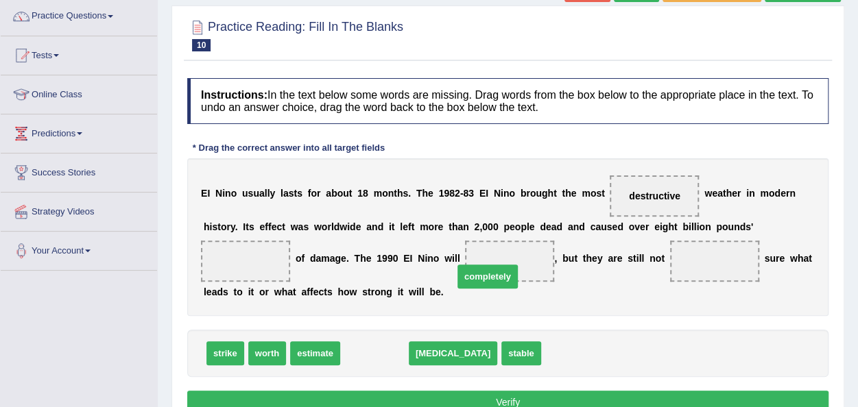
drag, startPoint x: 383, startPoint y: 355, endPoint x: 501, endPoint y: 271, distance: 144.6
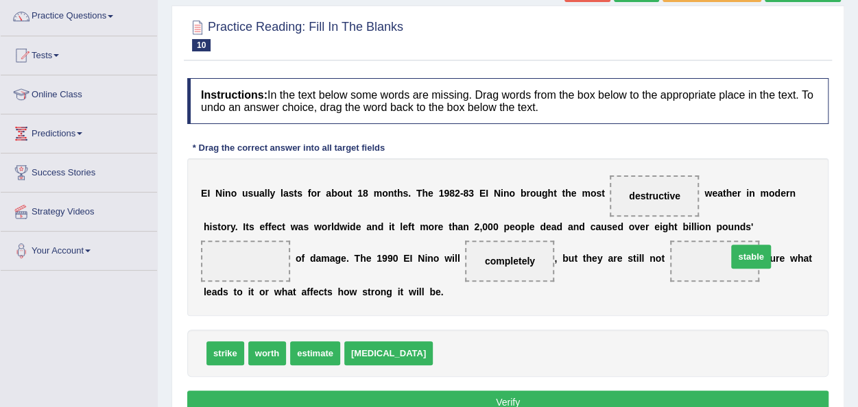
drag, startPoint x: 424, startPoint y: 357, endPoint x: 718, endPoint y: 260, distance: 309.7
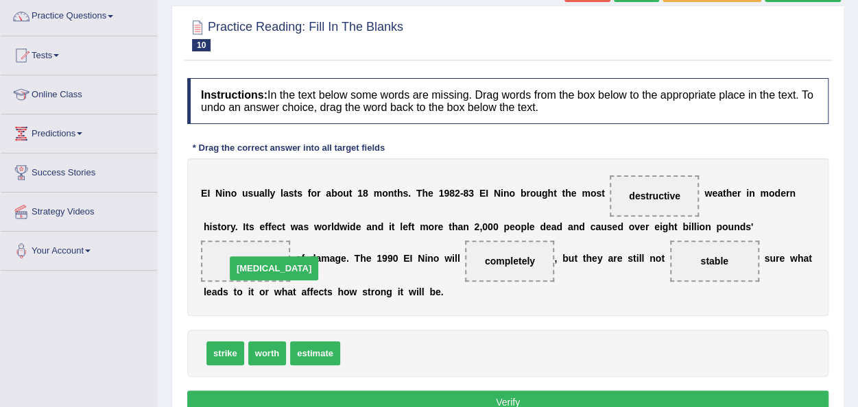
drag, startPoint x: 375, startPoint y: 348, endPoint x: 261, endPoint y: 263, distance: 142.7
click at [477, 402] on button "Verify" at bounding box center [507, 402] width 641 height 23
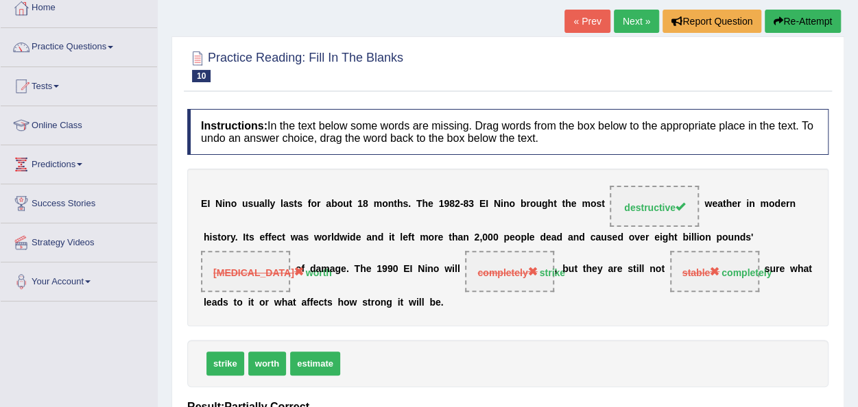
scroll to position [55, 0]
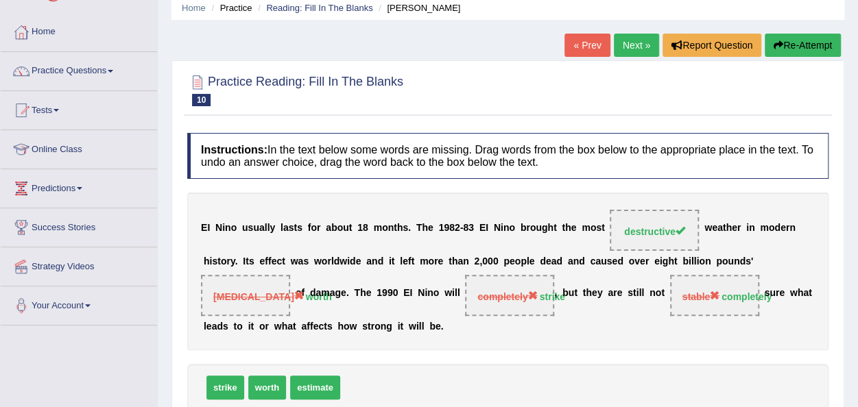
click at [631, 45] on link "Next »" at bounding box center [636, 45] width 45 height 23
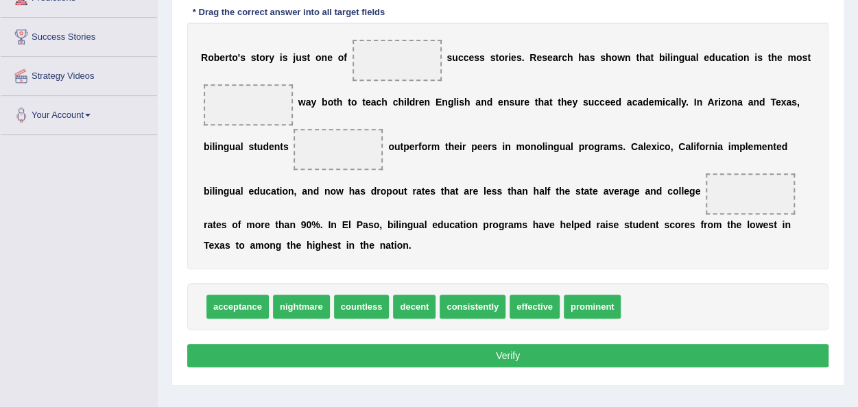
scroll to position [247, 0]
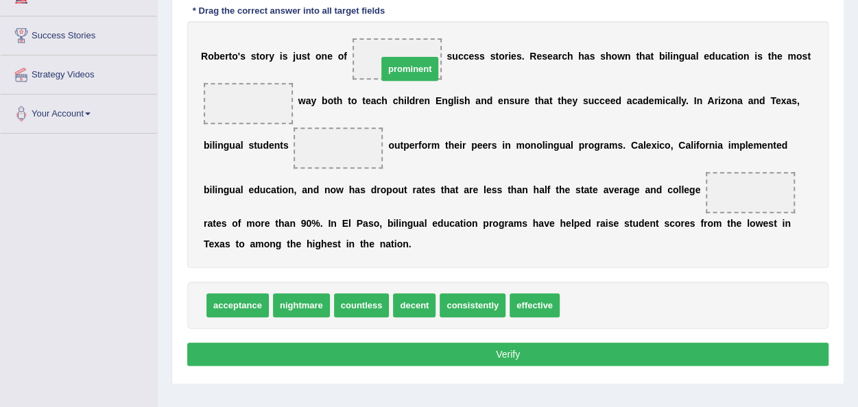
drag, startPoint x: 591, startPoint y: 298, endPoint x: 409, endPoint y: 62, distance: 298.8
drag, startPoint x: 392, startPoint y: 67, endPoint x: 309, endPoint y: 102, distance: 91.0
click at [305, 105] on div "R [PERSON_NAME] ' s s t o r y i s j u s t o n e o f prominent s u c c e s s s t…" at bounding box center [507, 144] width 641 height 247
drag, startPoint x: 375, startPoint y: 60, endPoint x: 230, endPoint y: 114, distance: 153.7
drag, startPoint x: 244, startPoint y: 107, endPoint x: 384, endPoint y: 69, distance: 144.9
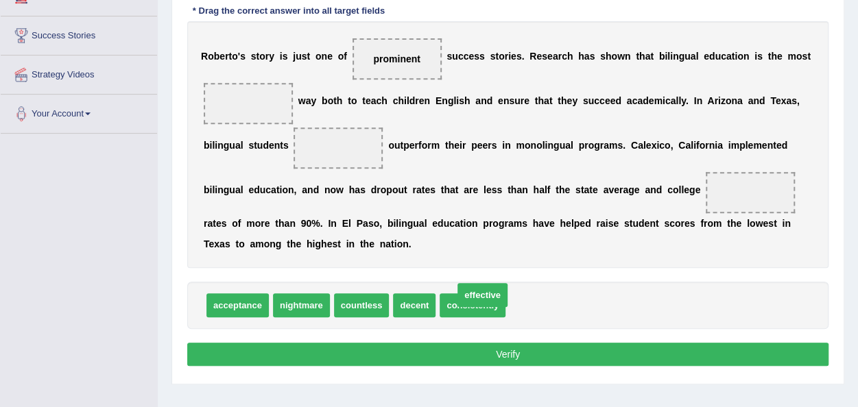
drag, startPoint x: 528, startPoint y: 300, endPoint x: 480, endPoint y: 292, distance: 48.7
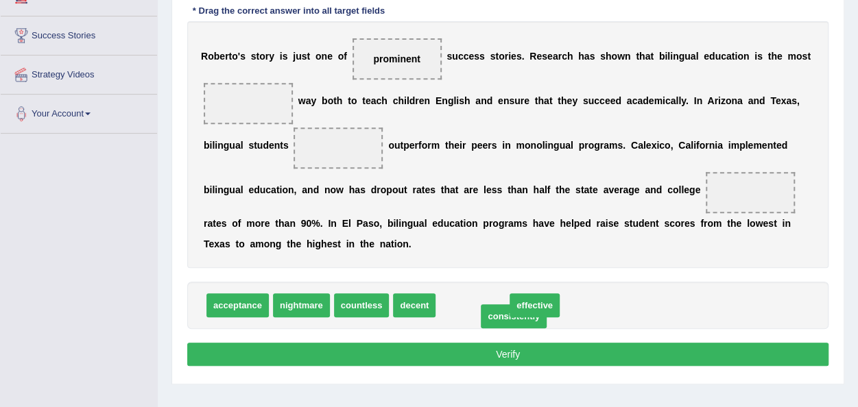
drag, startPoint x: 480, startPoint y: 292, endPoint x: 524, endPoint y: 302, distance: 45.2
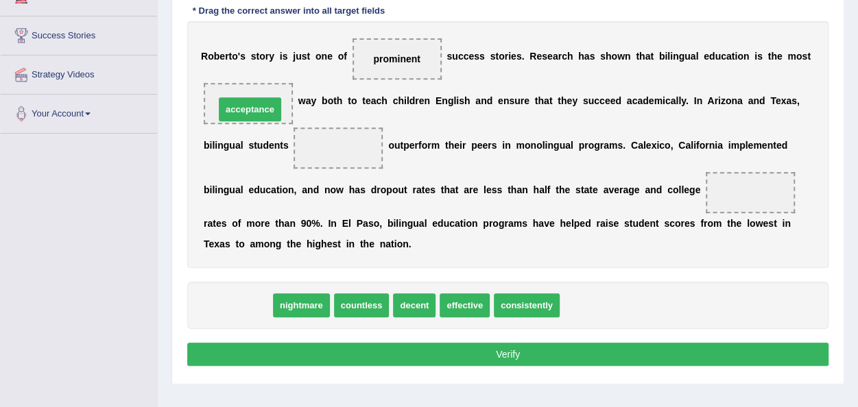
drag, startPoint x: 243, startPoint y: 303, endPoint x: 255, endPoint y: 106, distance: 197.9
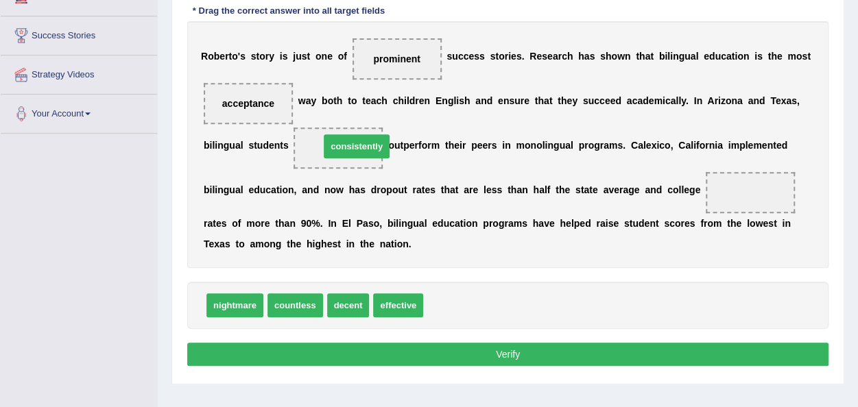
drag, startPoint x: 453, startPoint y: 309, endPoint x: 350, endPoint y: 150, distance: 189.9
click at [344, 300] on span "decent" at bounding box center [348, 306] width 43 height 24
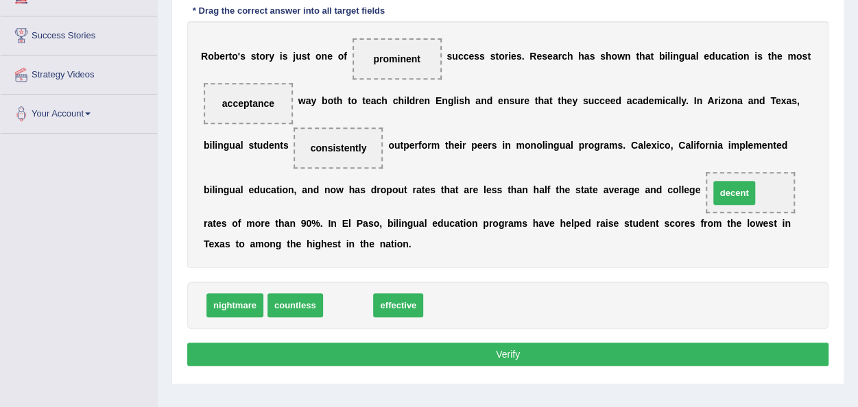
drag, startPoint x: 342, startPoint y: 305, endPoint x: 728, endPoint y: 193, distance: 402.2
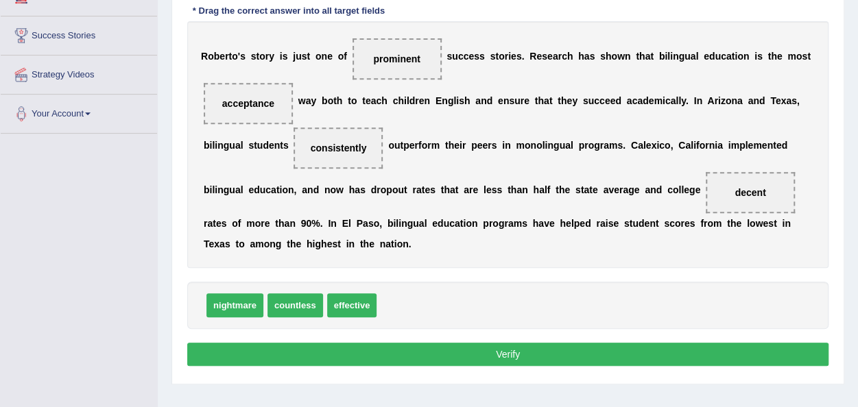
click at [536, 351] on button "Verify" at bounding box center [507, 354] width 641 height 23
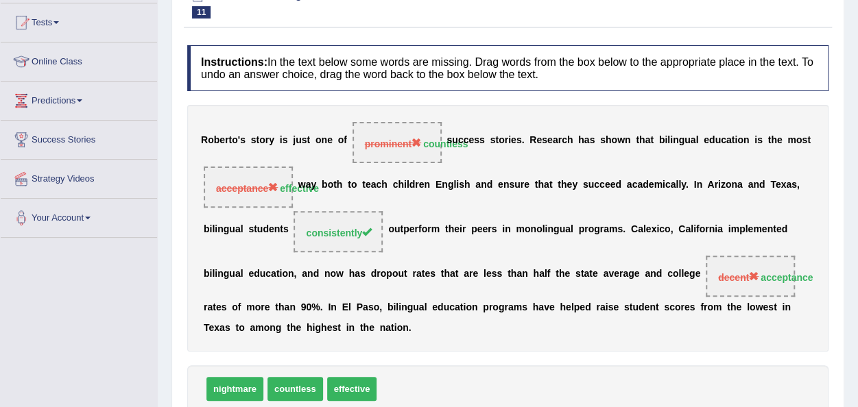
scroll to position [82, 0]
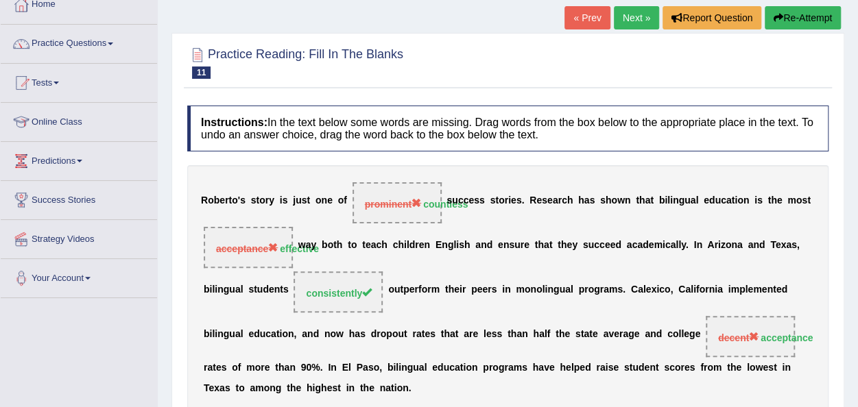
click at [621, 16] on link "Next »" at bounding box center [636, 17] width 45 height 23
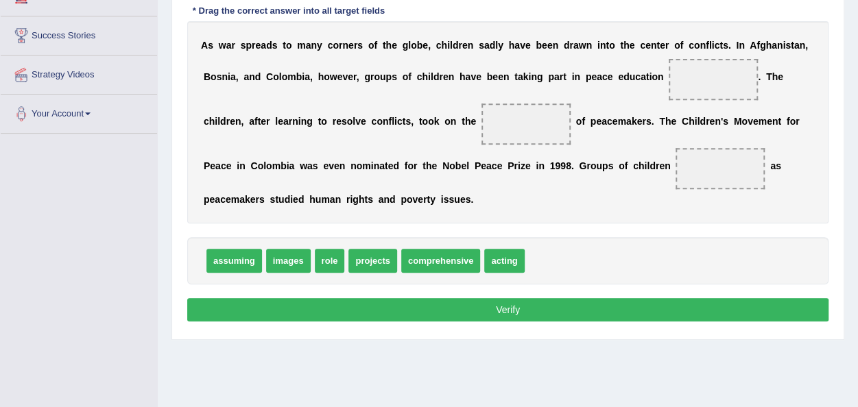
scroll to position [219, 0]
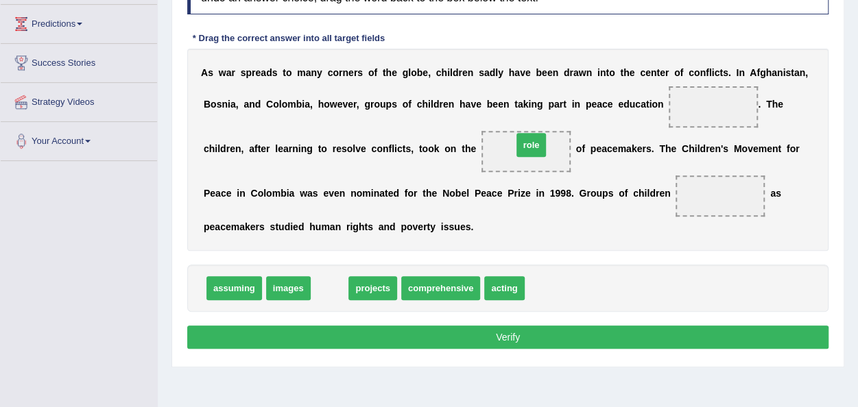
drag, startPoint x: 327, startPoint y: 289, endPoint x: 529, endPoint y: 146, distance: 247.4
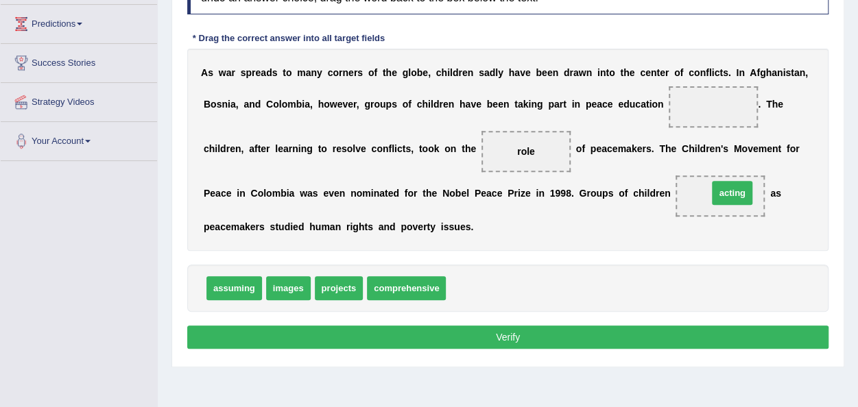
drag, startPoint x: 468, startPoint y: 288, endPoint x: 730, endPoint y: 193, distance: 278.8
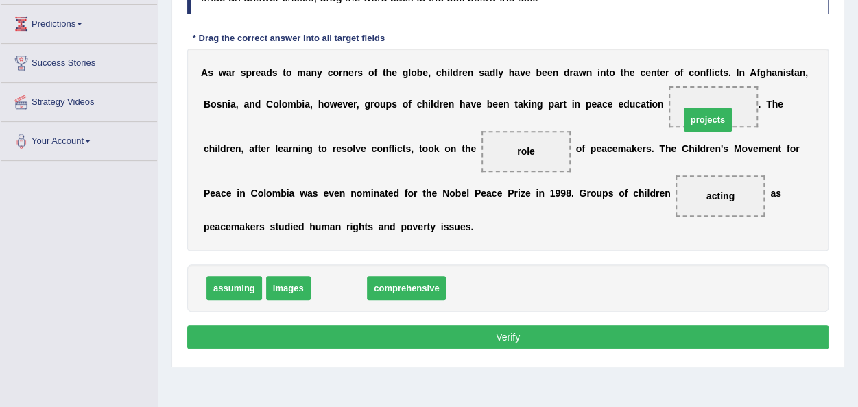
drag, startPoint x: 352, startPoint y: 290, endPoint x: 721, endPoint y: 119, distance: 406.9
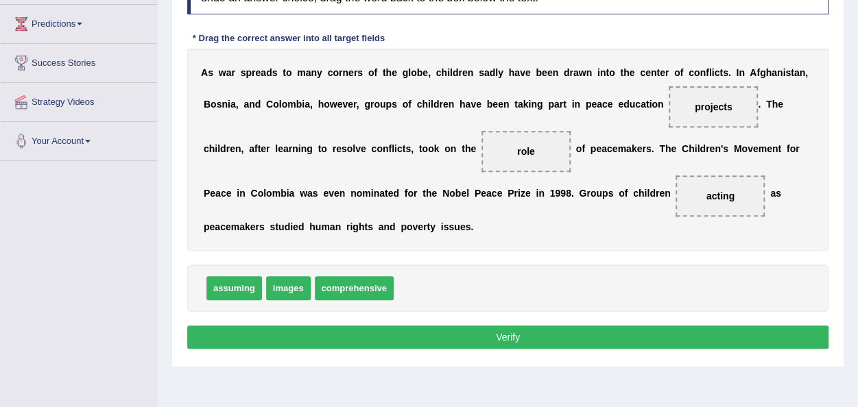
click at [549, 336] on button "Verify" at bounding box center [507, 337] width 641 height 23
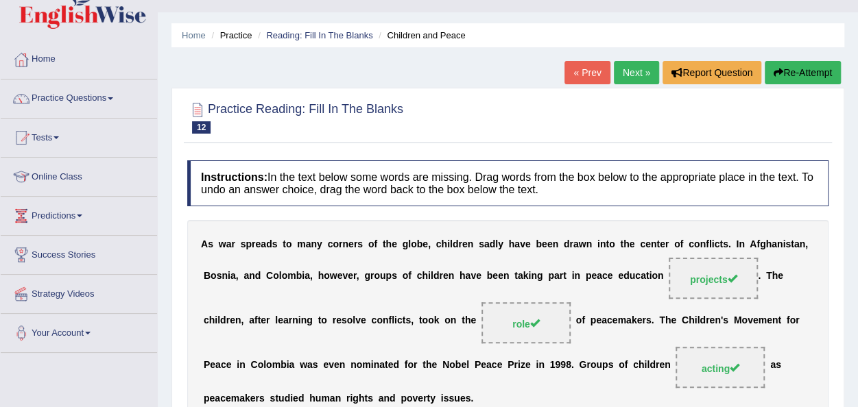
scroll to position [18, 0]
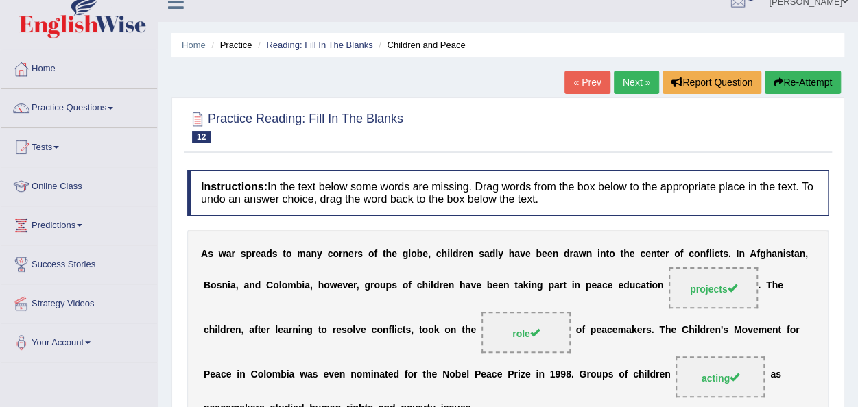
click at [625, 86] on link "Next »" at bounding box center [636, 82] width 45 height 23
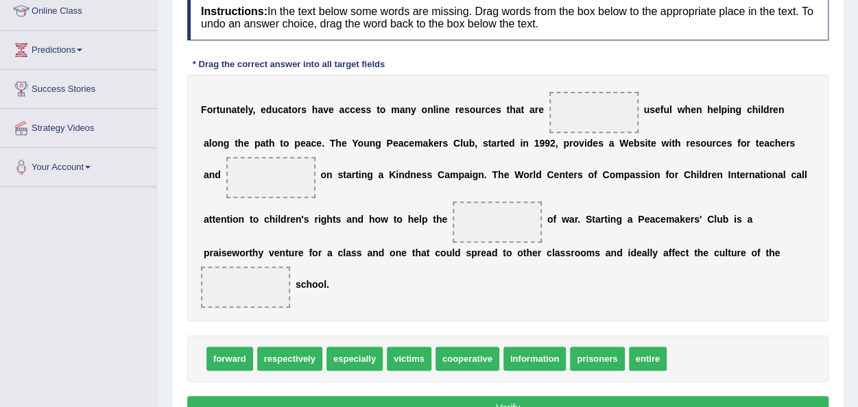
scroll to position [219, 0]
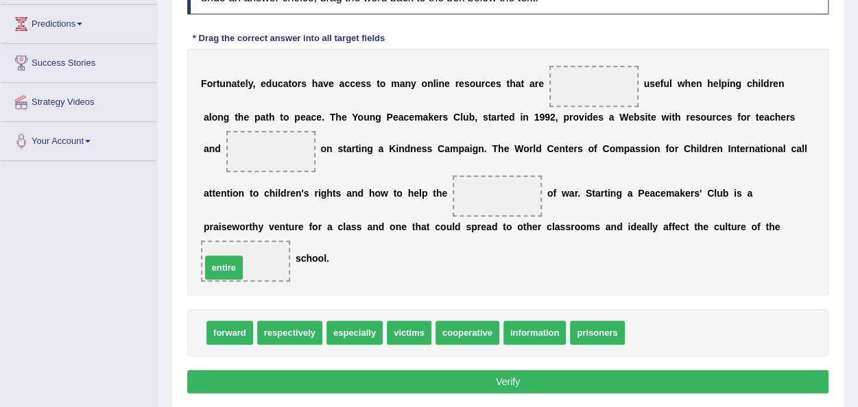
drag, startPoint x: 650, startPoint y: 331, endPoint x: 226, endPoint y: 265, distance: 428.9
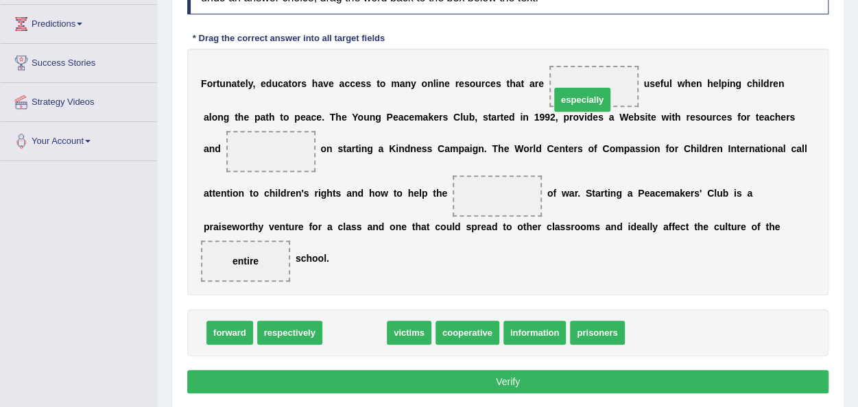
drag, startPoint x: 354, startPoint y: 328, endPoint x: 582, endPoint y: 91, distance: 329.4
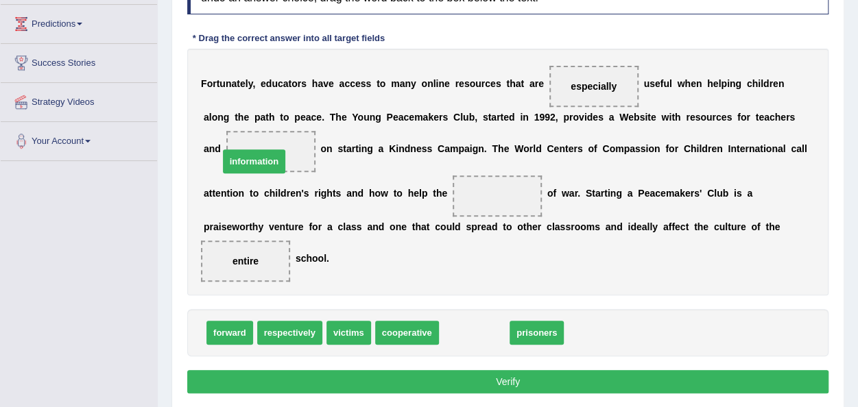
drag, startPoint x: 466, startPoint y: 331, endPoint x: 246, endPoint y: 156, distance: 281.2
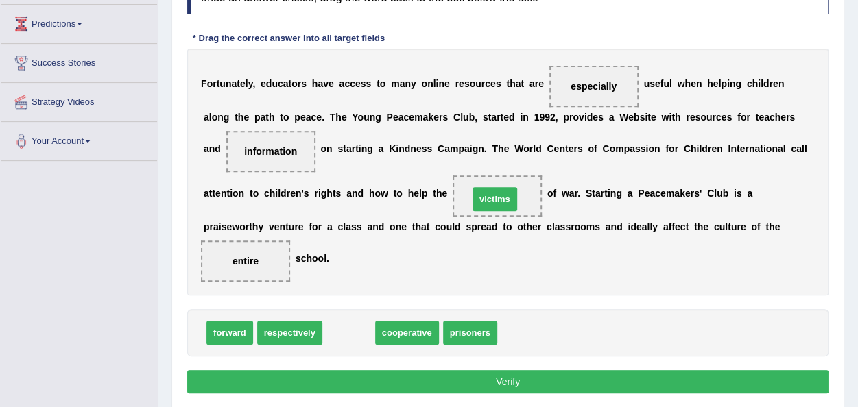
drag, startPoint x: 346, startPoint y: 331, endPoint x: 492, endPoint y: 193, distance: 201.8
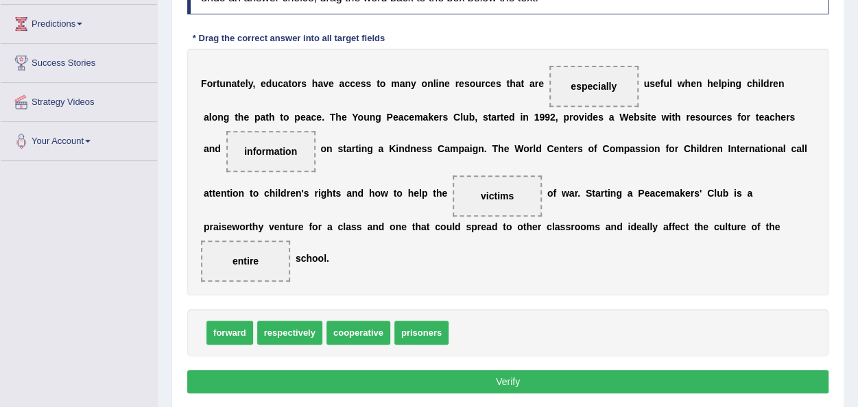
click at [490, 381] on button "Verify" at bounding box center [507, 381] width 641 height 23
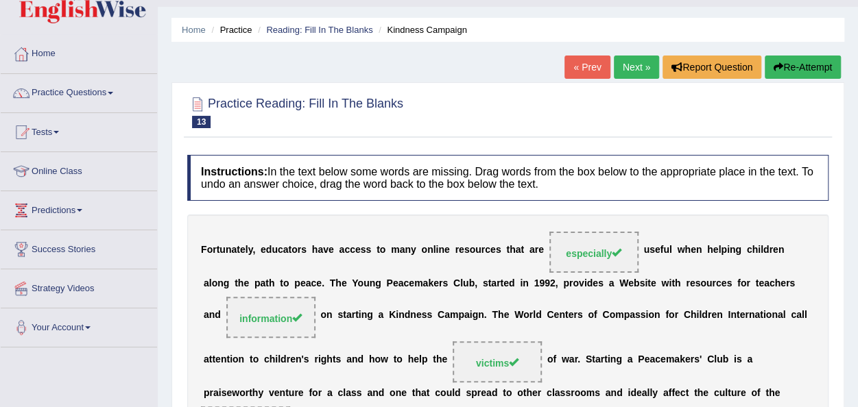
scroll to position [27, 0]
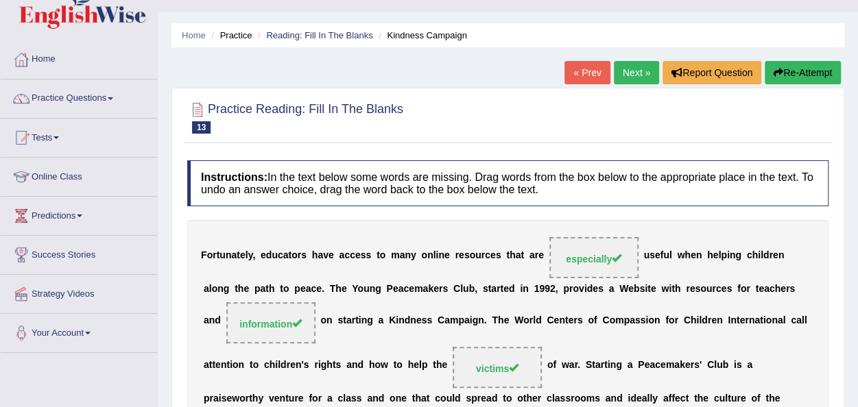
click at [627, 78] on link "Next »" at bounding box center [636, 72] width 45 height 23
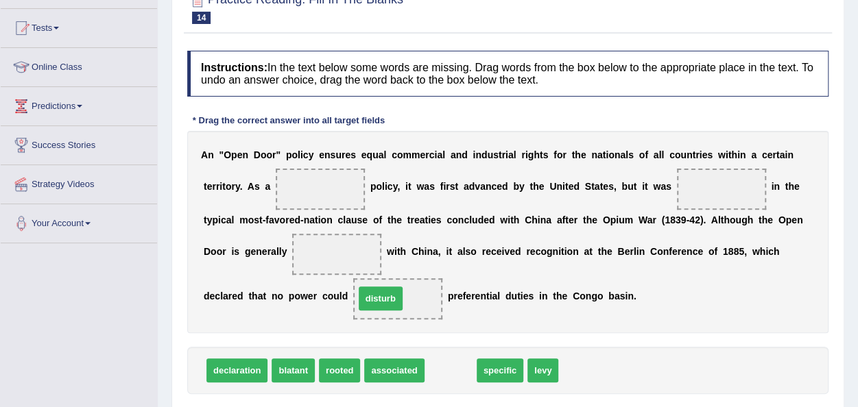
drag, startPoint x: 451, startPoint y: 367, endPoint x: 381, endPoint y: 295, distance: 100.4
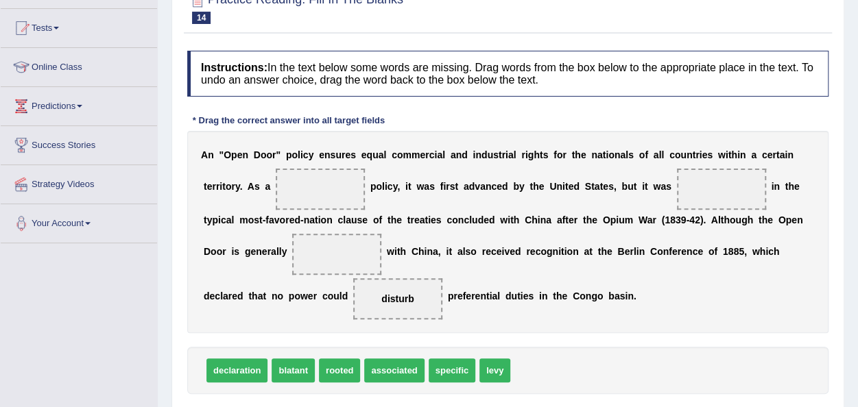
click at [331, 370] on span "rooted" at bounding box center [339, 371] width 41 height 24
drag, startPoint x: 331, startPoint y: 370, endPoint x: 696, endPoint y: 199, distance: 403.2
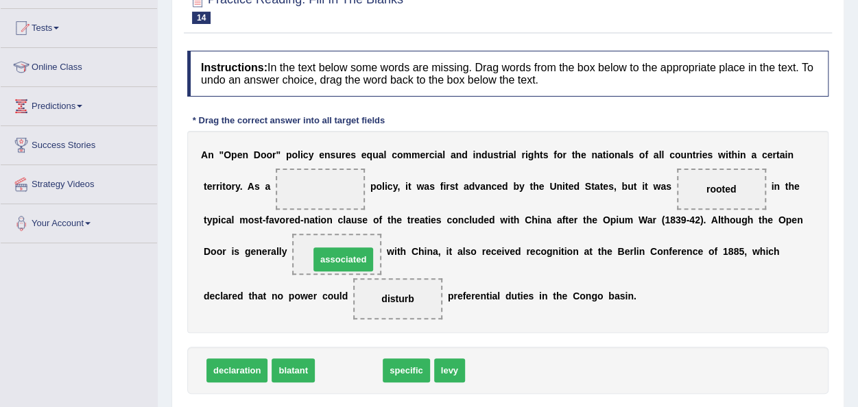
drag, startPoint x: 353, startPoint y: 368, endPoint x: 347, endPoint y: 255, distance: 112.6
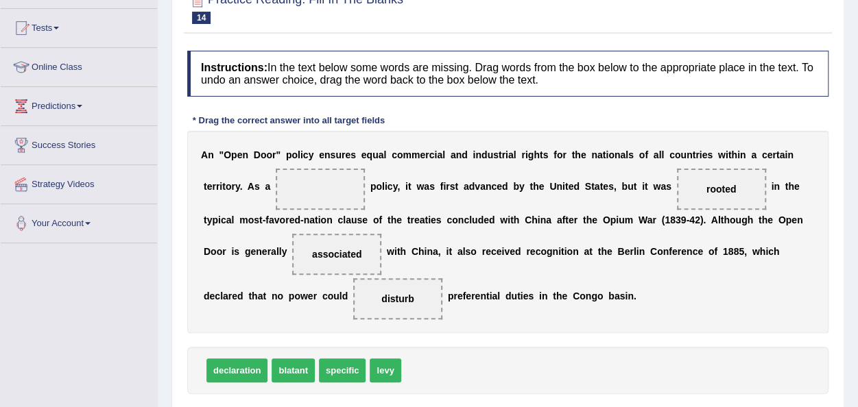
click at [383, 372] on span "levy" at bounding box center [385, 371] width 31 height 24
drag, startPoint x: 383, startPoint y: 372, endPoint x: 324, endPoint y: 197, distance: 185.2
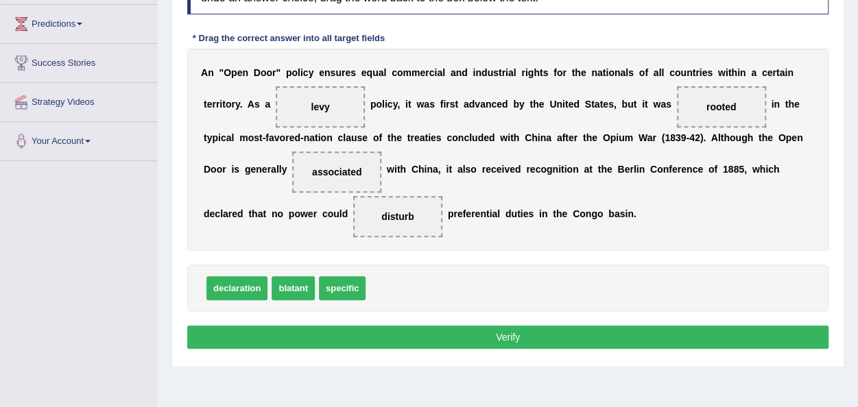
scroll to position [237, 0]
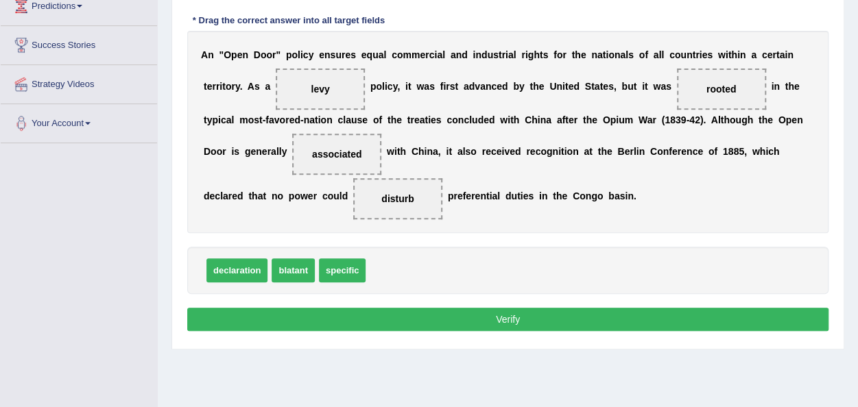
click at [569, 313] on button "Verify" at bounding box center [507, 319] width 641 height 23
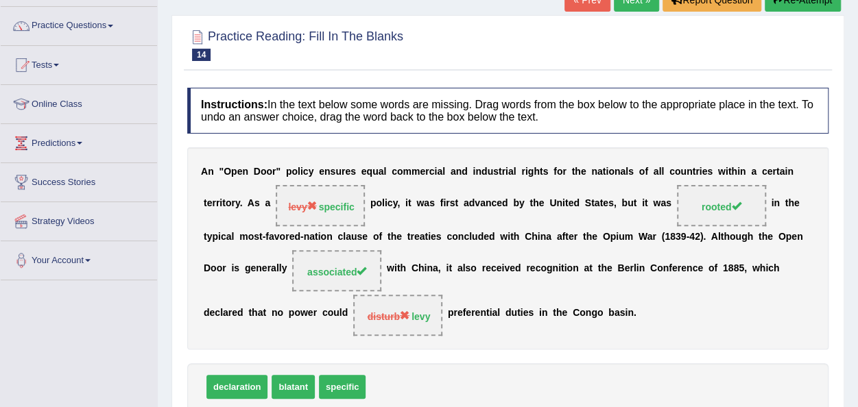
scroll to position [73, 0]
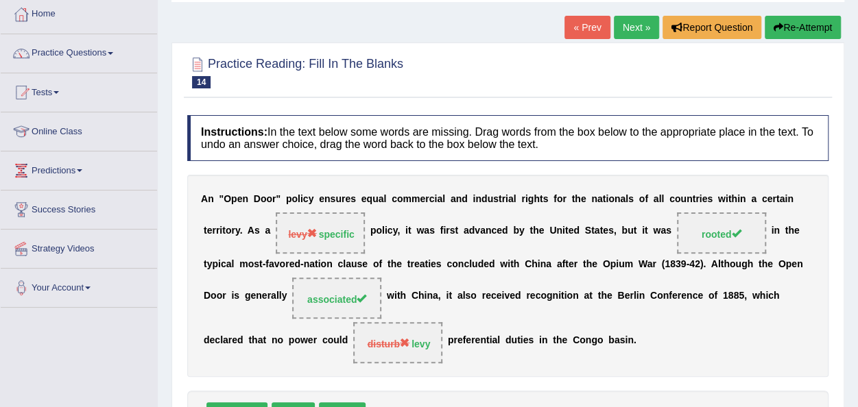
click at [637, 29] on link "Next »" at bounding box center [636, 27] width 45 height 23
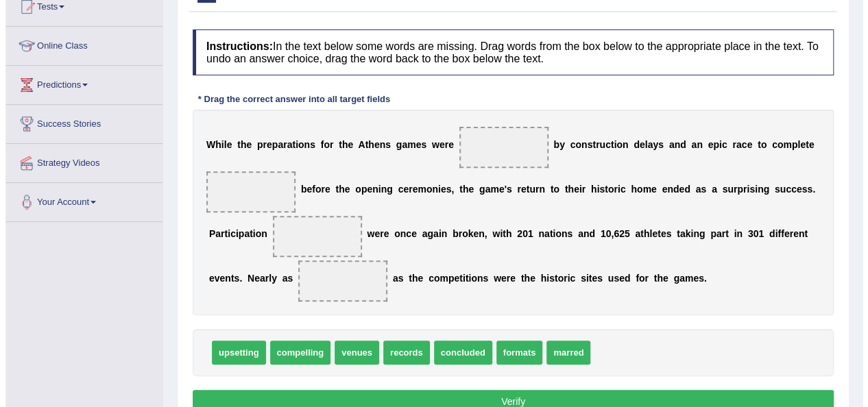
scroll to position [165, 0]
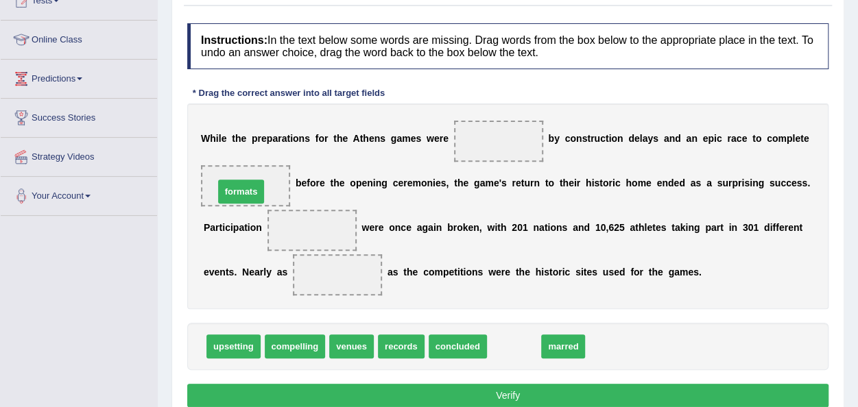
drag, startPoint x: 510, startPoint y: 348, endPoint x: 237, endPoint y: 193, distance: 313.9
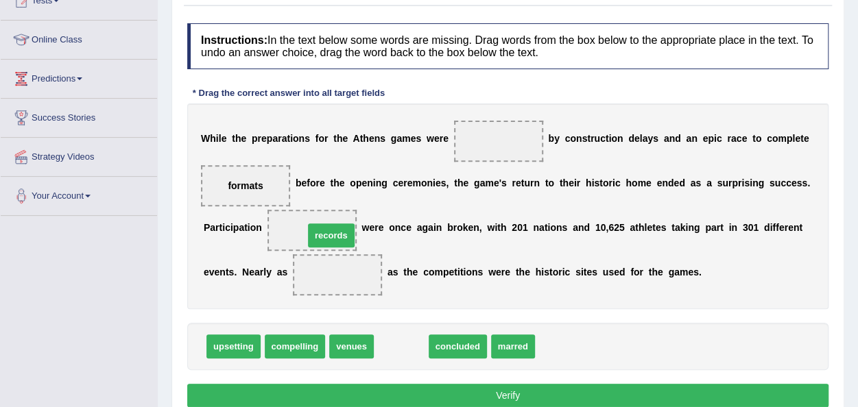
drag, startPoint x: 385, startPoint y: 345, endPoint x: 316, endPoint y: 233, distance: 131.9
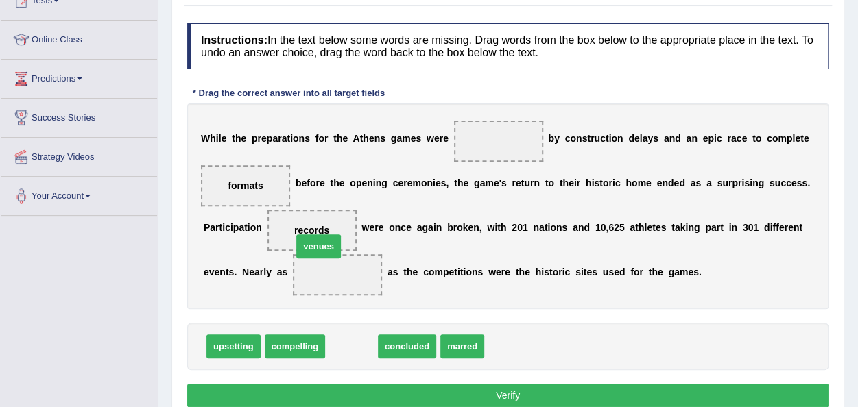
drag, startPoint x: 353, startPoint y: 345, endPoint x: 320, endPoint y: 238, distance: 112.0
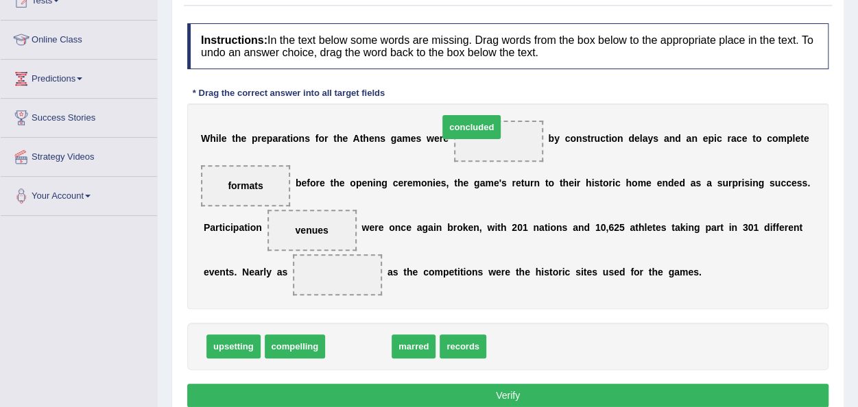
drag, startPoint x: 355, startPoint y: 346, endPoint x: 475, endPoint y: 136, distance: 241.4
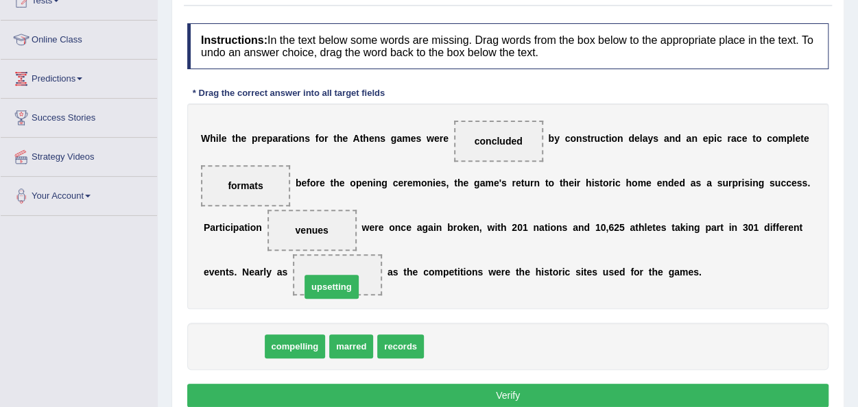
drag, startPoint x: 241, startPoint y: 346, endPoint x: 350, endPoint y: 273, distance: 131.5
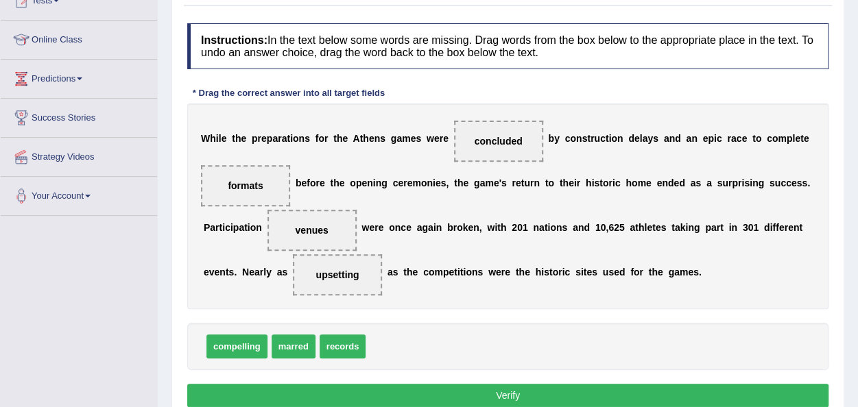
click at [412, 391] on button "Verify" at bounding box center [507, 395] width 641 height 23
